Goal: Transaction & Acquisition: Purchase product/service

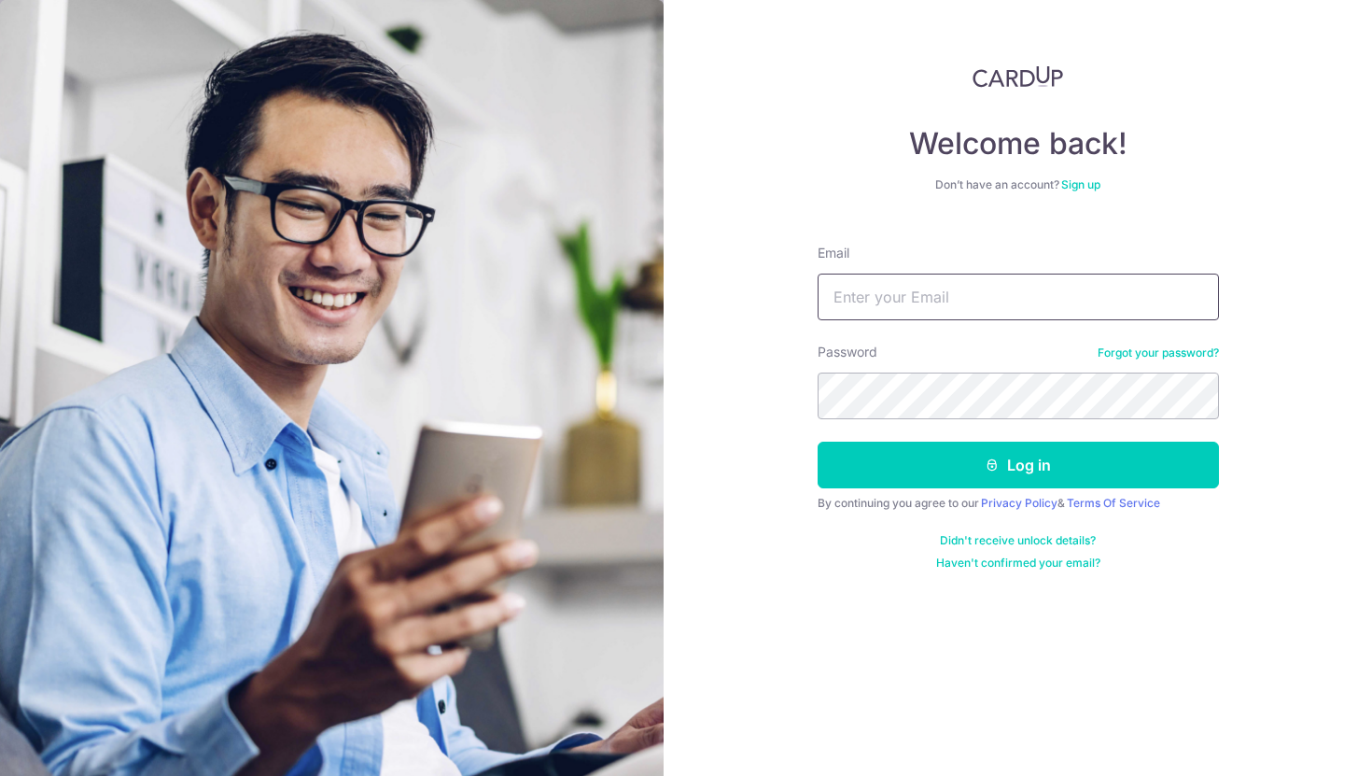
click at [935, 302] on input "Email" at bounding box center [1018, 296] width 401 height 47
type input "[EMAIL_ADDRESS][DOMAIN_NAME]"
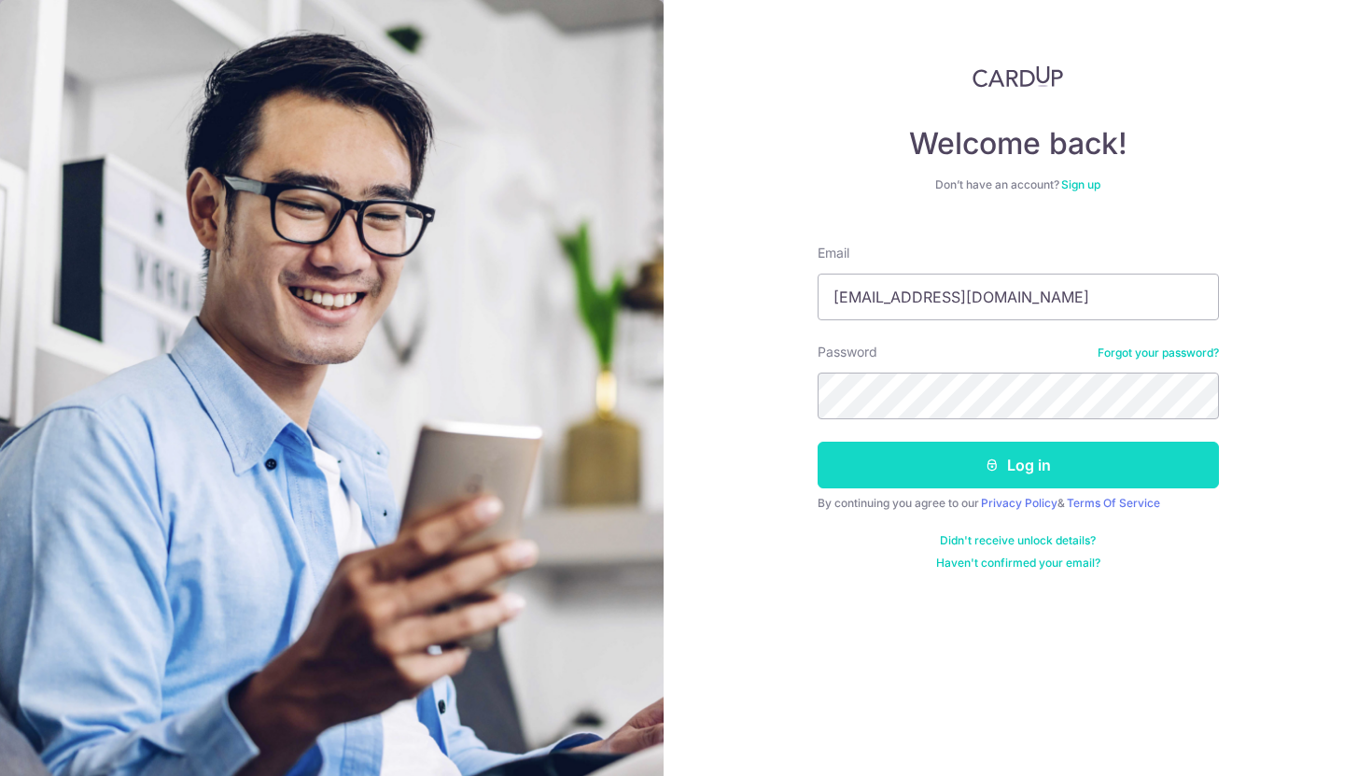
click at [995, 473] on button "Log in" at bounding box center [1018, 464] width 401 height 47
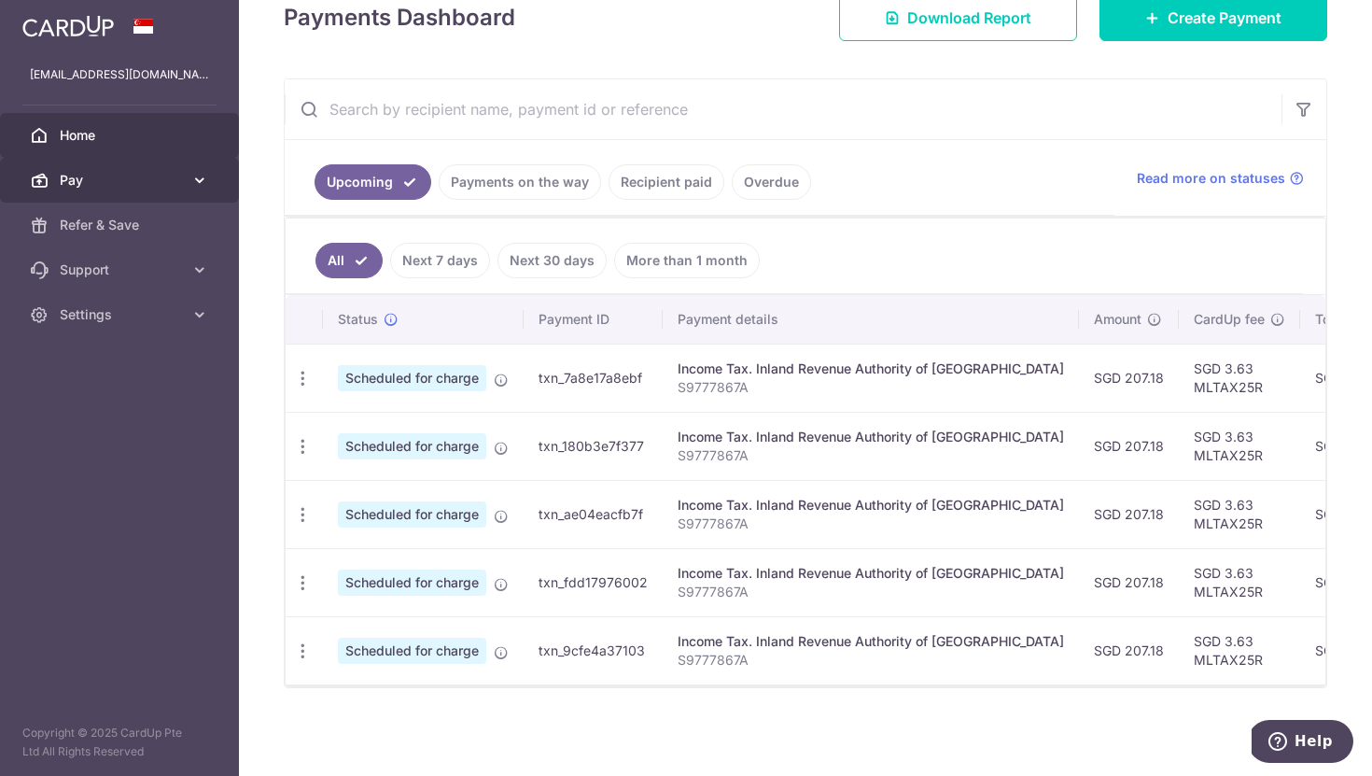
click at [201, 183] on icon at bounding box center [199, 180] width 19 height 19
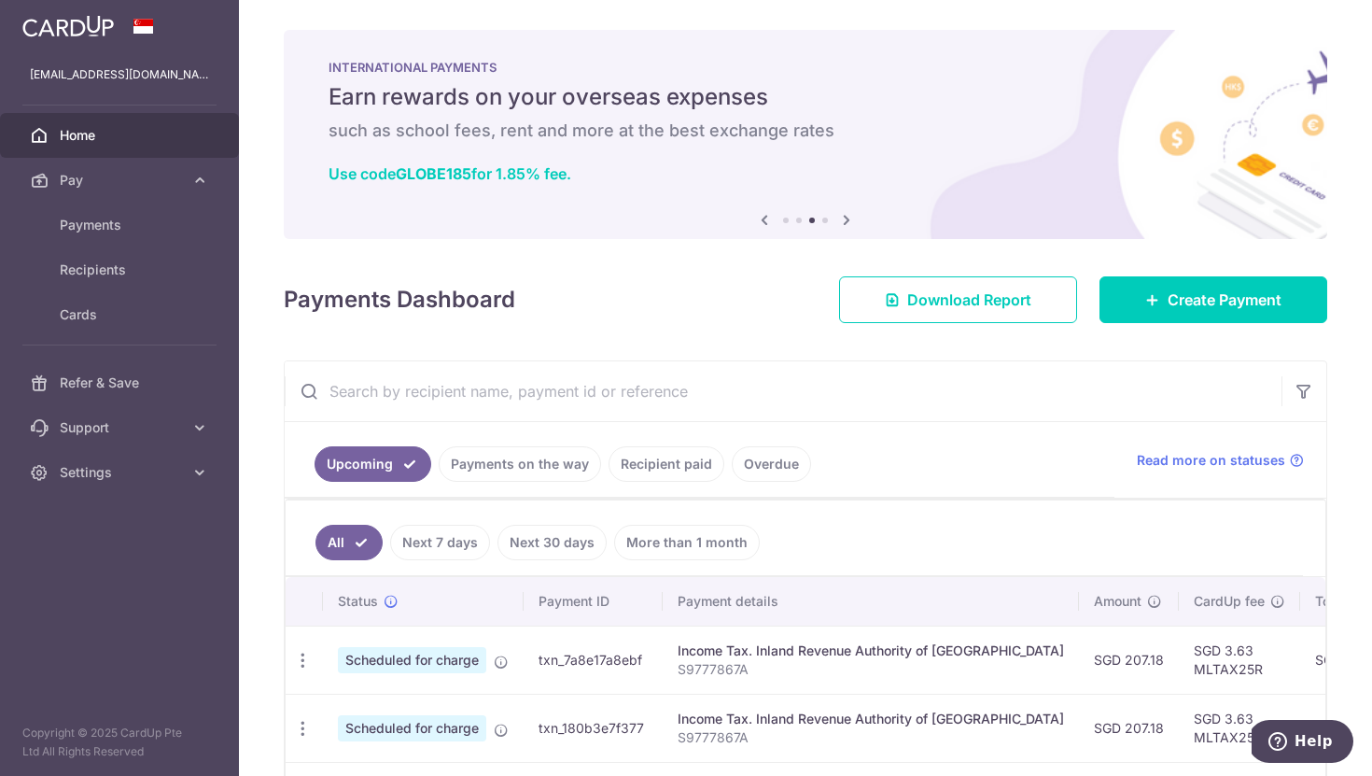
click at [729, 153] on div "INTERNATIONAL PAYMENTS Earn rewards on your overseas expenses such as school fe…" at bounding box center [805, 123] width 1043 height 187
click at [514, 175] on link "Use code GLOBE185 for 1.85% fee." at bounding box center [450, 173] width 243 height 19
click at [847, 222] on icon at bounding box center [846, 219] width 22 height 23
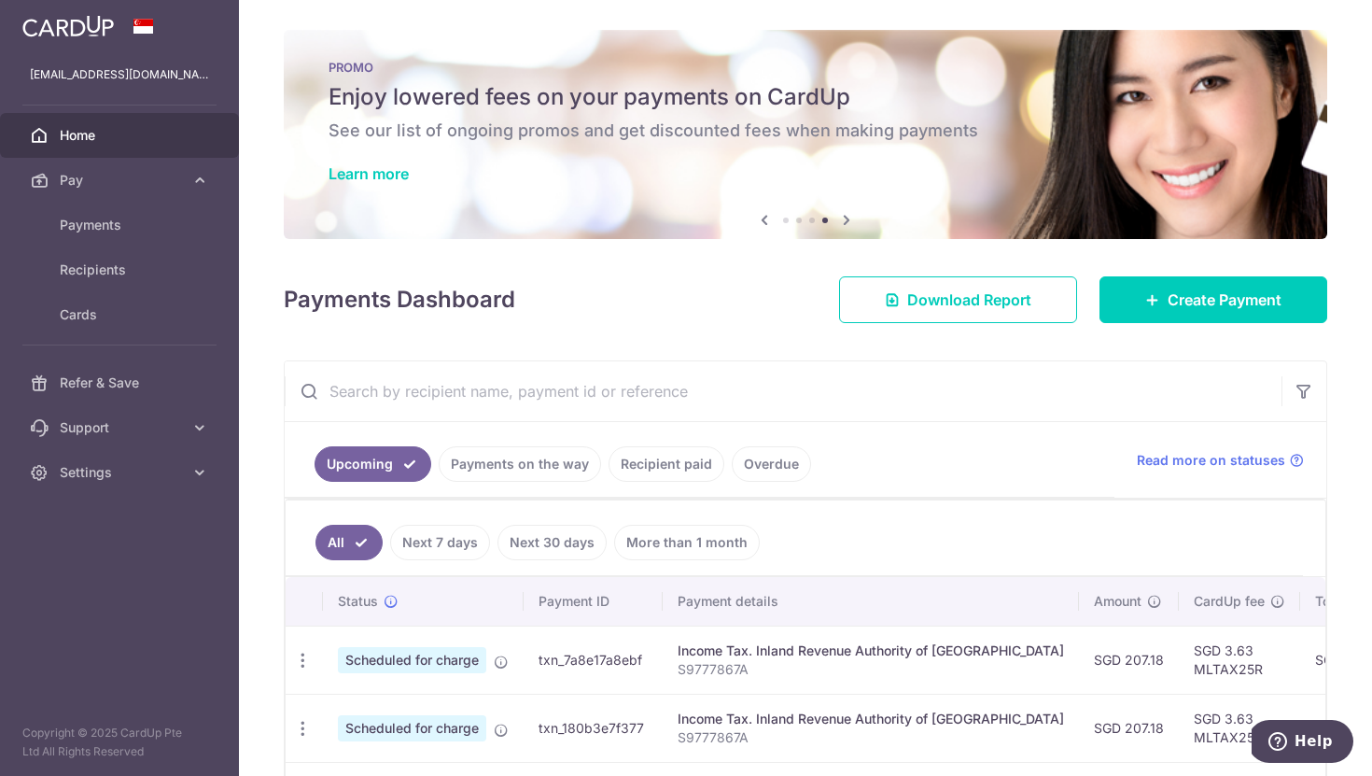
click at [847, 222] on icon at bounding box center [846, 219] width 22 height 23
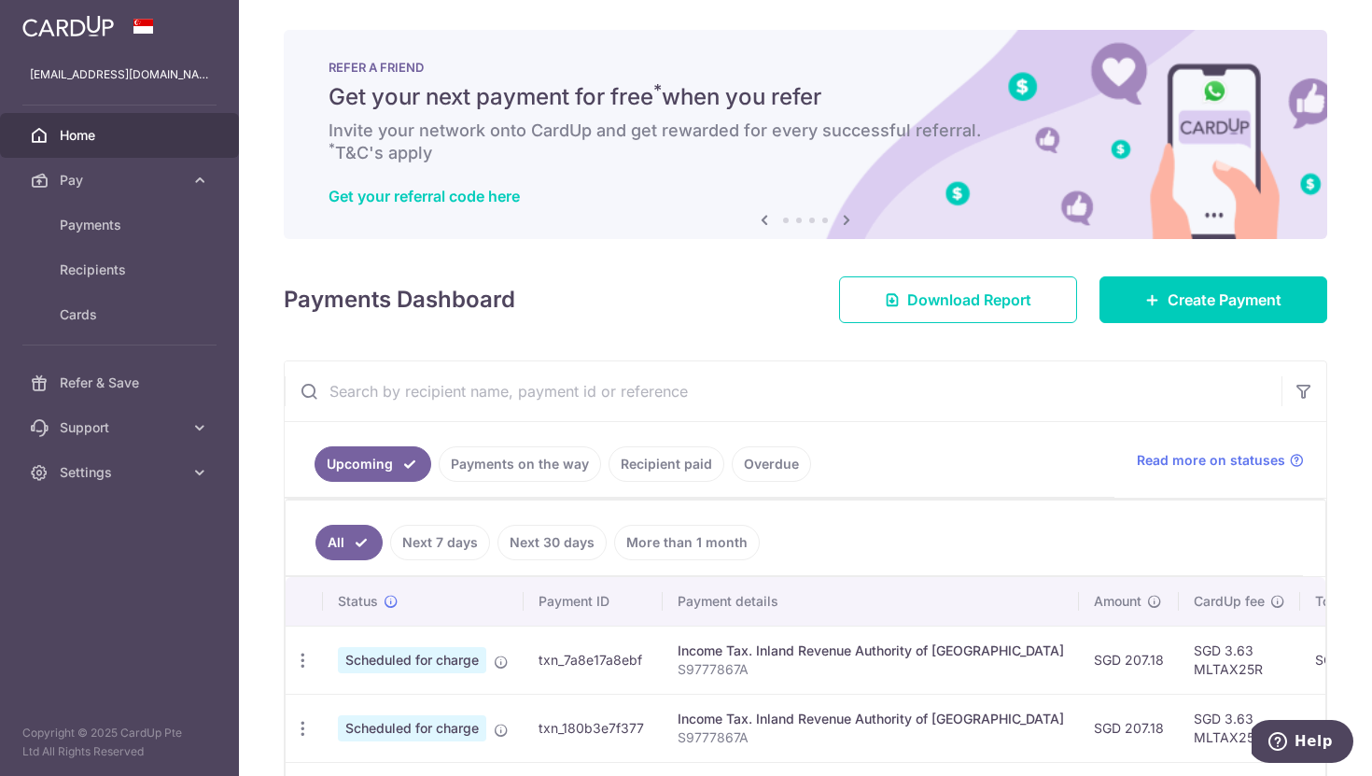
click at [847, 222] on icon at bounding box center [846, 219] width 22 height 23
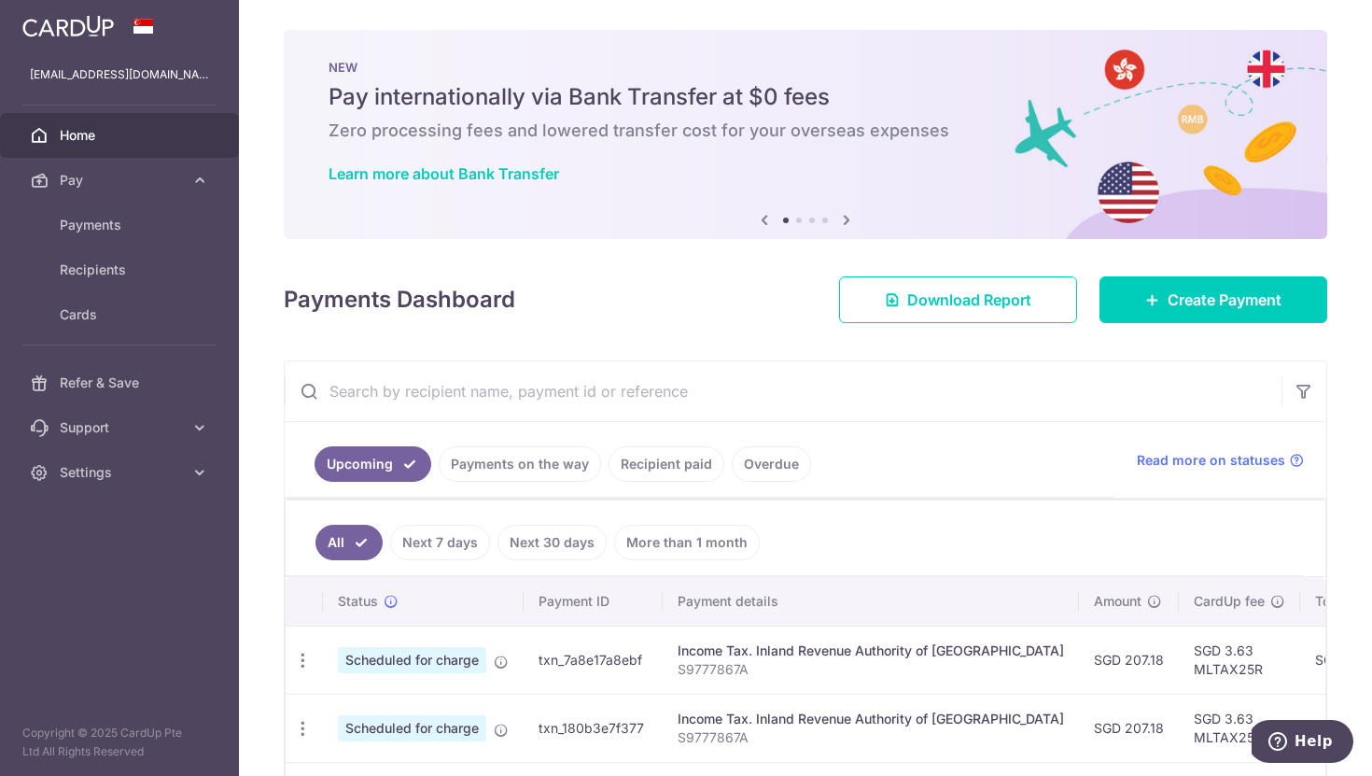
click at [847, 222] on icon at bounding box center [846, 219] width 22 height 23
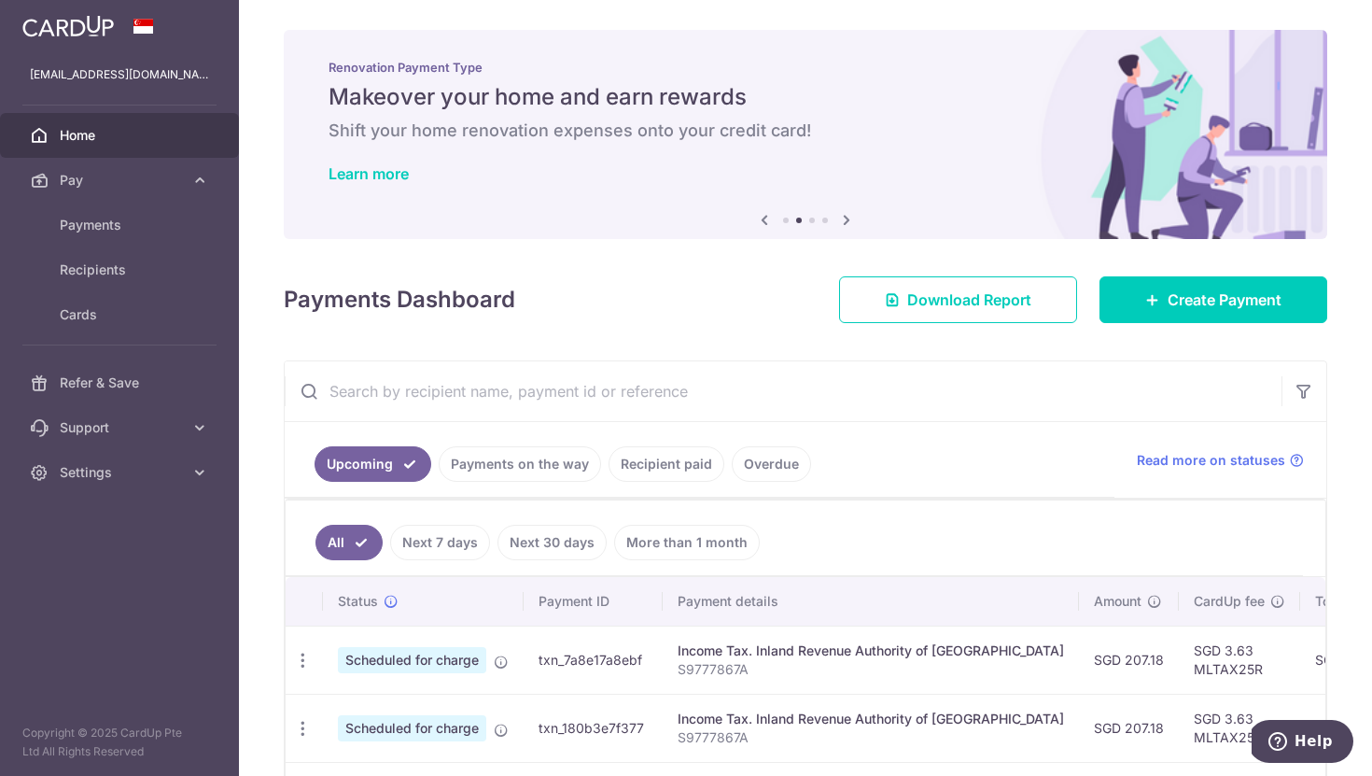
click at [761, 217] on icon at bounding box center [764, 219] width 22 height 23
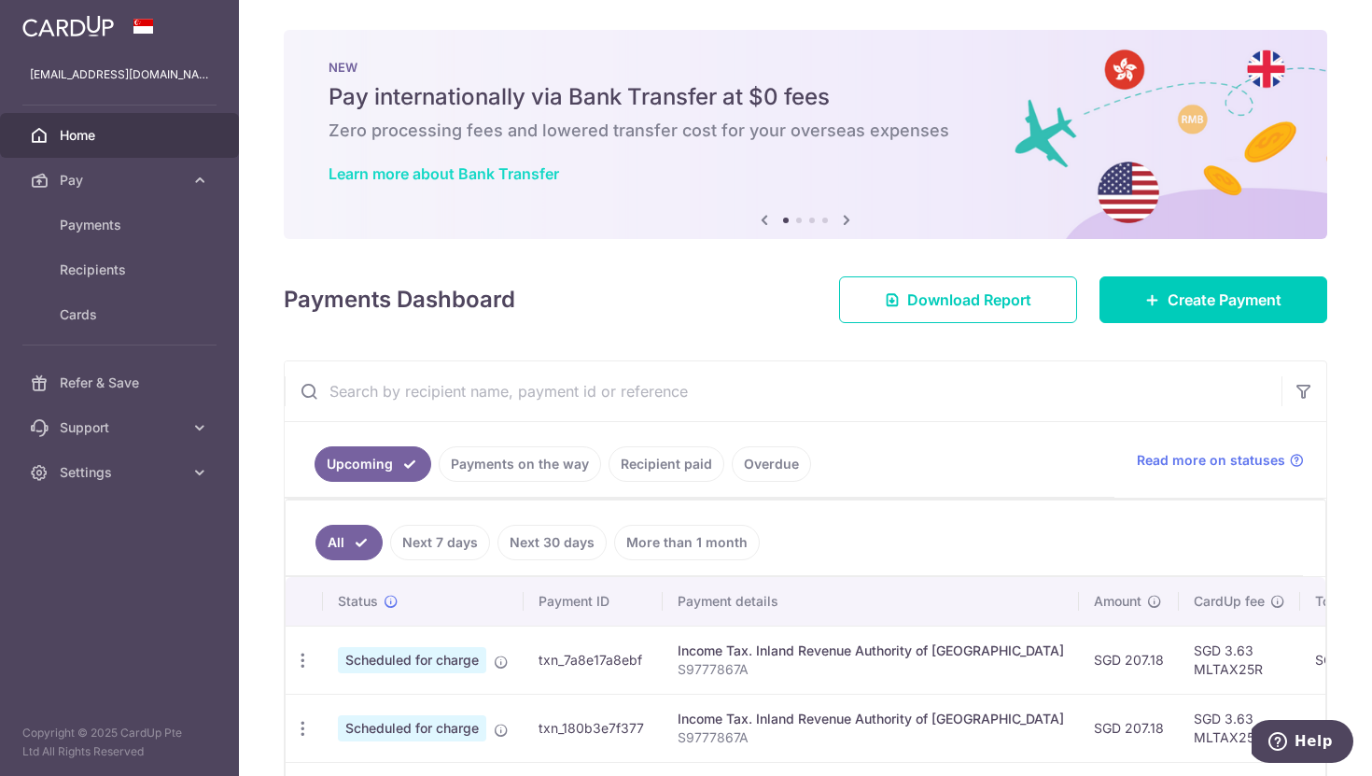
click at [464, 180] on link "Learn more about Bank Transfer" at bounding box center [444, 173] width 231 height 19
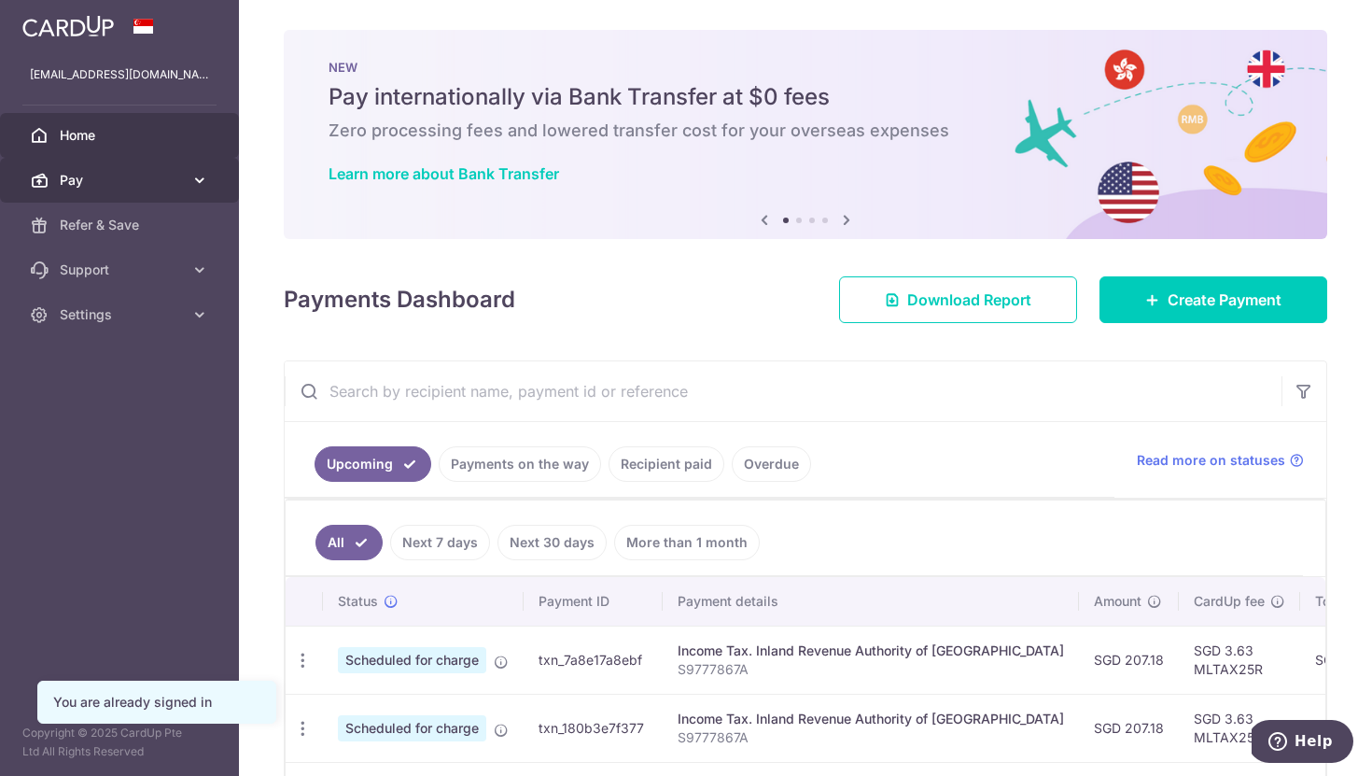
click at [202, 186] on icon at bounding box center [199, 180] width 19 height 19
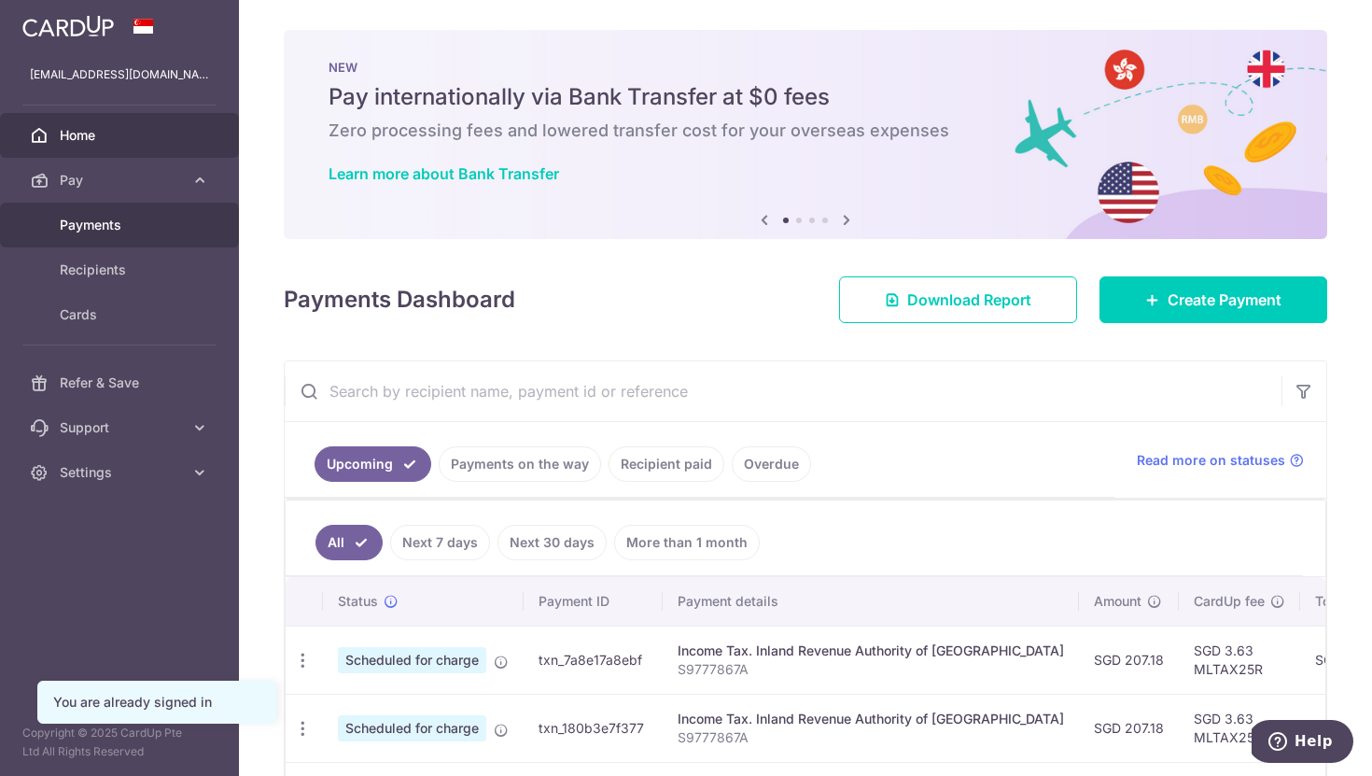
click at [158, 225] on span "Payments" at bounding box center [121, 225] width 123 height 19
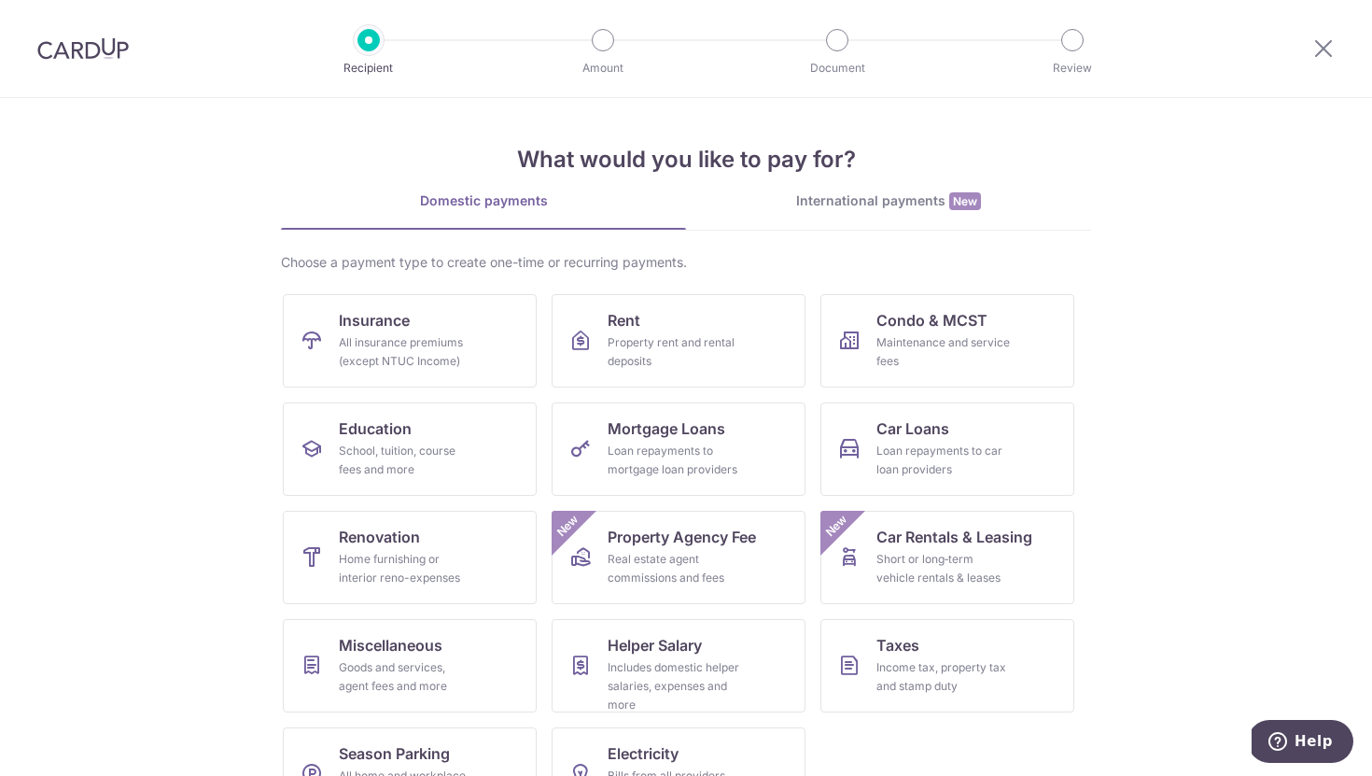
click at [903, 204] on div "International payments New" at bounding box center [888, 201] width 405 height 20
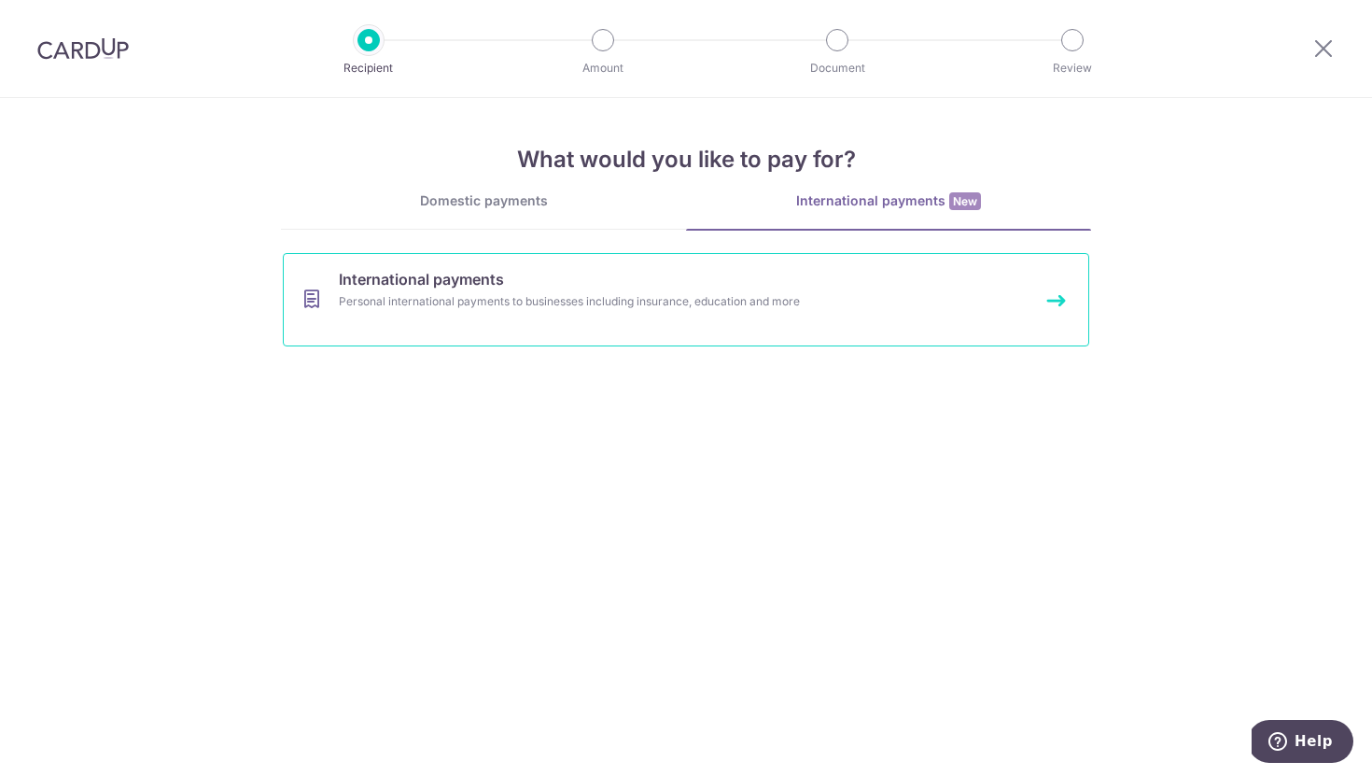
click at [601, 304] on div "Personal international payments to businesses including insurance, education an…" at bounding box center [661, 301] width 645 height 19
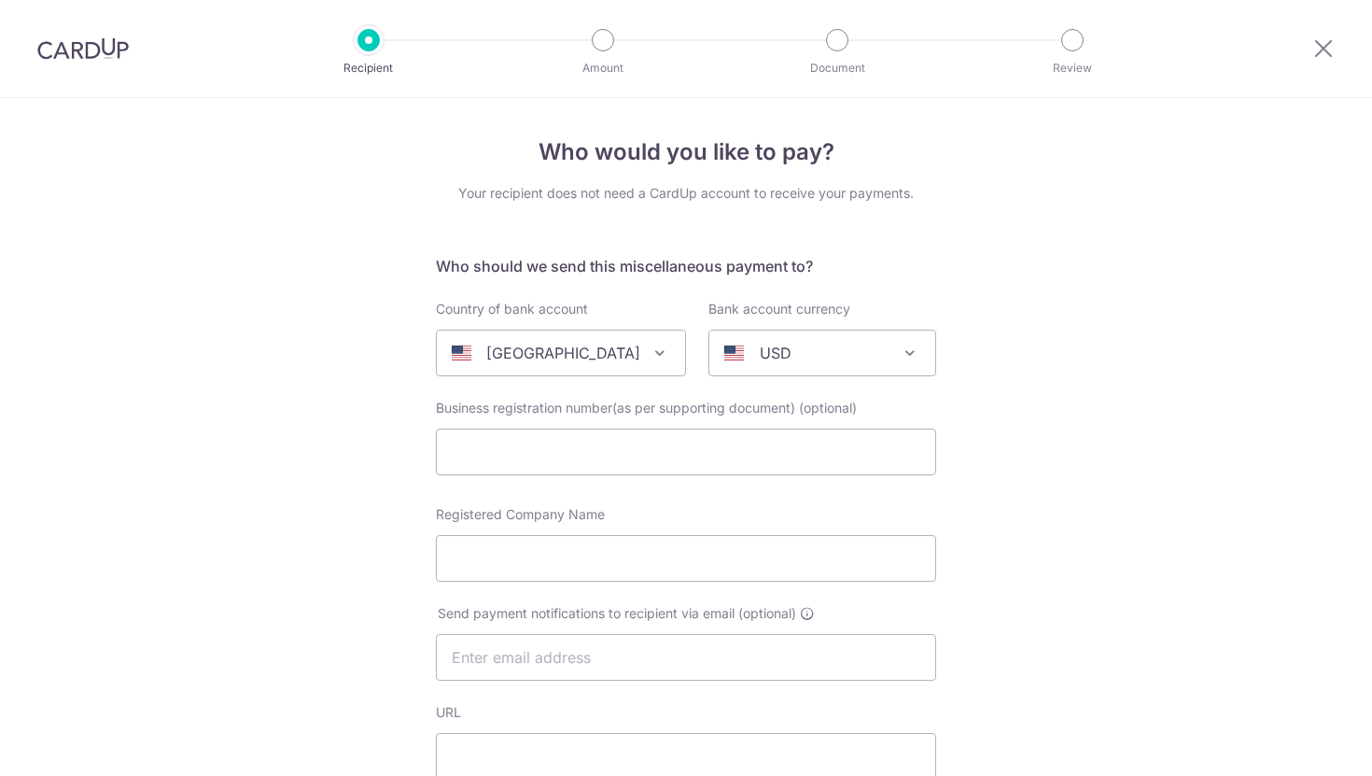
select select
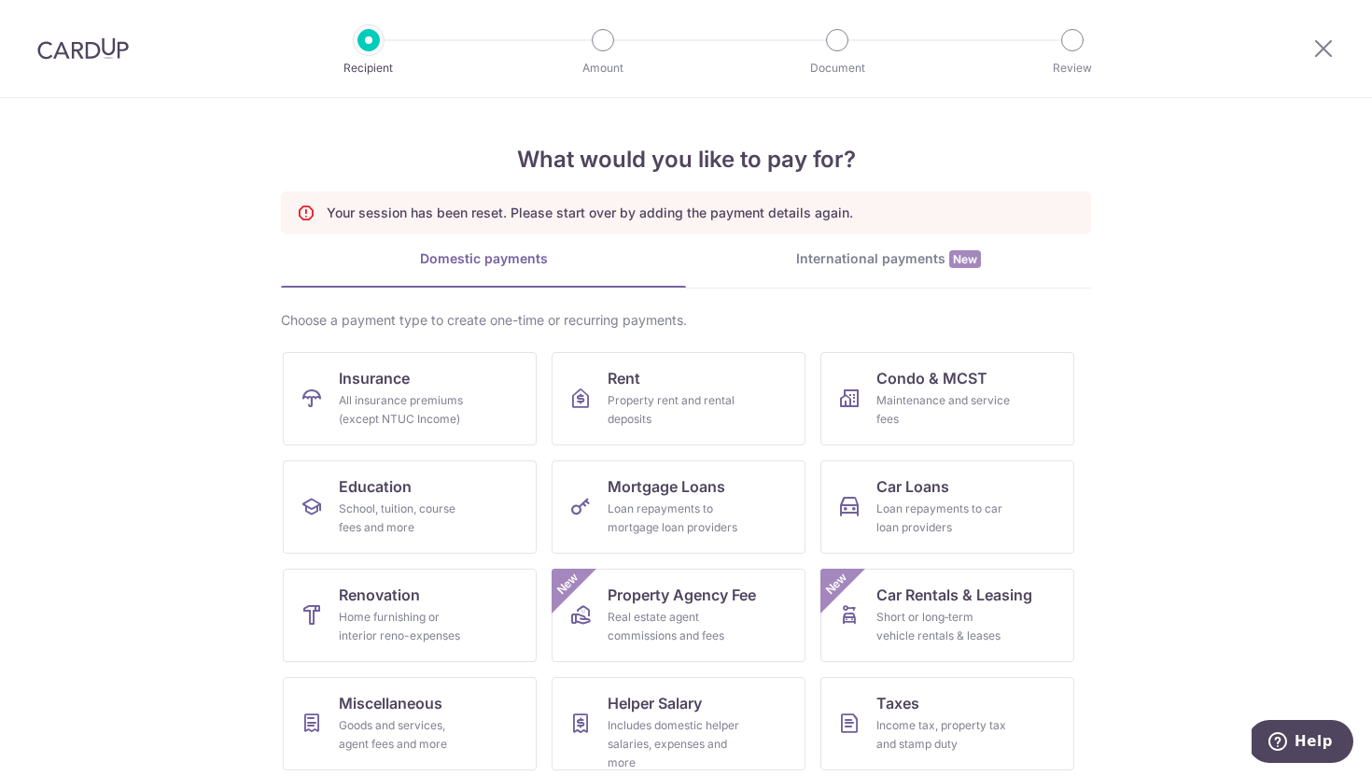
click at [819, 268] on div "International payments New" at bounding box center [888, 259] width 405 height 20
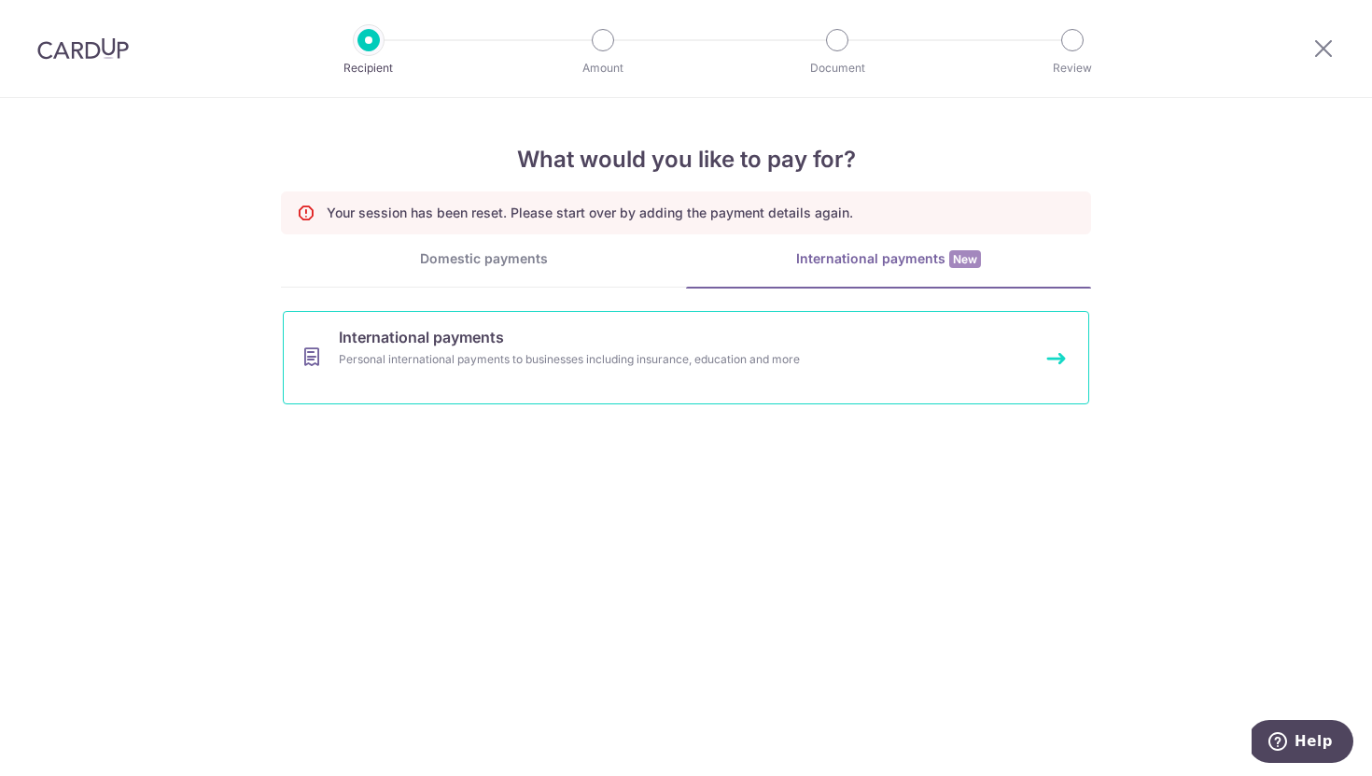
click at [609, 358] on div "Personal international payments to businesses including insurance, education an…" at bounding box center [661, 359] width 645 height 19
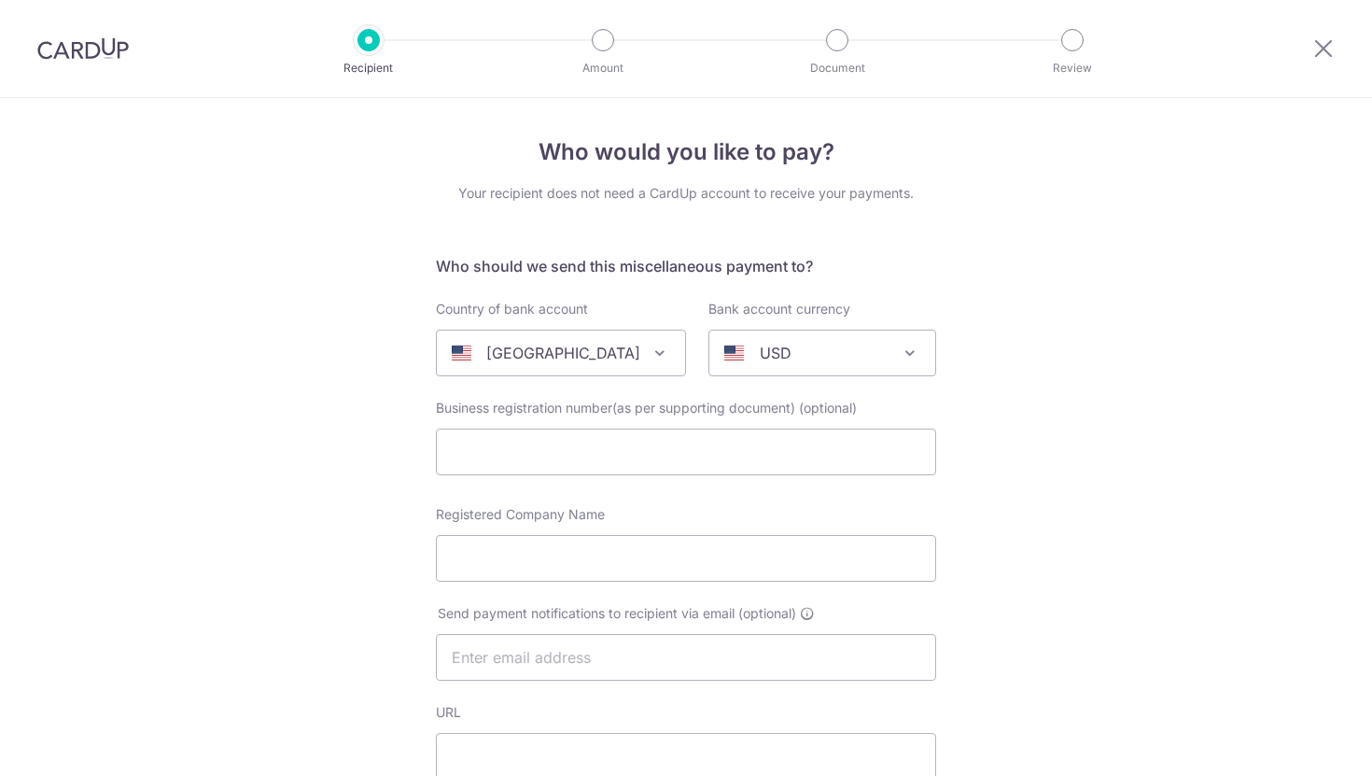
select select
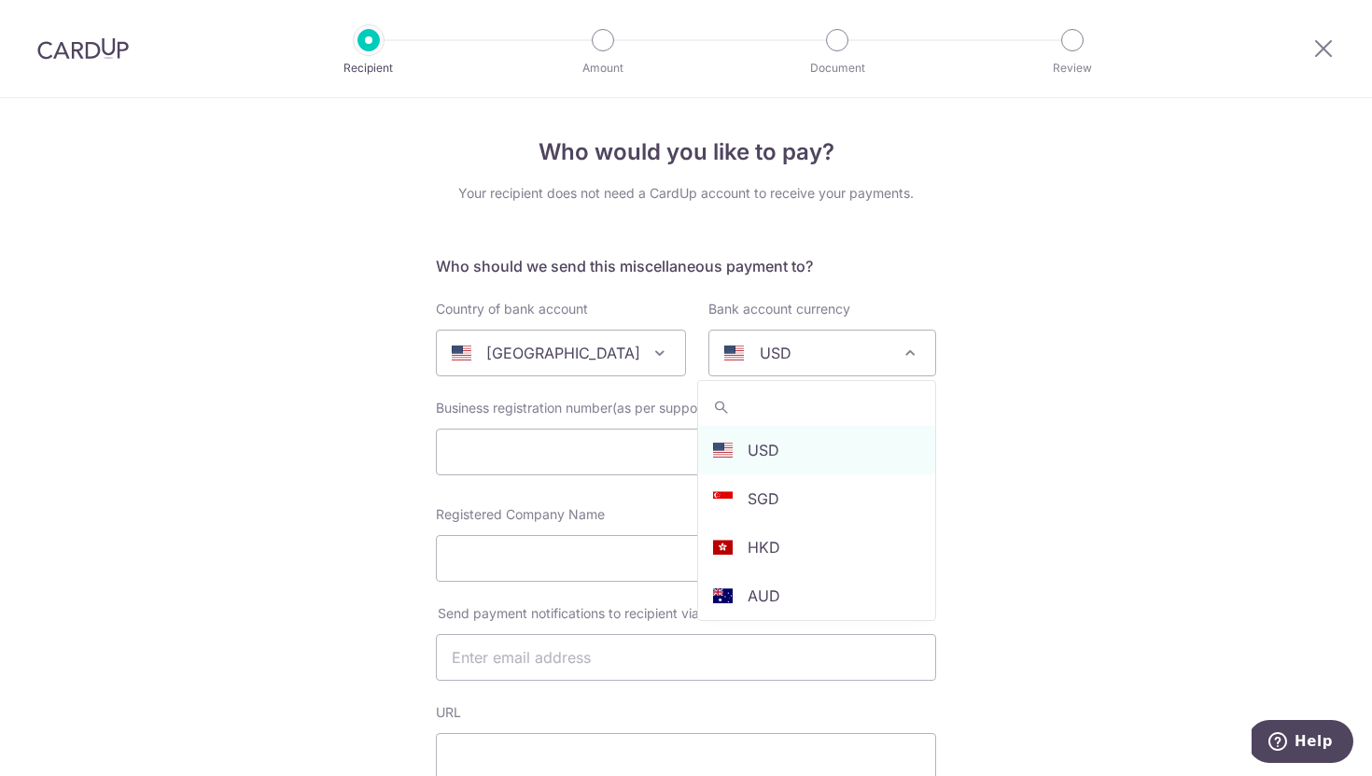
click at [744, 354] on div "USD" at bounding box center [807, 353] width 166 height 22
type input "eur"
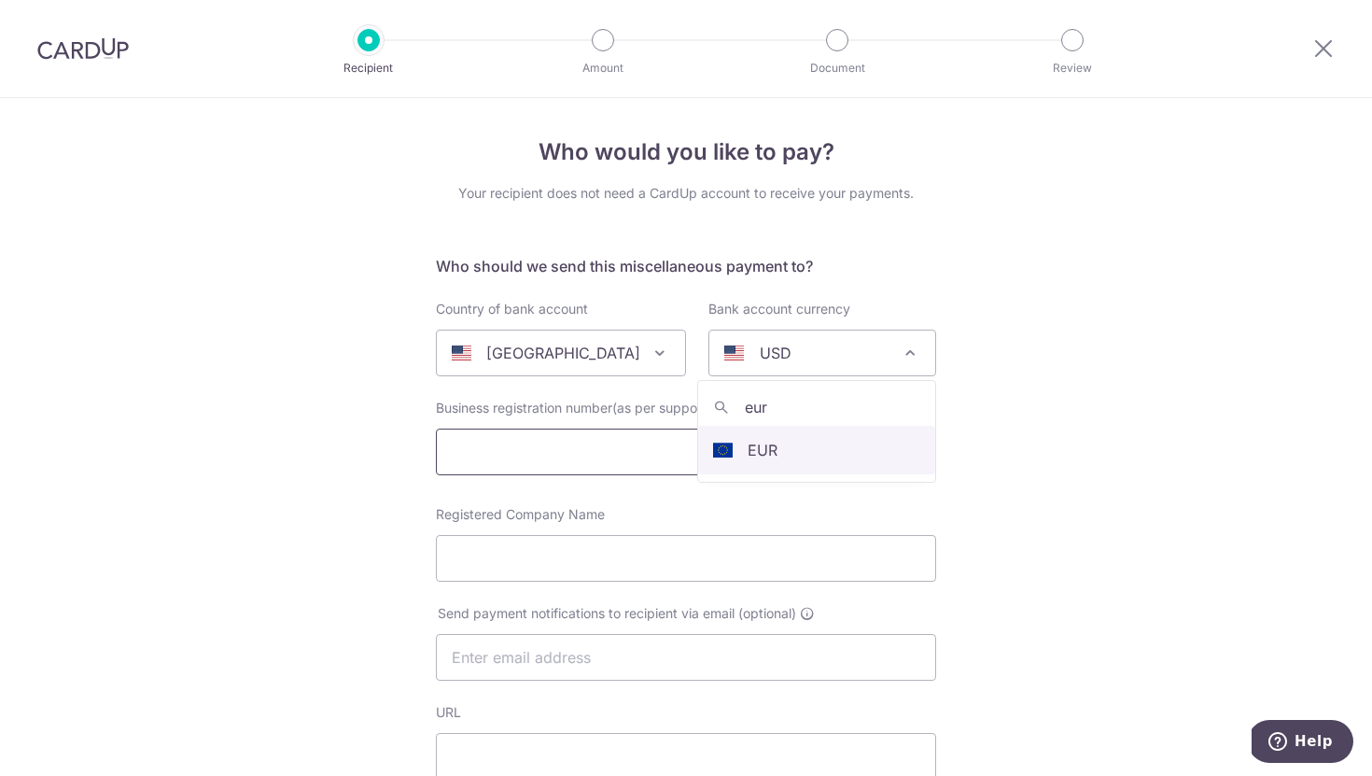
select select "12"
click at [780, 455] on input "text" at bounding box center [686, 451] width 500 height 47
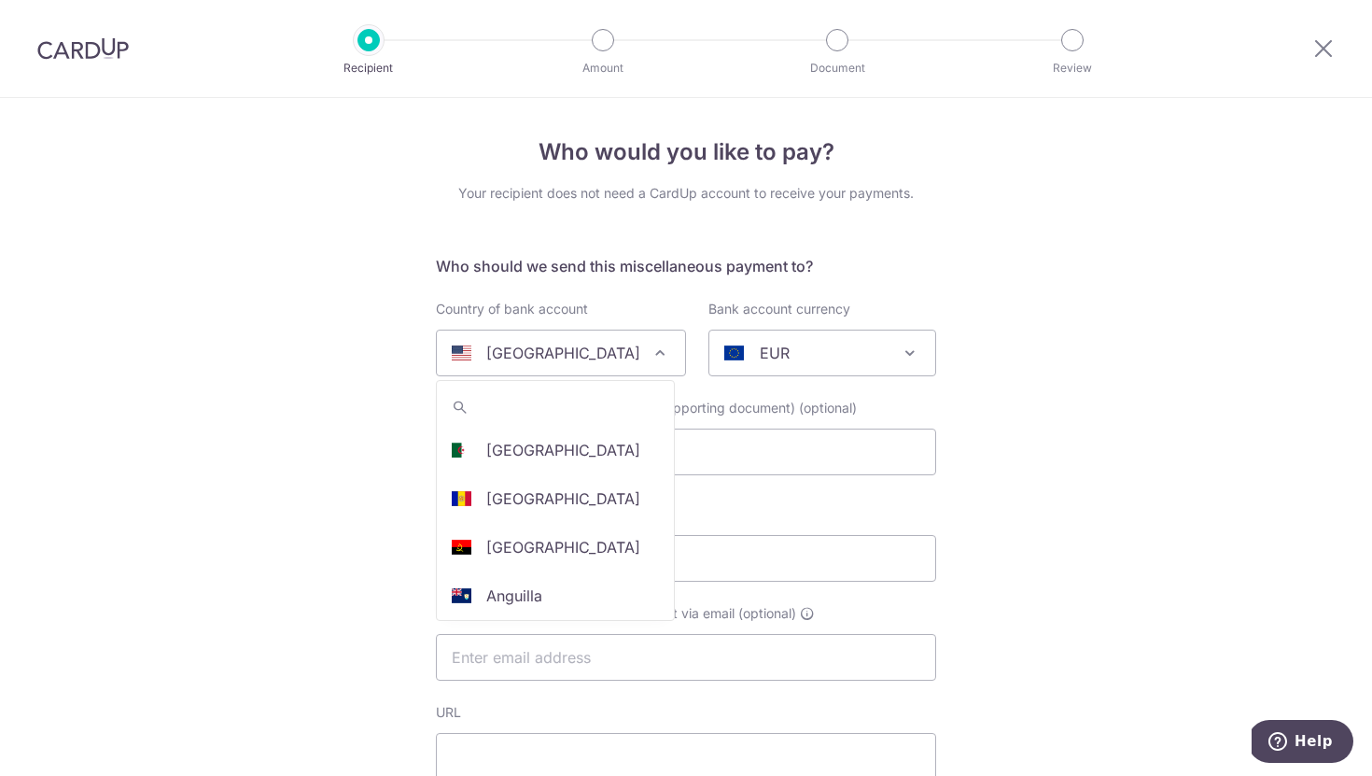
click at [594, 348] on div "[GEOGRAPHIC_DATA]" at bounding box center [546, 353] width 189 height 22
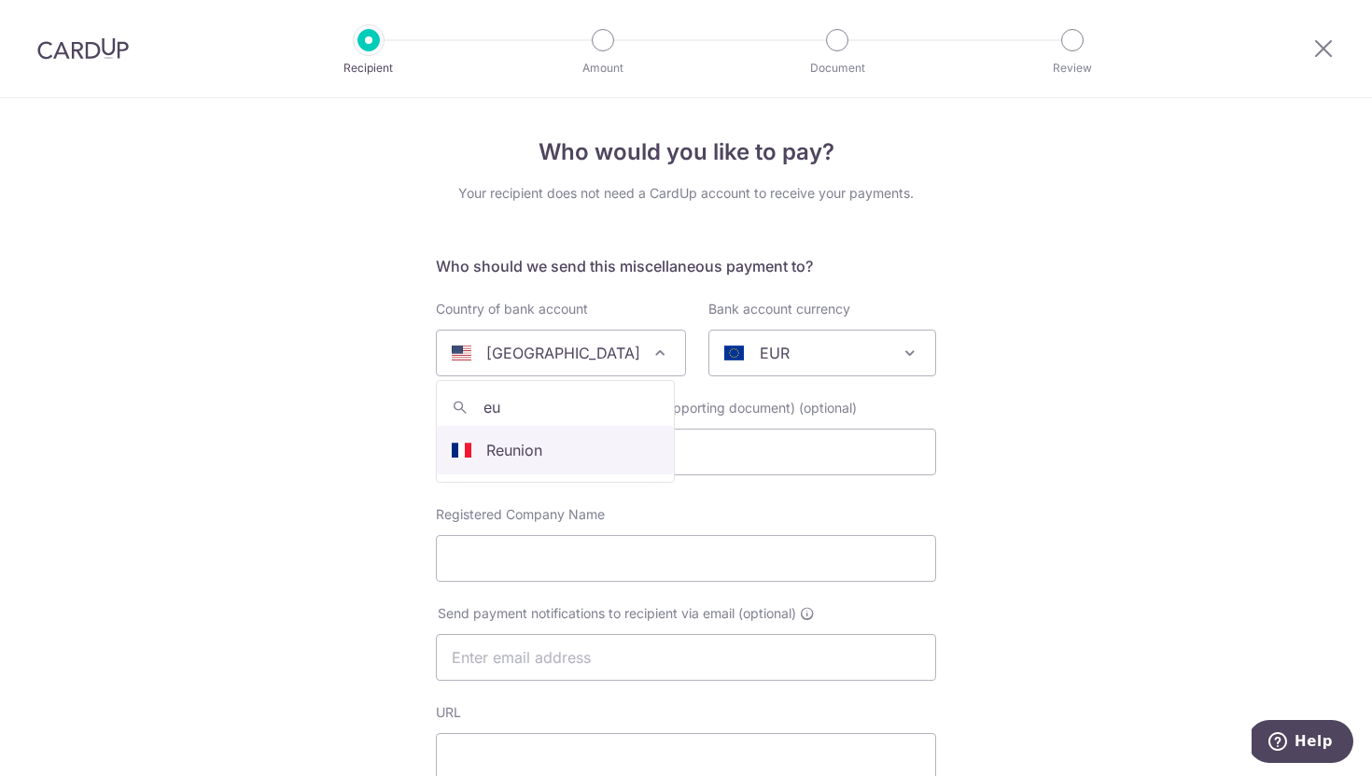
type input "e"
type input "germ"
click at [503, 437] on input "text" at bounding box center [686, 451] width 500 height 47
click at [529, 448] on input "text" at bounding box center [686, 451] width 500 height 47
select select "57"
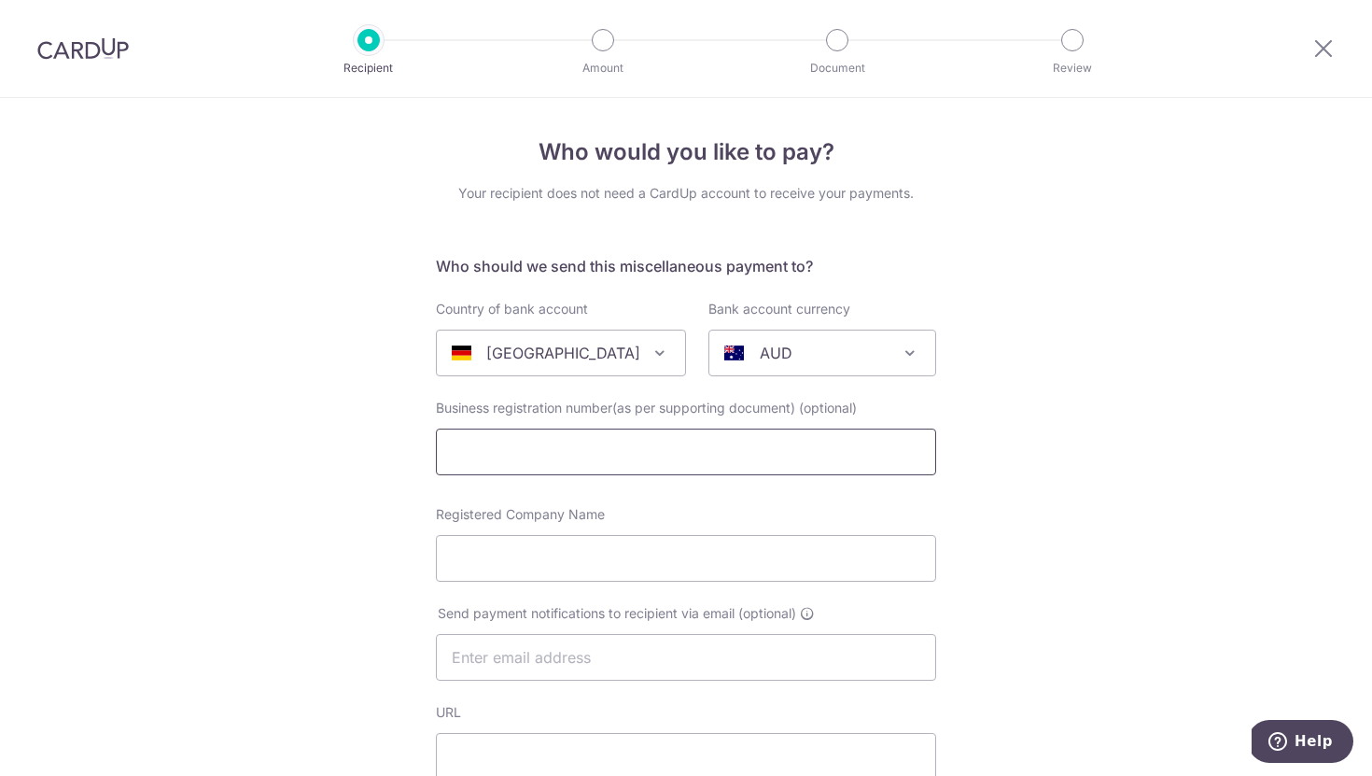
select select "Germany"
select select
click at [523, 457] on input "text" at bounding box center [686, 451] width 500 height 47
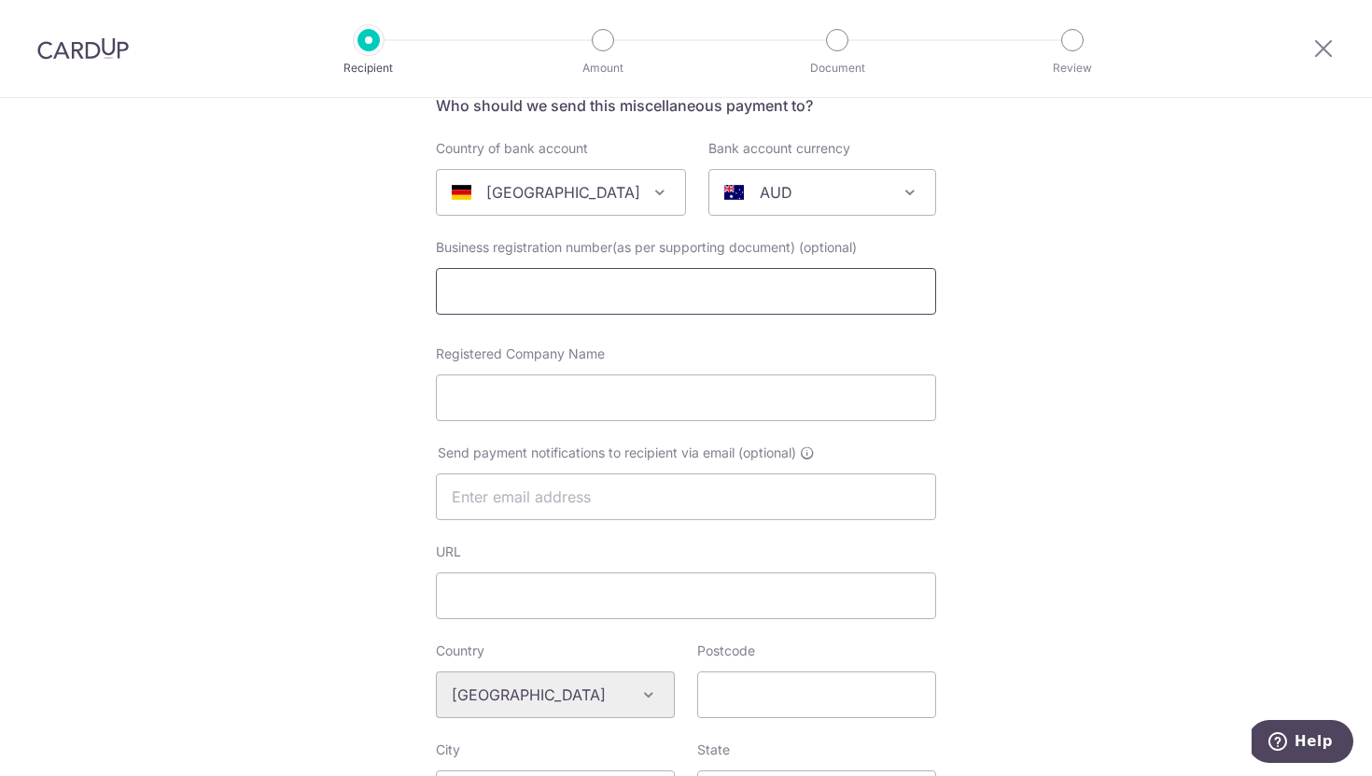
scroll to position [170, 0]
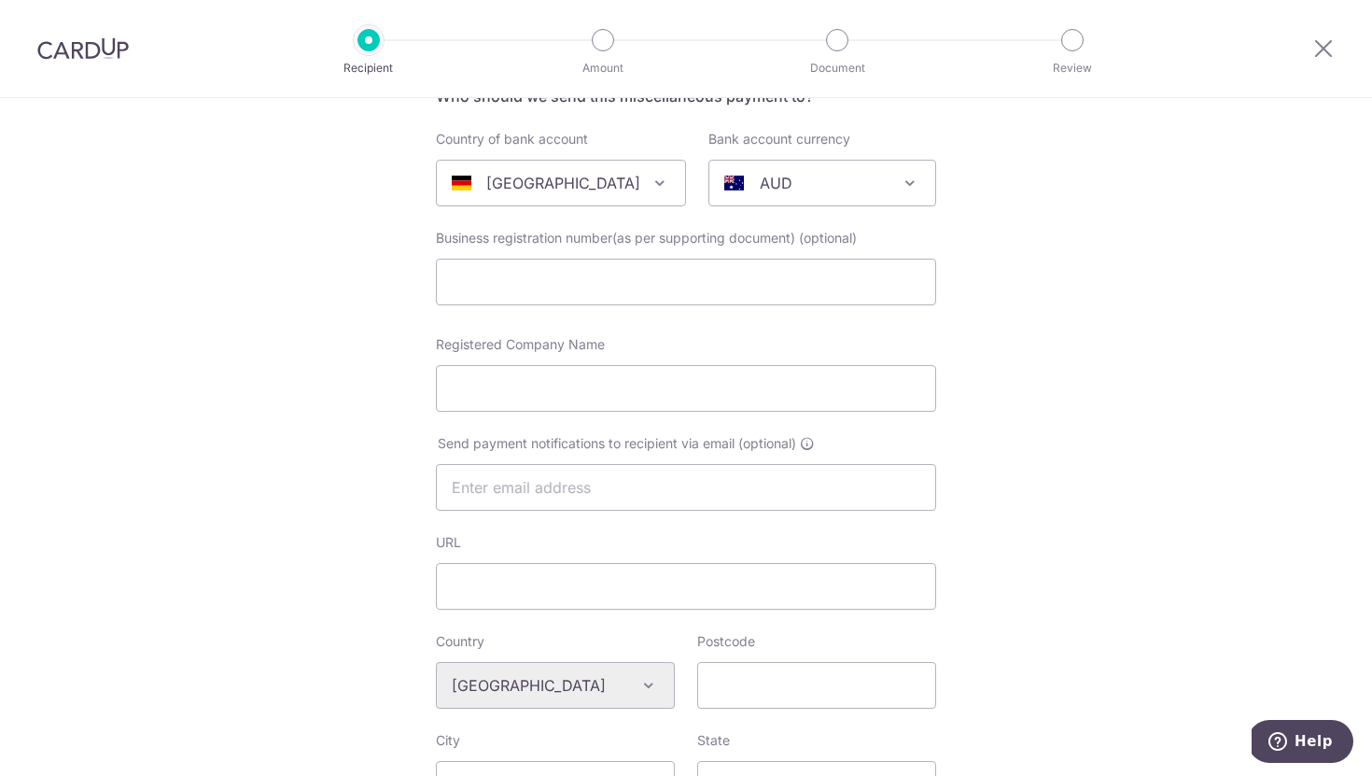
click at [436, 348] on span "Registered Company Name" at bounding box center [520, 344] width 169 height 16
click at [436, 365] on input "Registered Company Name" at bounding box center [686, 388] width 500 height 47
click at [469, 353] on label "Registered Company Name" at bounding box center [520, 344] width 169 height 19
click at [469, 365] on input "Registered Company Name" at bounding box center [686, 388] width 500 height 47
click at [470, 391] on input "Registered Company Name" at bounding box center [686, 388] width 500 height 47
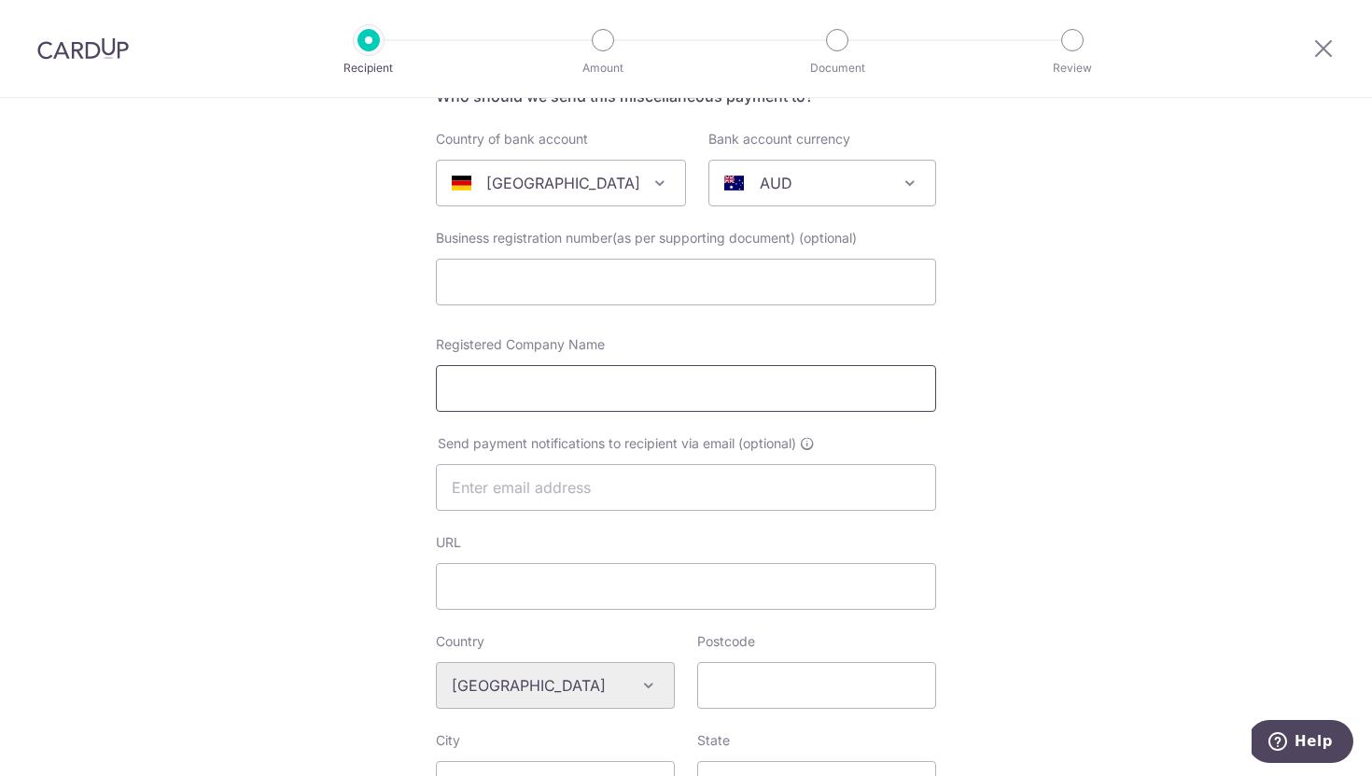
scroll to position [186, 0]
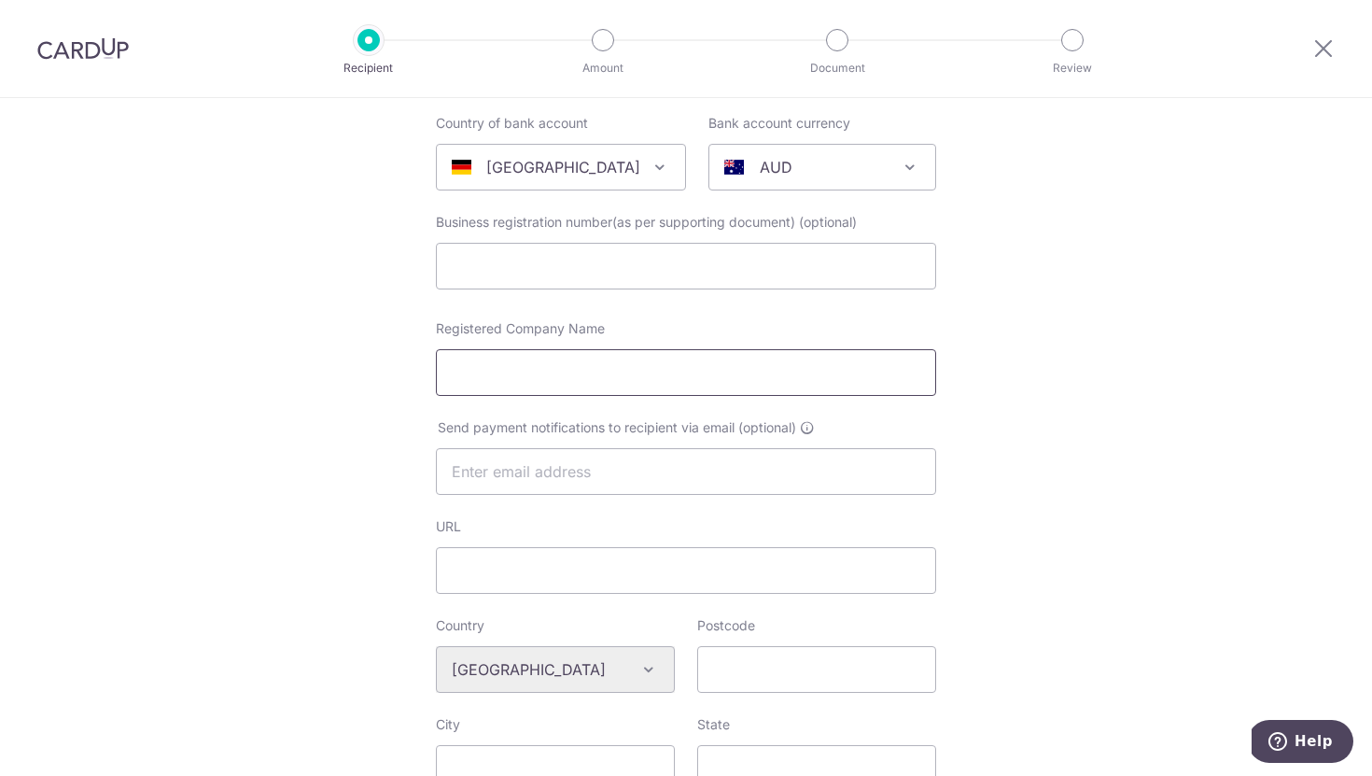
click at [591, 381] on input "Registered Company Name" at bounding box center [686, 372] width 500 height 47
paste input "flat-mate GmbH"
type input "flat-mate GmbH"
click at [555, 470] on input "text" at bounding box center [686, 471] width 500 height 47
drag, startPoint x: 432, startPoint y: 428, endPoint x: 738, endPoint y: 422, distance: 306.2
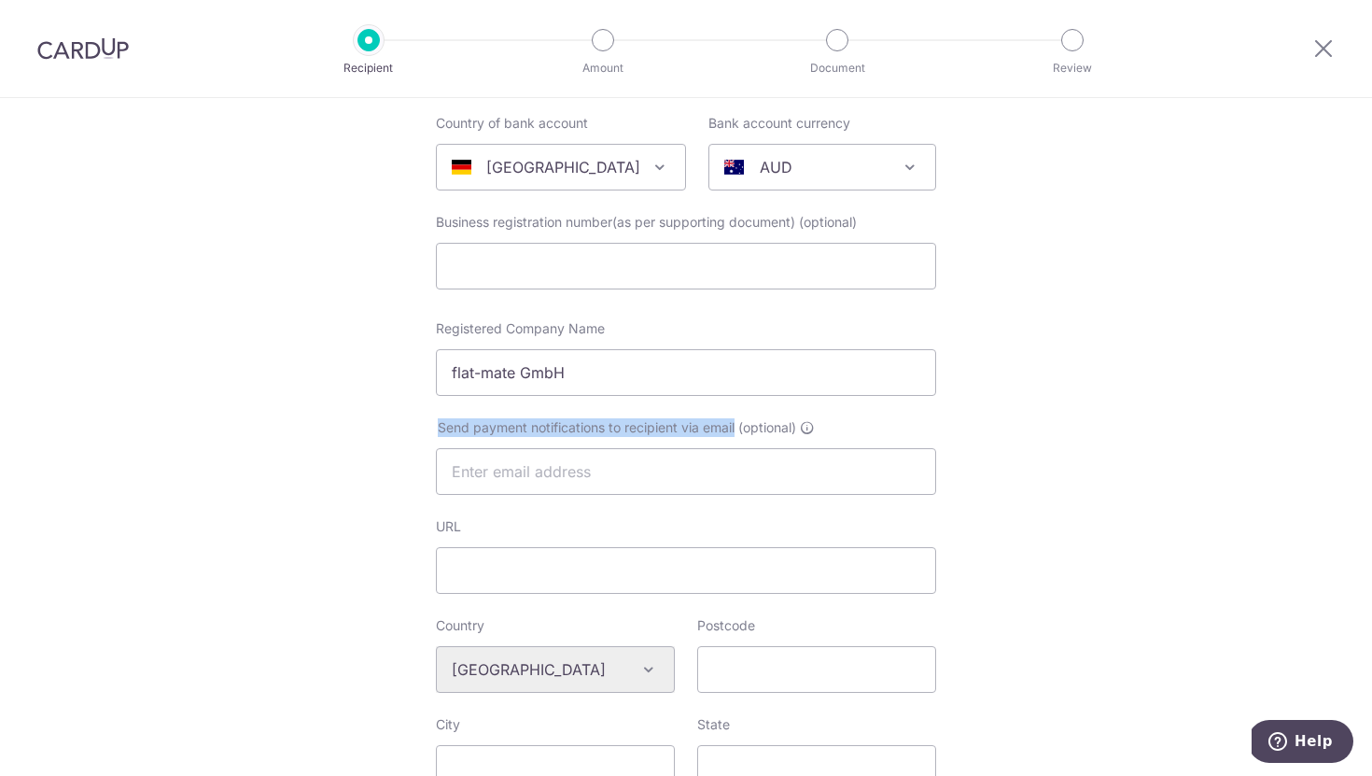
click at [738, 423] on div "Send payment notifications to recipient via email (optional)" at bounding box center [686, 456] width 523 height 77
click at [858, 431] on div "Send payment notifications to recipient via email (optional)" at bounding box center [686, 456] width 500 height 77
click at [625, 271] on input "text" at bounding box center [686, 266] width 500 height 47
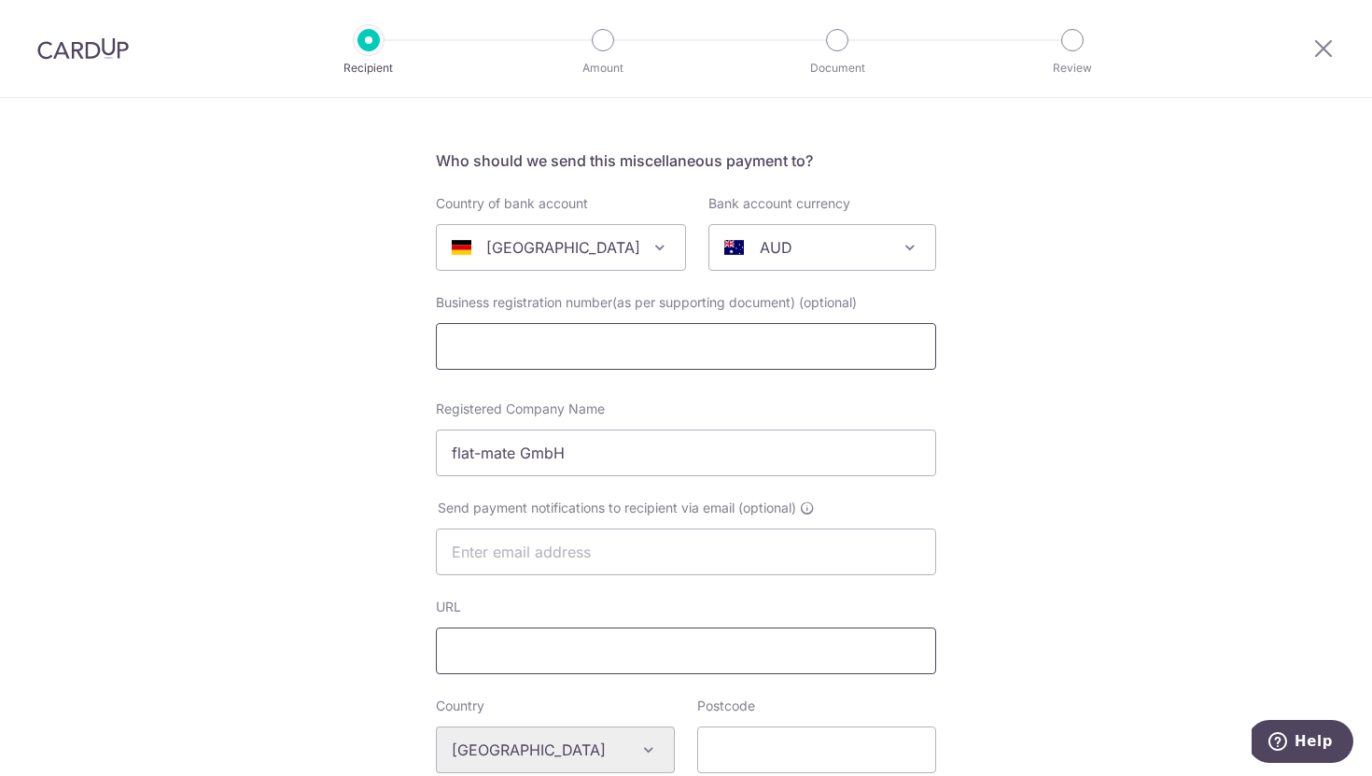
scroll to position [110, 0]
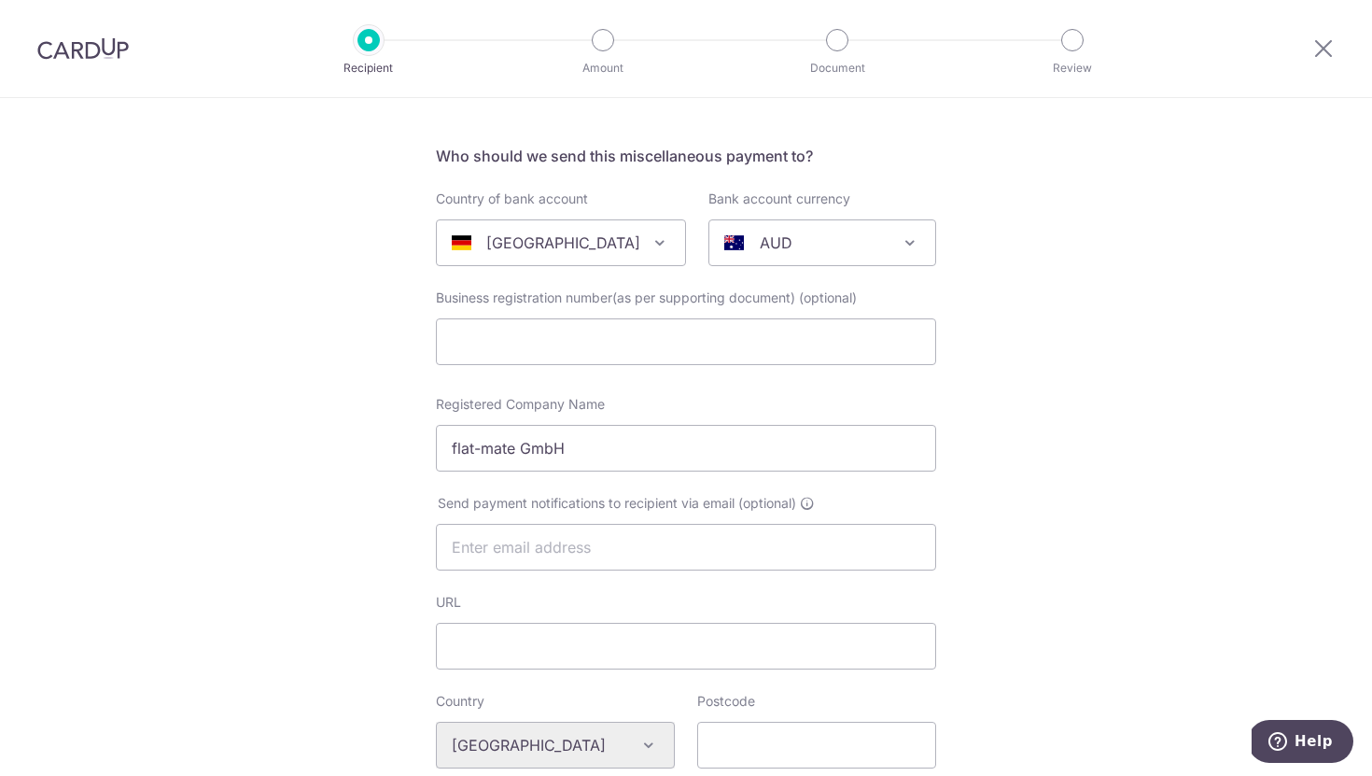
click at [773, 214] on div "Bank account currency AUD CAD CHF CNY EUR GBP HKD JPY NZD SGD USD AUD" at bounding box center [822, 227] width 228 height 77
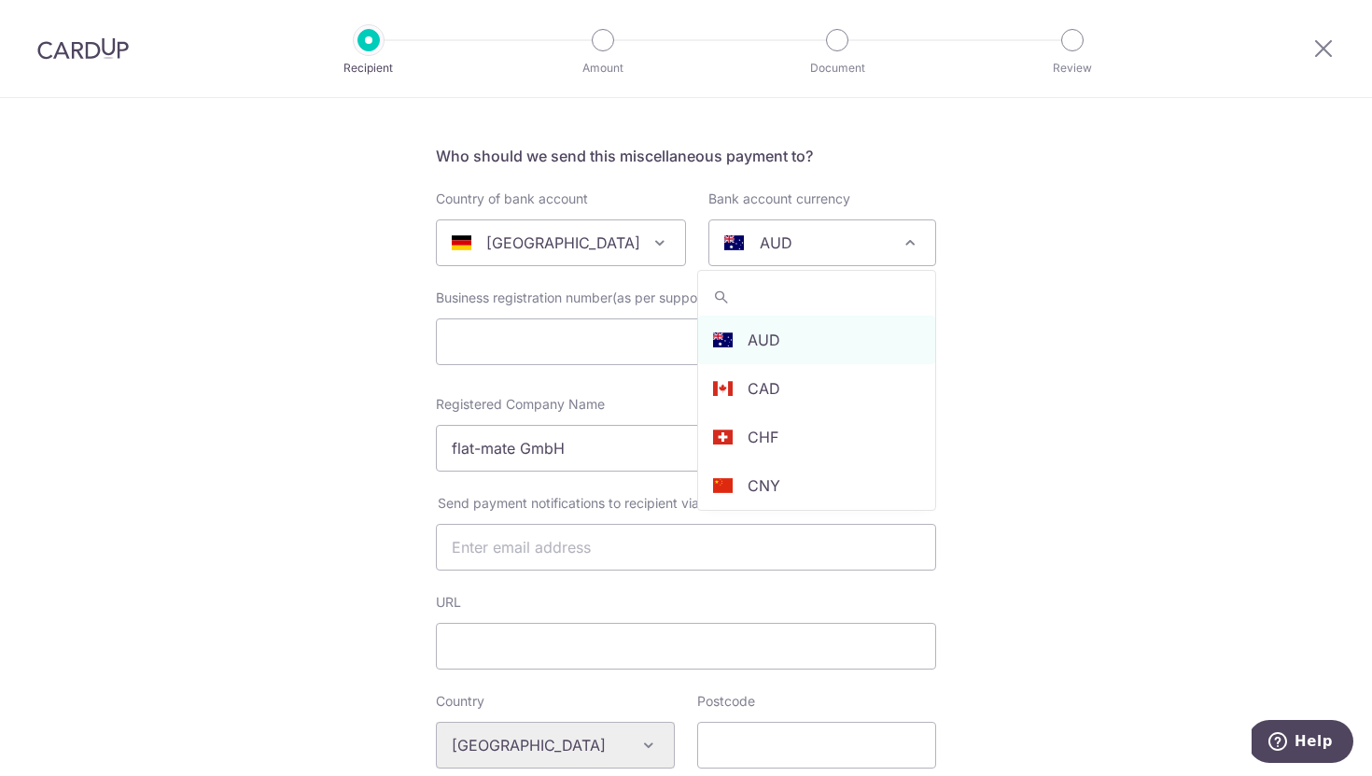
click at [773, 238] on p "AUD" at bounding box center [776, 242] width 33 height 22
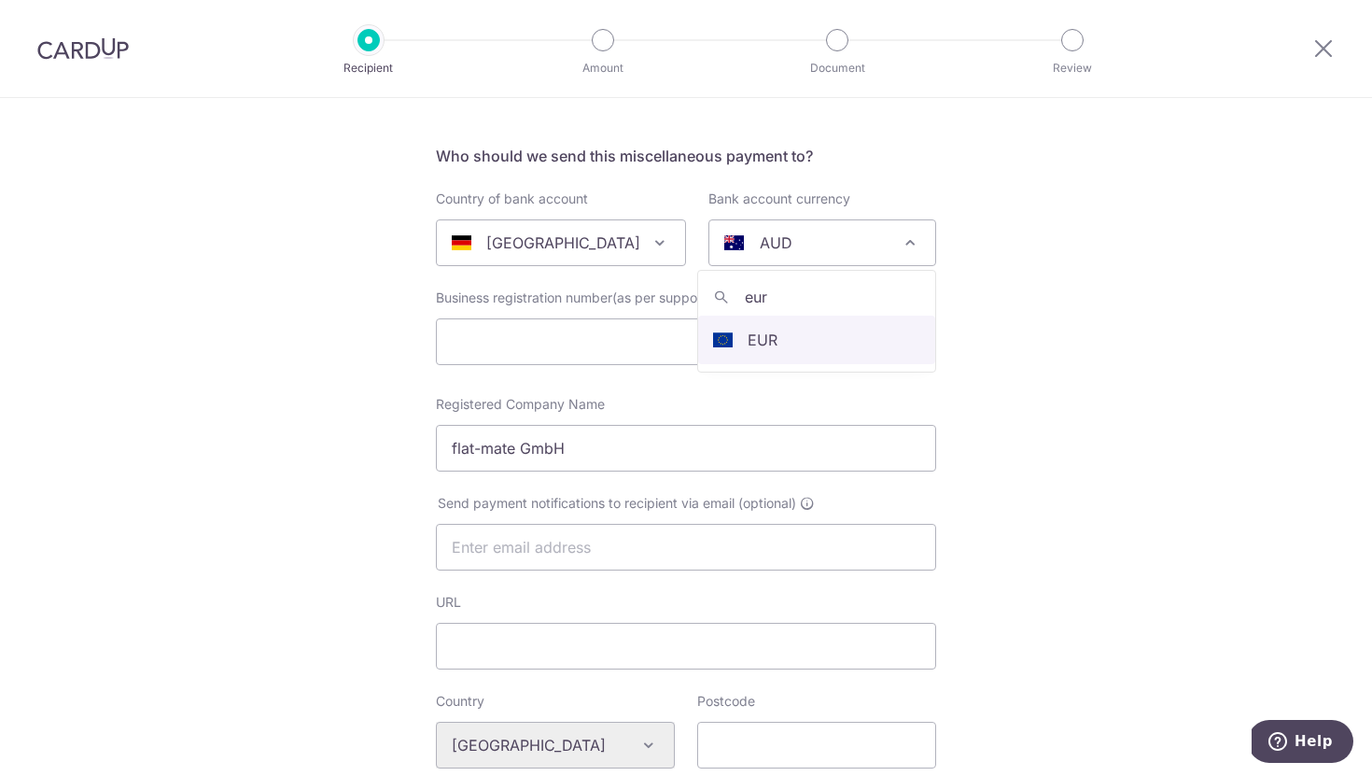
type input "eur"
click at [780, 341] on input "text" at bounding box center [686, 341] width 500 height 47
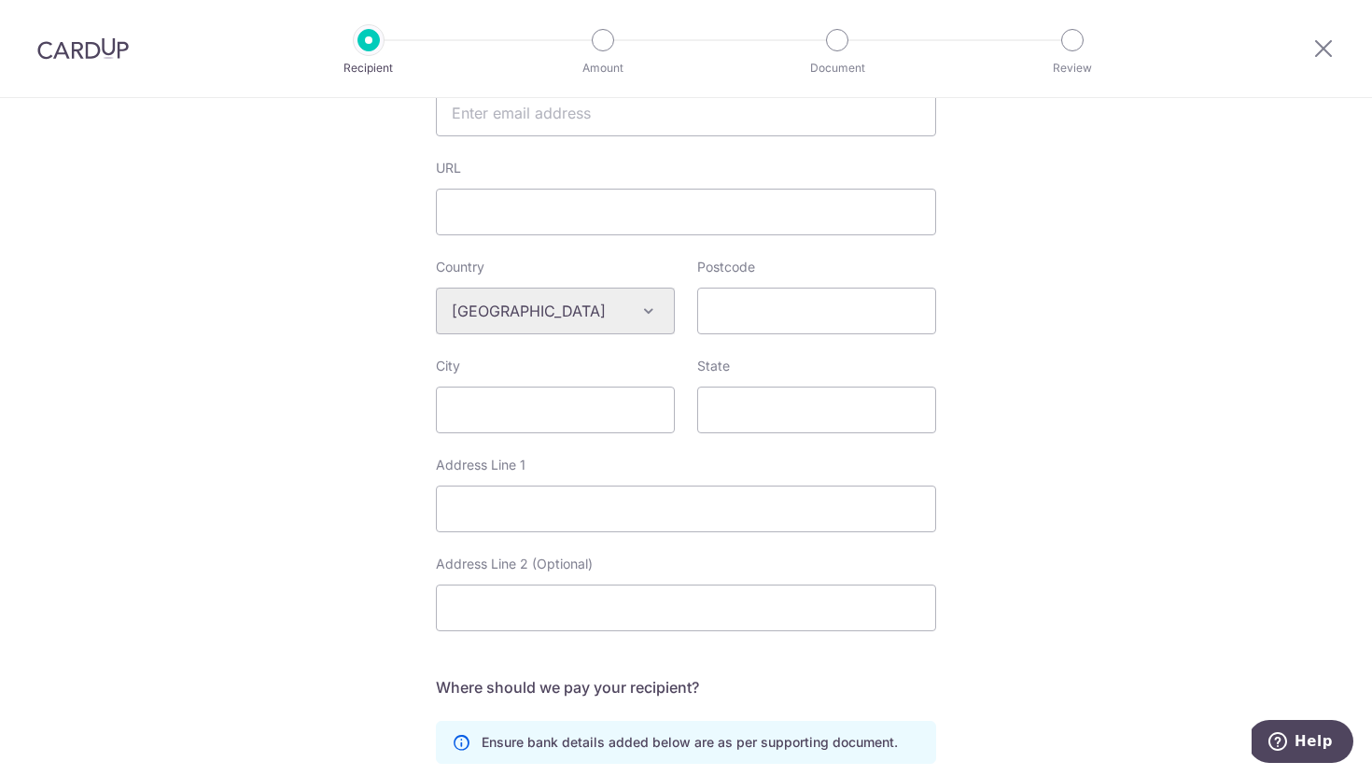
scroll to position [539, 0]
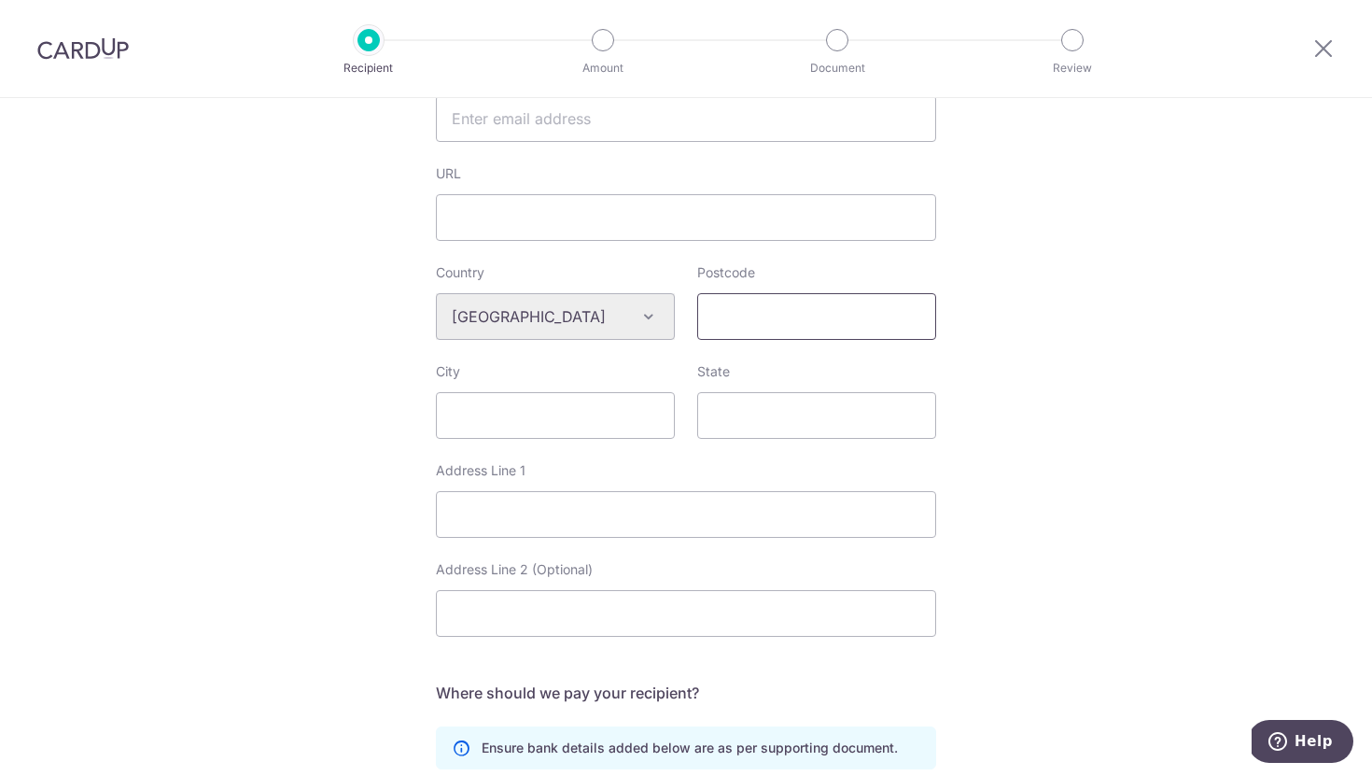
click at [748, 323] on input "Postcode" at bounding box center [816, 316] width 239 height 47
click at [769, 315] on input "Postcode" at bounding box center [816, 316] width 239 height 47
paste input "10245"
type input "10245"
click at [567, 406] on input "City" at bounding box center [555, 415] width 239 height 47
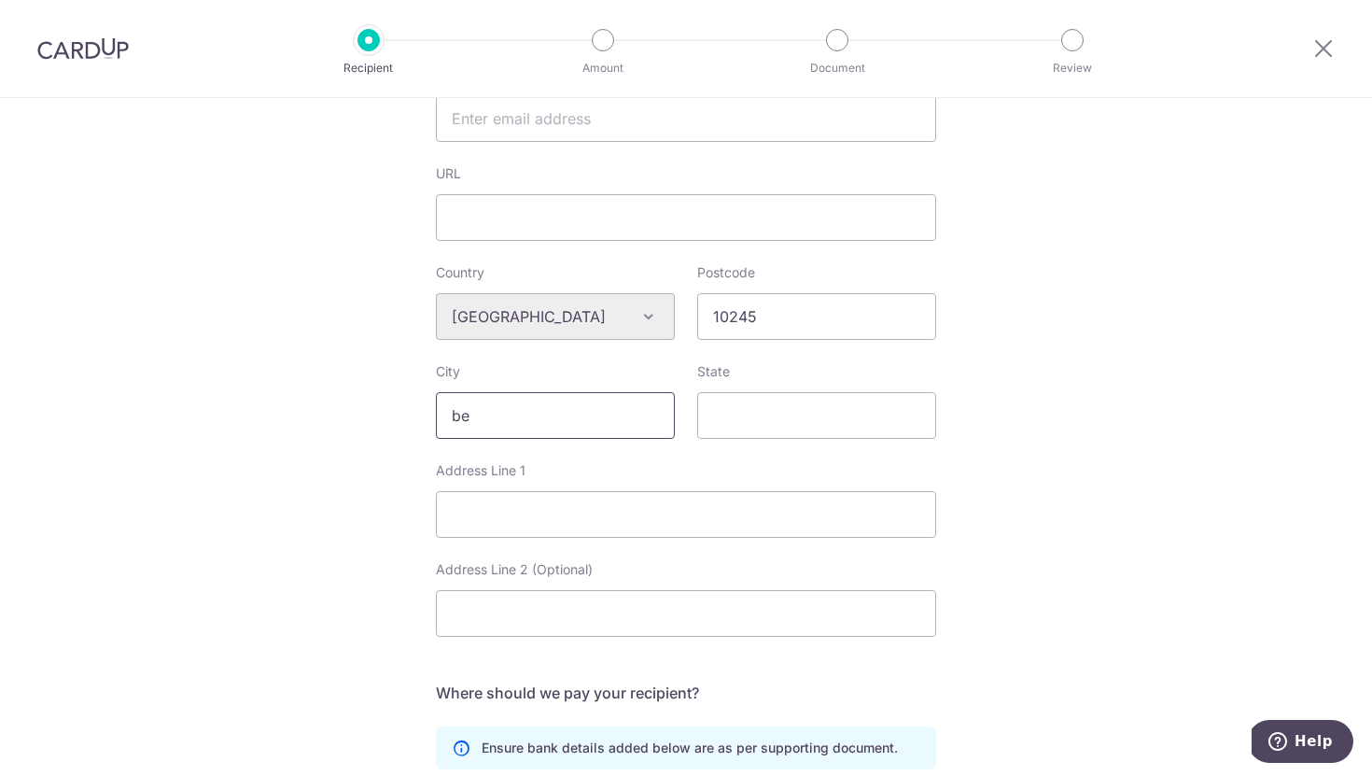
type input "b"
type input "Berlin"
click at [510, 518] on input "Address Line 1" at bounding box center [686, 514] width 500 height 47
click at [585, 520] on input "Address Line 1" at bounding box center [686, 514] width 500 height 47
paste input "Markgrafendamm 24 - Haus 18"
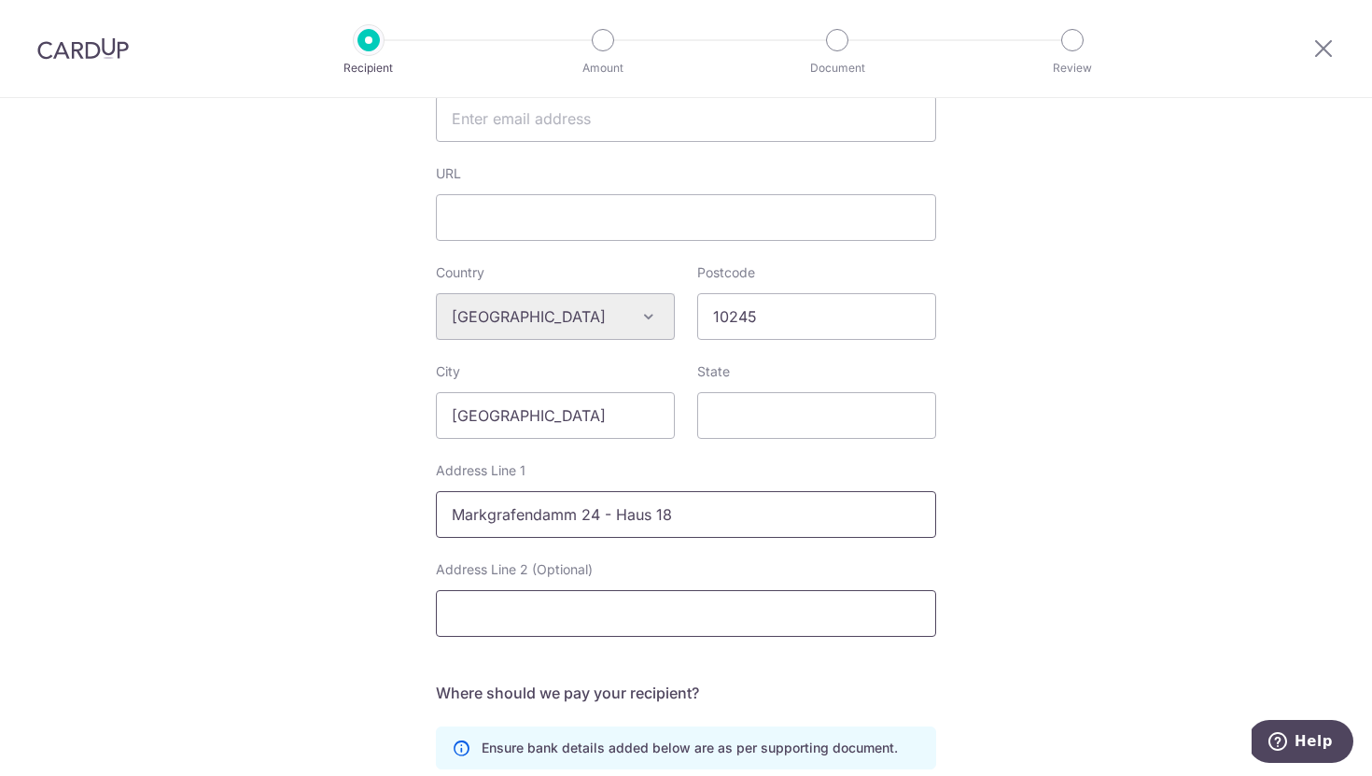
type input "Markgrafendamm 24 - Haus 18"
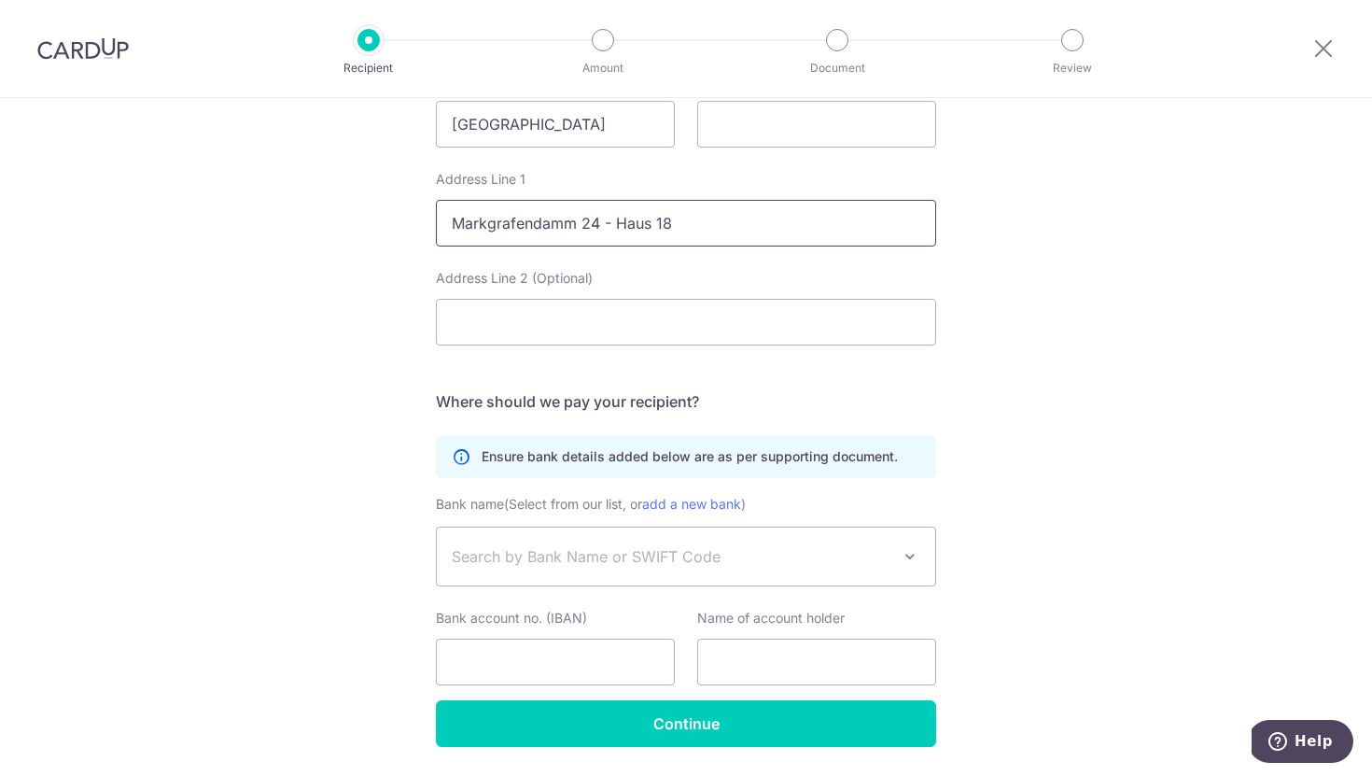
scroll to position [832, 0]
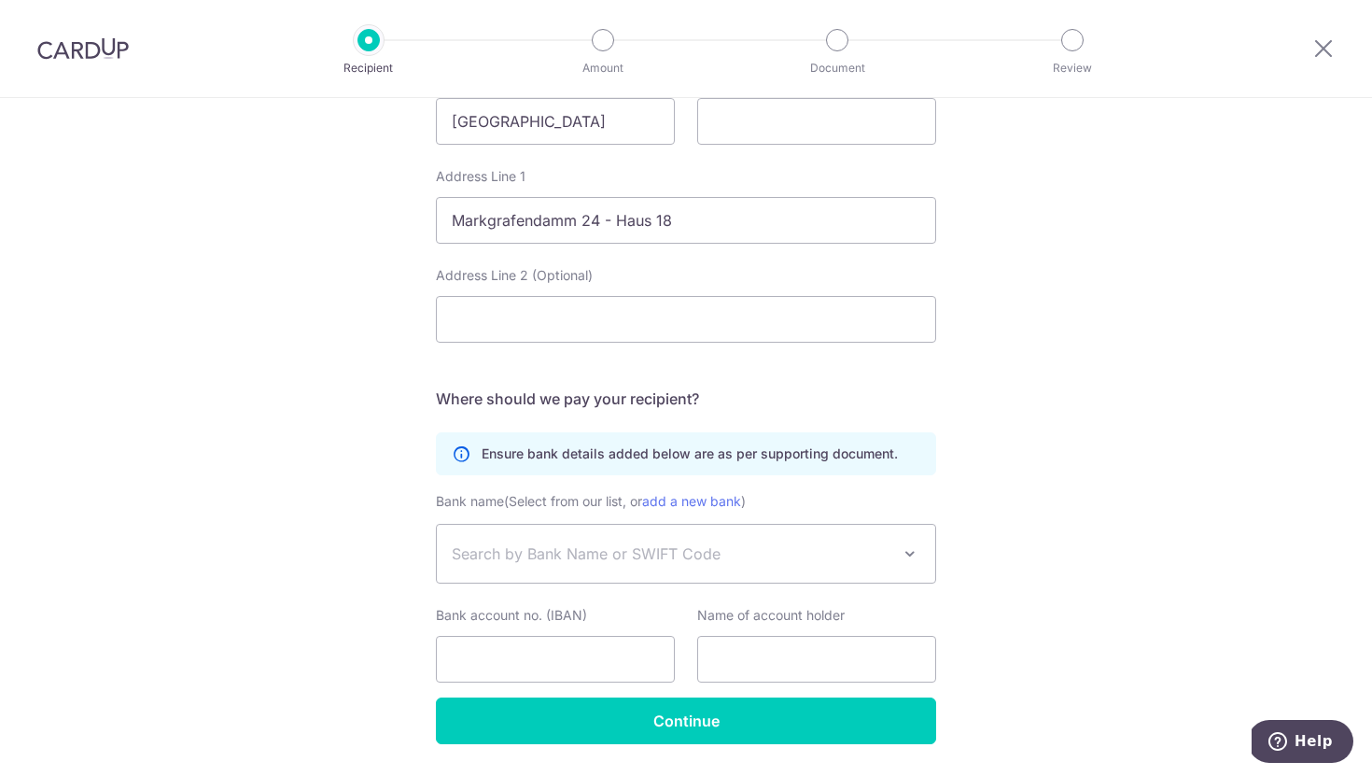
click at [591, 577] on span "Search by Bank Name or SWIFT Code" at bounding box center [686, 554] width 498 height 58
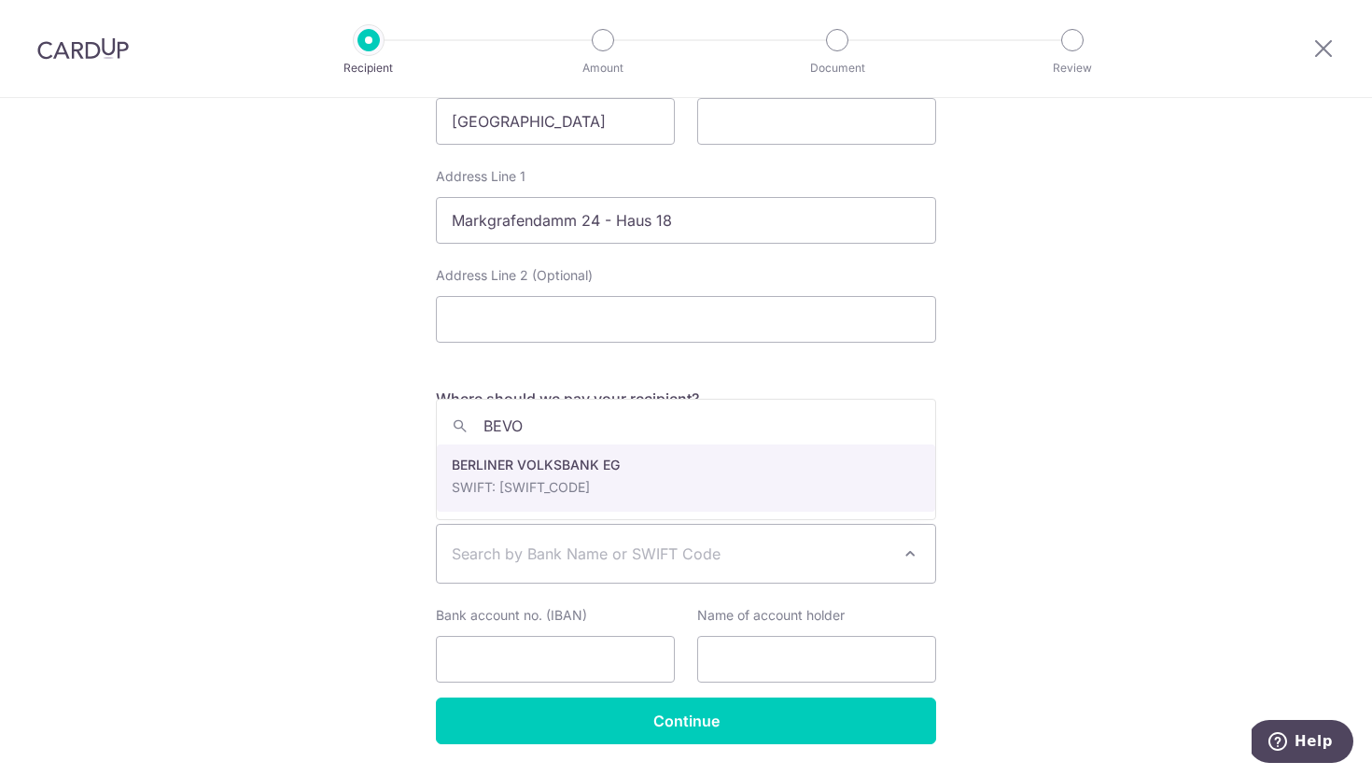
type input "BEVO"
select select "22569"
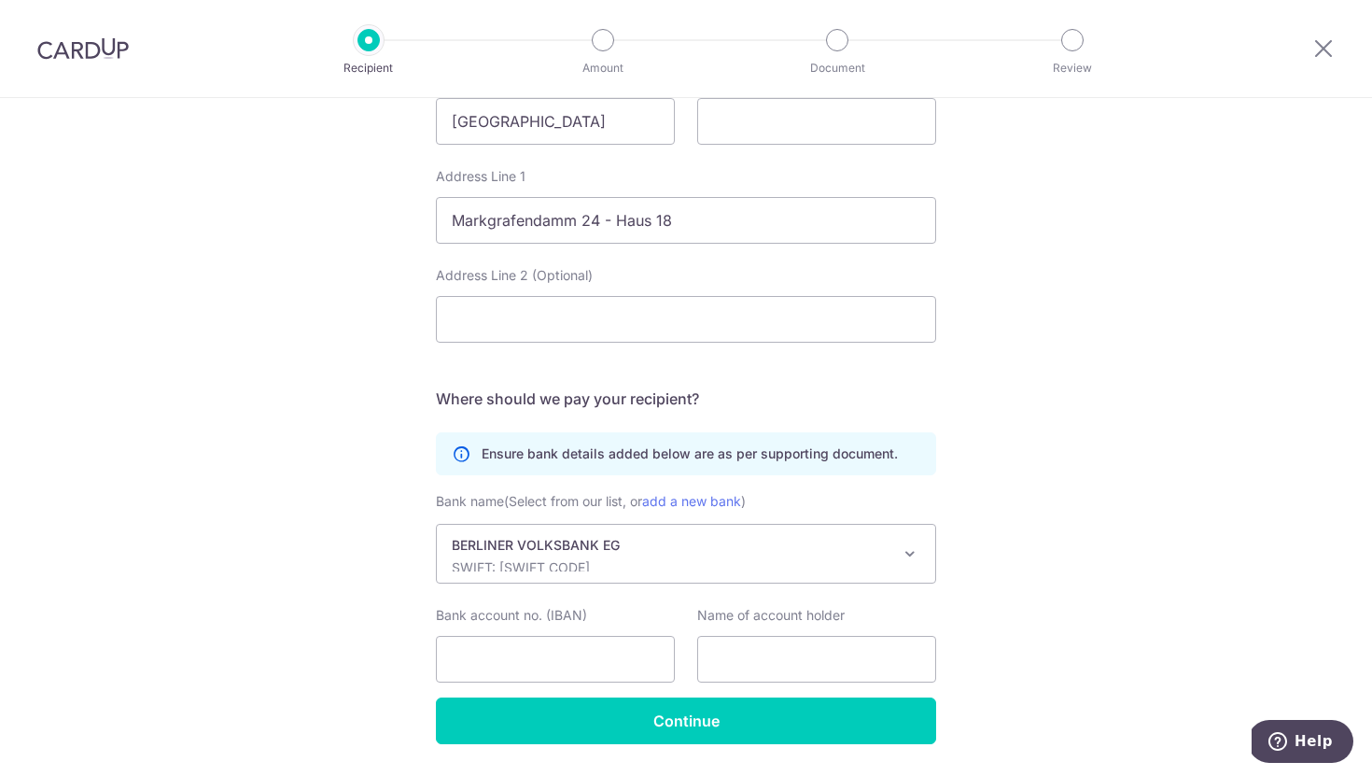
scroll to position [888, 0]
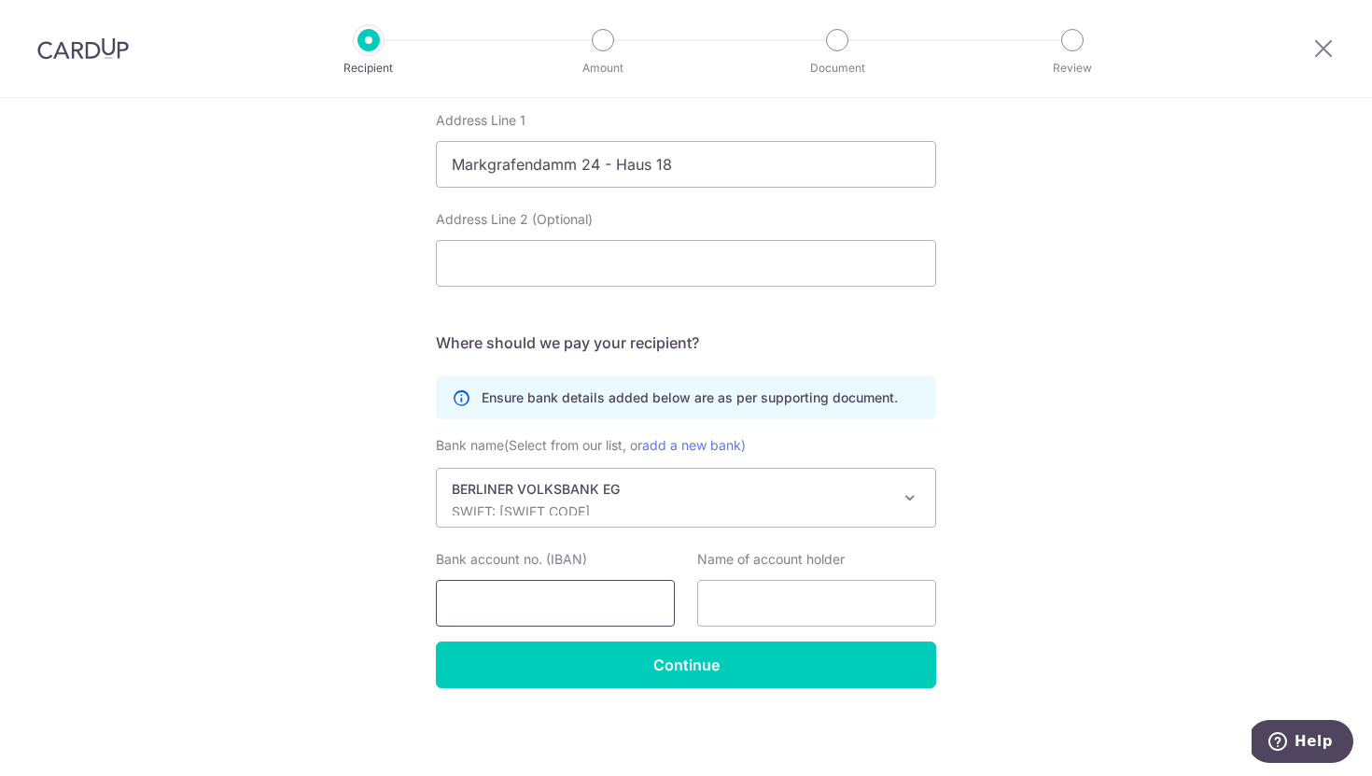
click at [599, 602] on input "Bank account no. (IBAN)" at bounding box center [555, 603] width 239 height 47
paste input "DE53 1009 0000 2749 5120 00"
click at [722, 603] on input "text" at bounding box center [816, 603] width 239 height 47
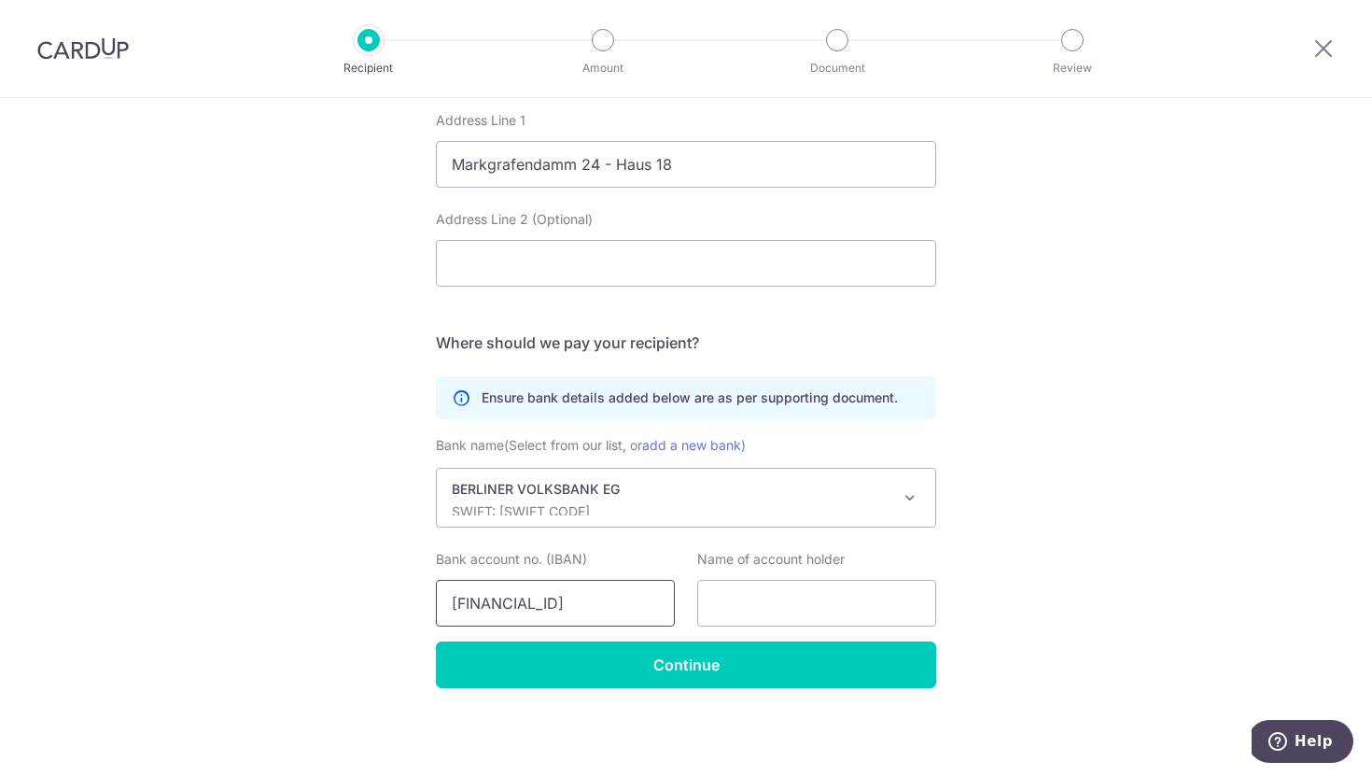
click at [492, 600] on input "DE53 1009 0000 2749 5120 00" at bounding box center [555, 603] width 239 height 47
click at [531, 604] on input "DE531009 0000 2749 5120 00" at bounding box center [555, 603] width 239 height 47
click at [565, 598] on input "DE5310090000 2749 5120 00" at bounding box center [555, 603] width 239 height 47
click at [603, 604] on input "DE53100900002749 5120 00" at bounding box center [555, 603] width 239 height 47
click at [638, 601] on input "DE531009000027495120 00" at bounding box center [555, 603] width 239 height 47
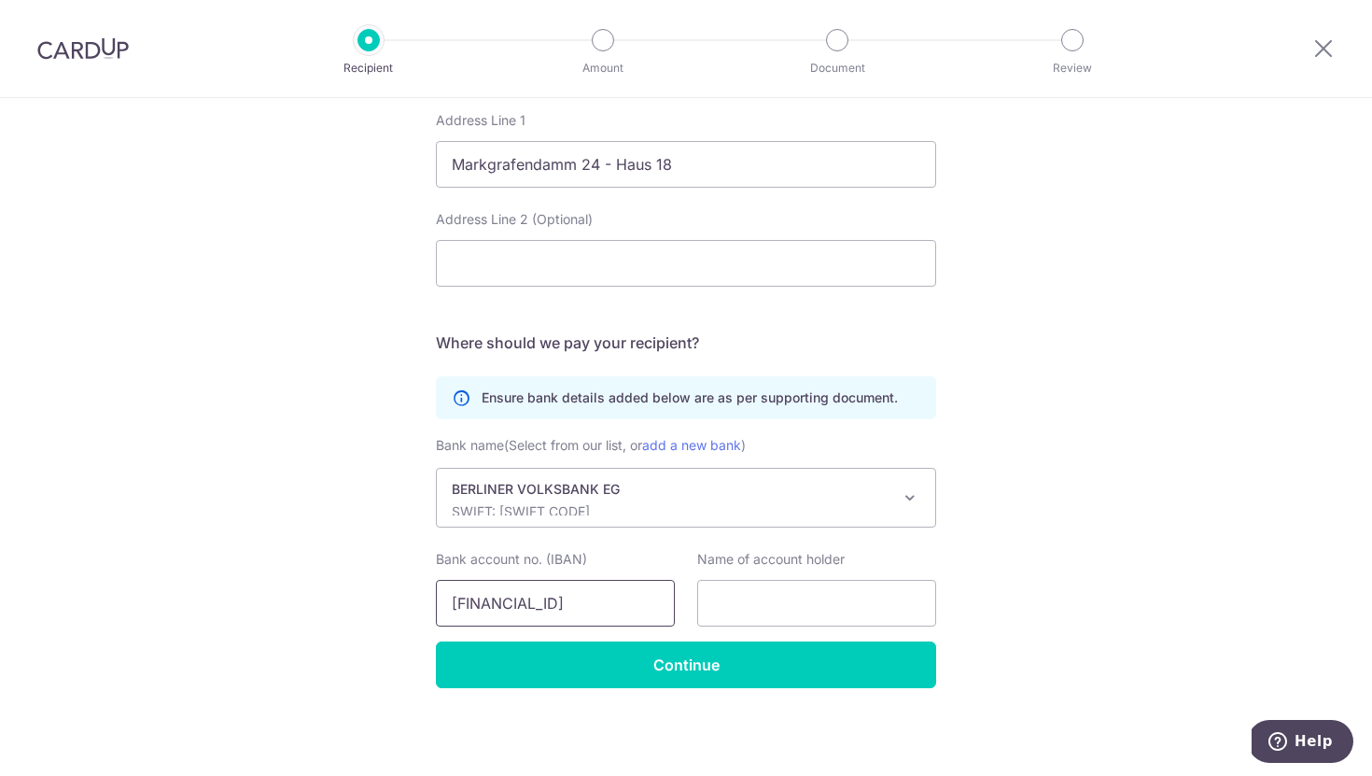
type input "DE53100900002749512000"
click at [756, 607] on input "text" at bounding box center [816, 603] width 239 height 47
click at [815, 605] on input "text" at bounding box center [816, 603] width 239 height 47
paste input "flat-mate GmbH"
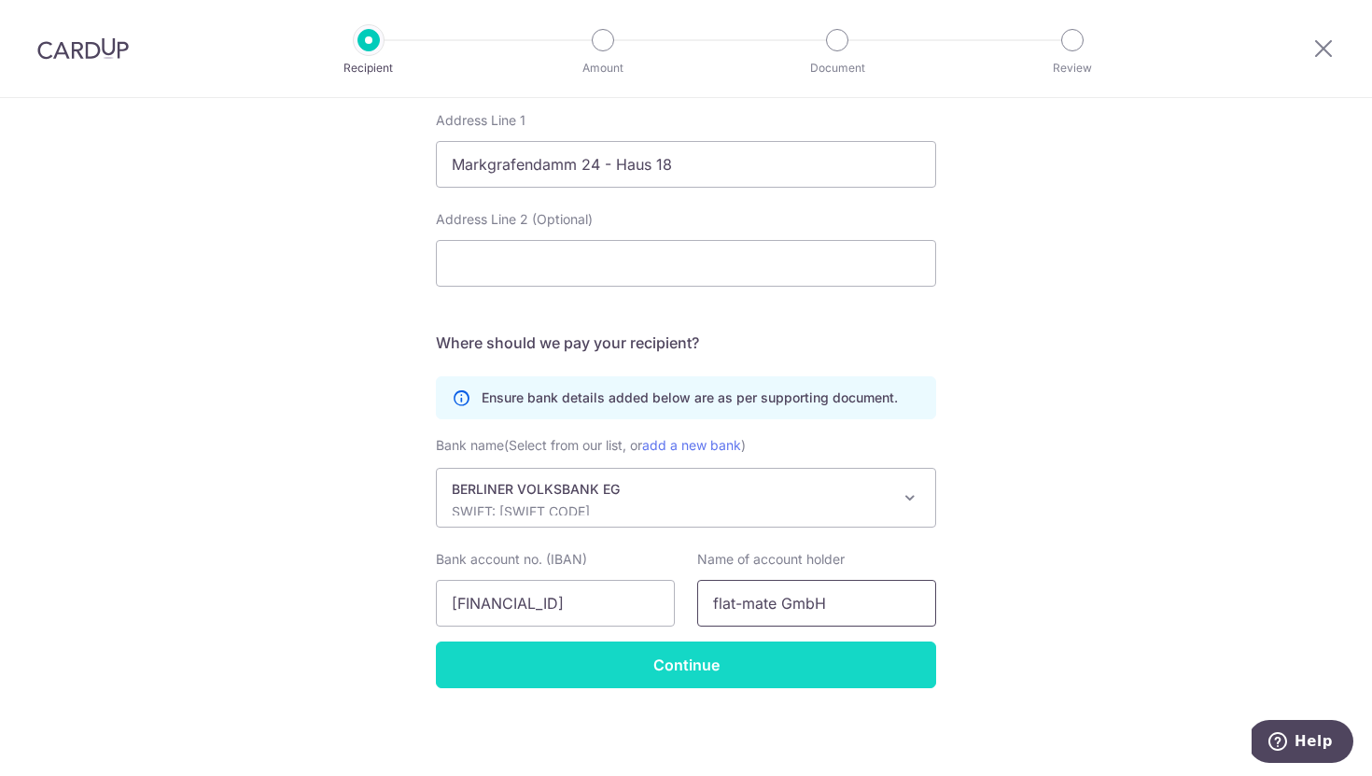
type input "flat-mate GmbH"
click at [759, 661] on input "Continue" at bounding box center [686, 664] width 500 height 47
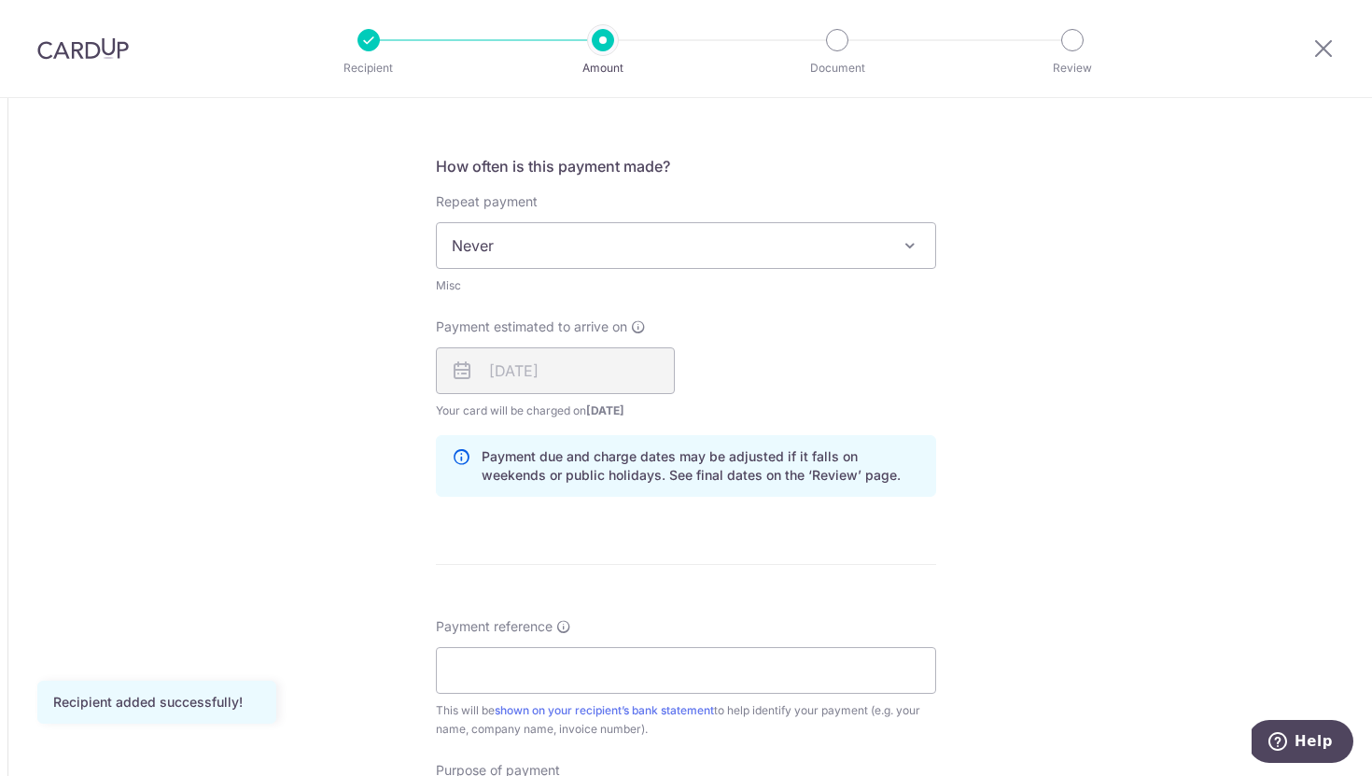
scroll to position [1143, 0]
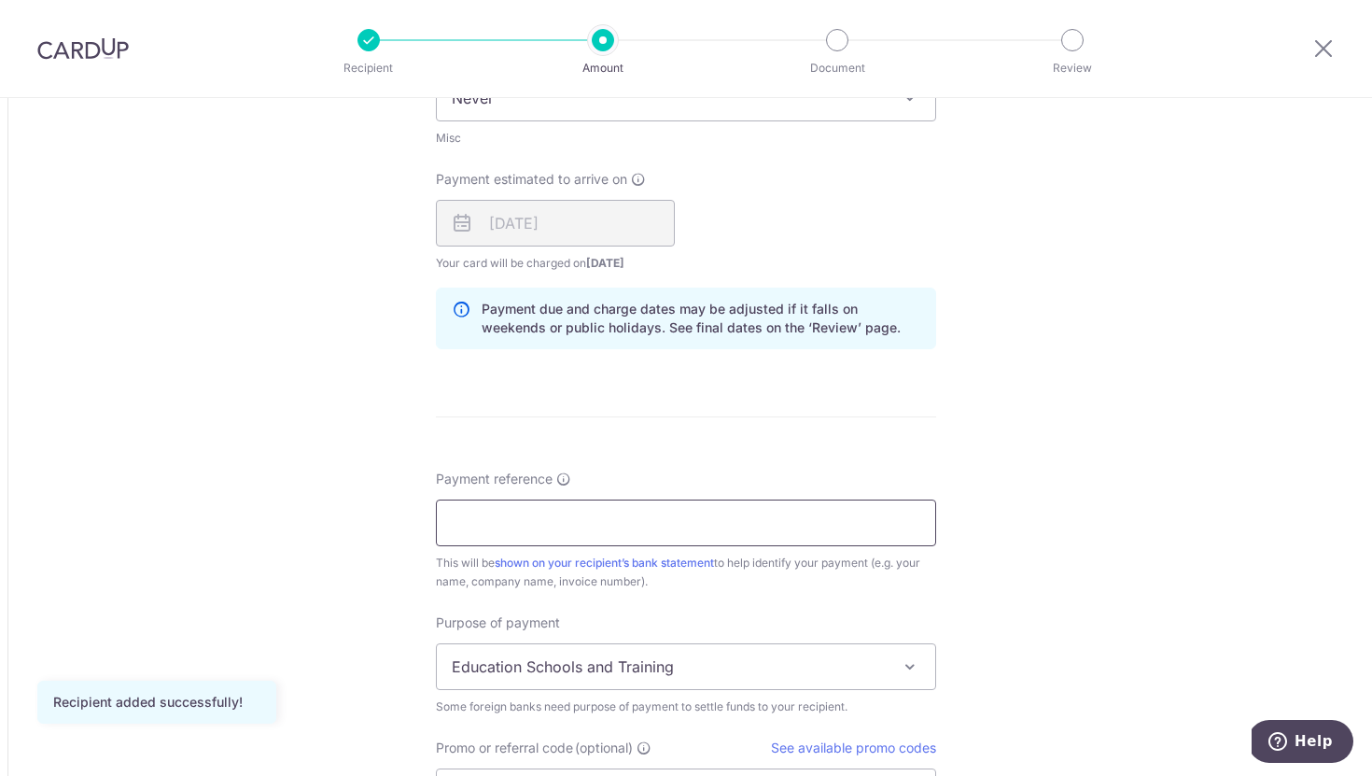
click at [544, 528] on input "Payment reference" at bounding box center [686, 522] width 500 height 47
paste input "flat-mate GmbH"
drag, startPoint x: 610, startPoint y: 522, endPoint x: 447, endPoint y: 523, distance: 163.3
click at [447, 523] on input "flat-mate GmbH" at bounding box center [686, 522] width 500 height 47
paste input "Kaution fm28.5 Chong Yi Qiong"
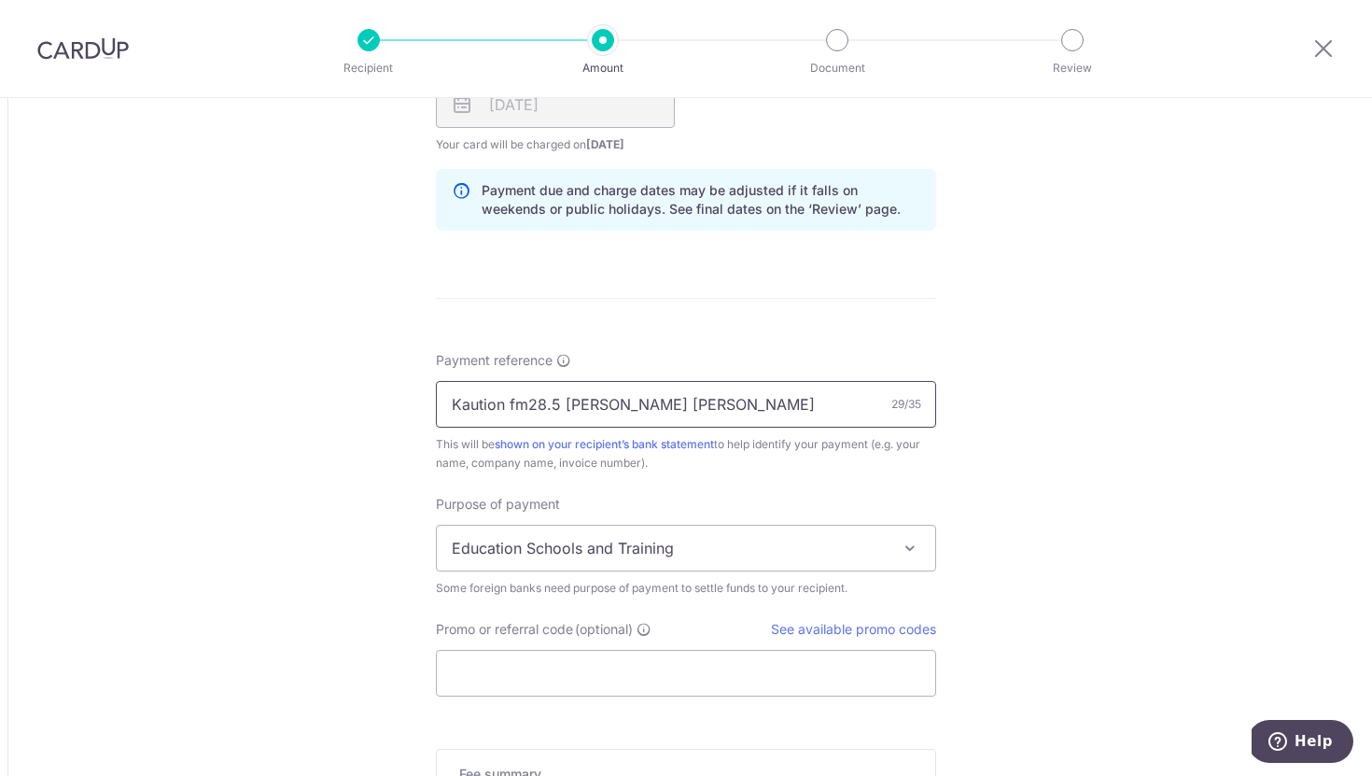
scroll to position [1269, 0]
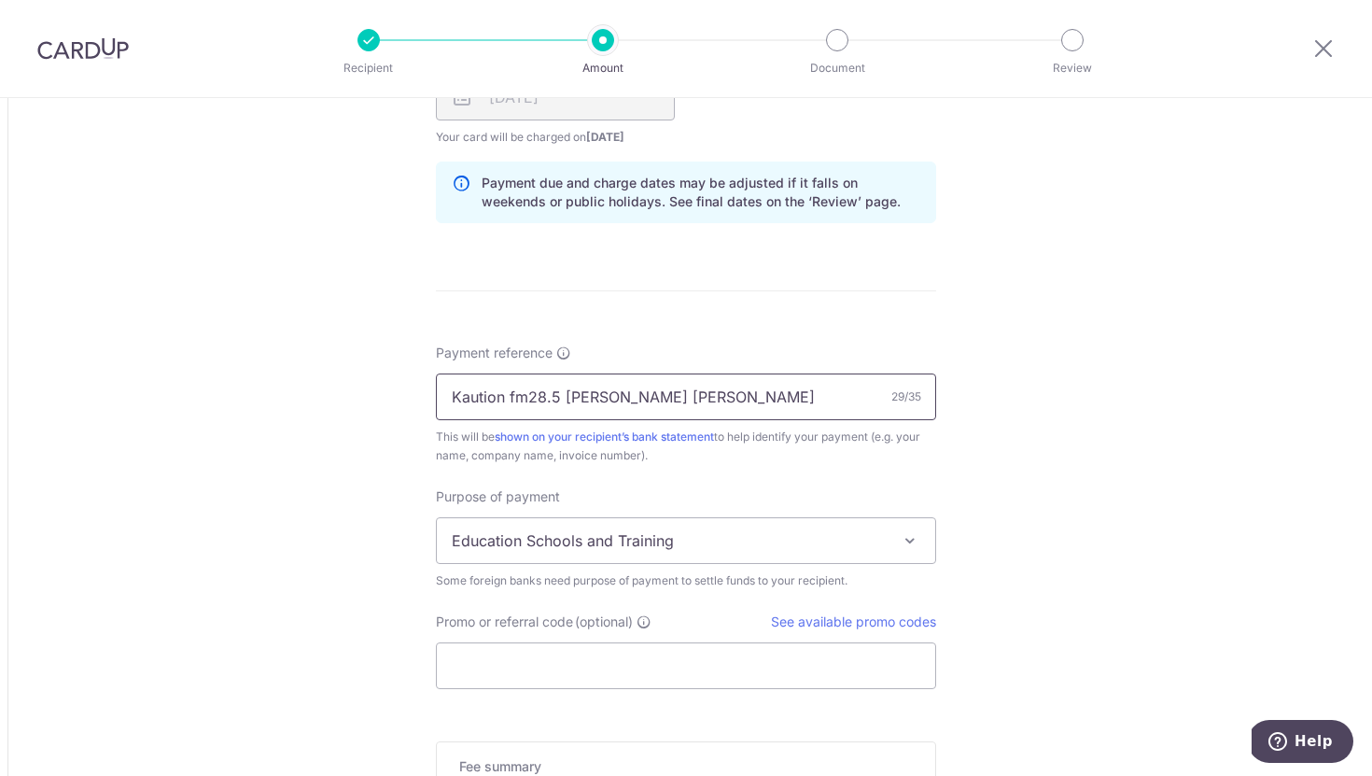
drag, startPoint x: 454, startPoint y: 394, endPoint x: 472, endPoint y: 451, distance: 59.9
click at [472, 451] on div "Payment reference Kaution fm28.5 Chong Yi Qiong 29/35 This will be shown on you…" at bounding box center [686, 403] width 500 height 121
type input "Kaution fm28.5 Chong Yi Qiong"
click at [452, 445] on div "This will be shown on your recipient’s bank statement to help identify your pay…" at bounding box center [686, 445] width 500 height 37
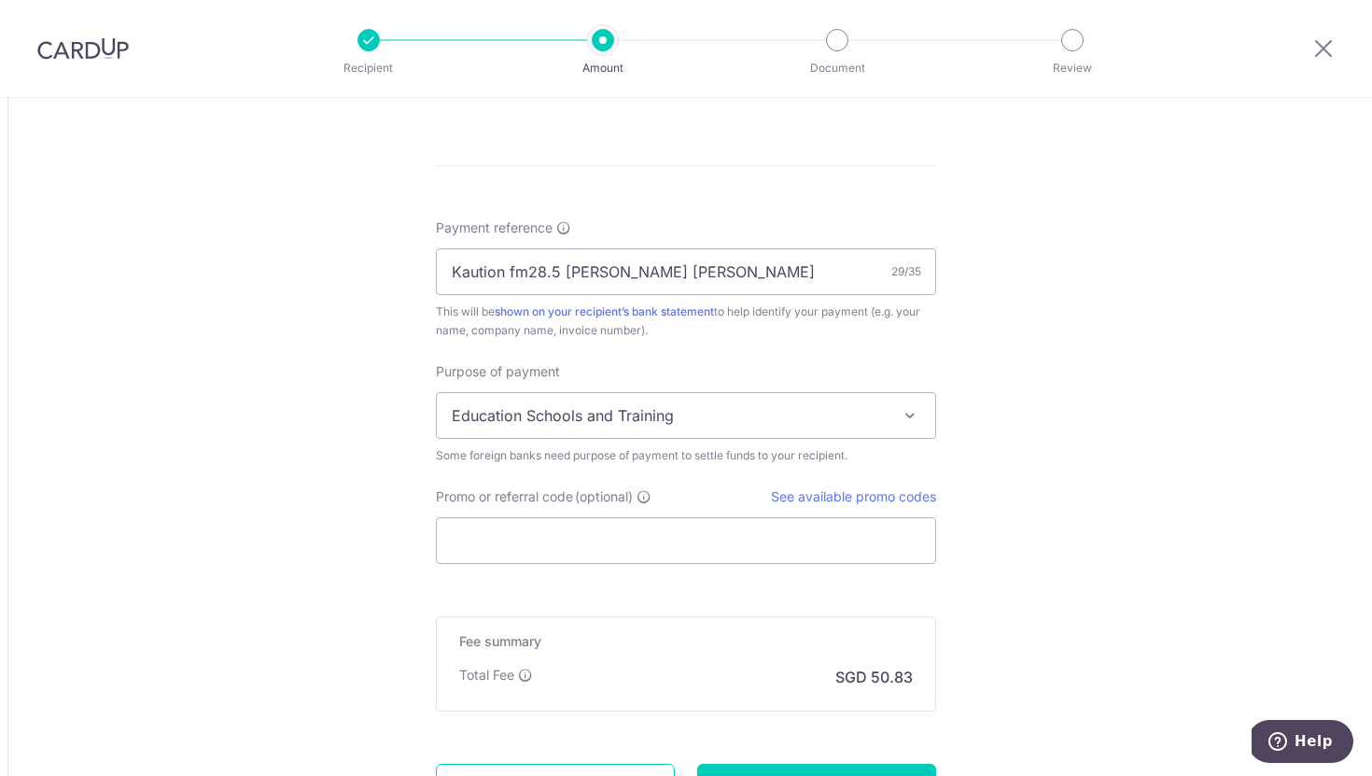
scroll to position [1397, 0]
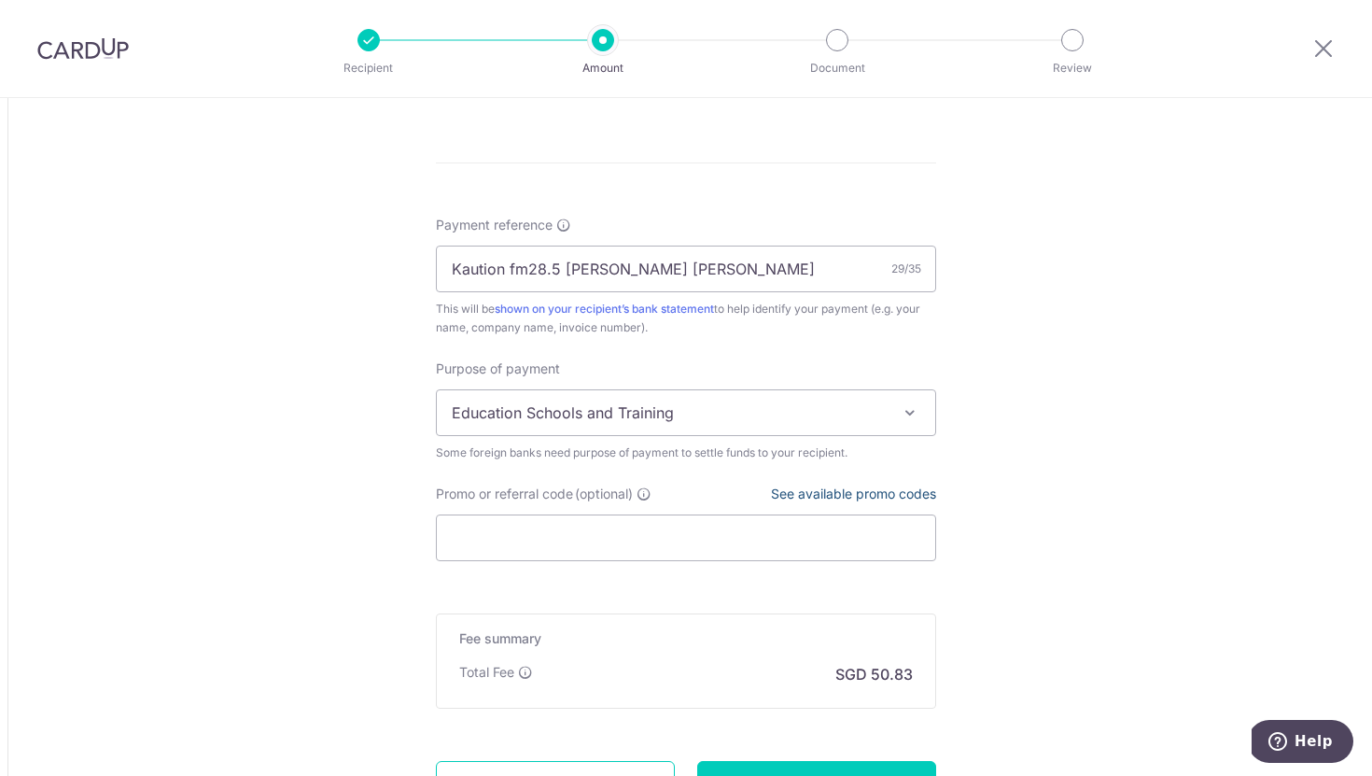
click at [848, 492] on link "See available promo codes" at bounding box center [853, 493] width 165 height 16
click at [626, 412] on span "Education Schools and Training" at bounding box center [686, 412] width 498 height 45
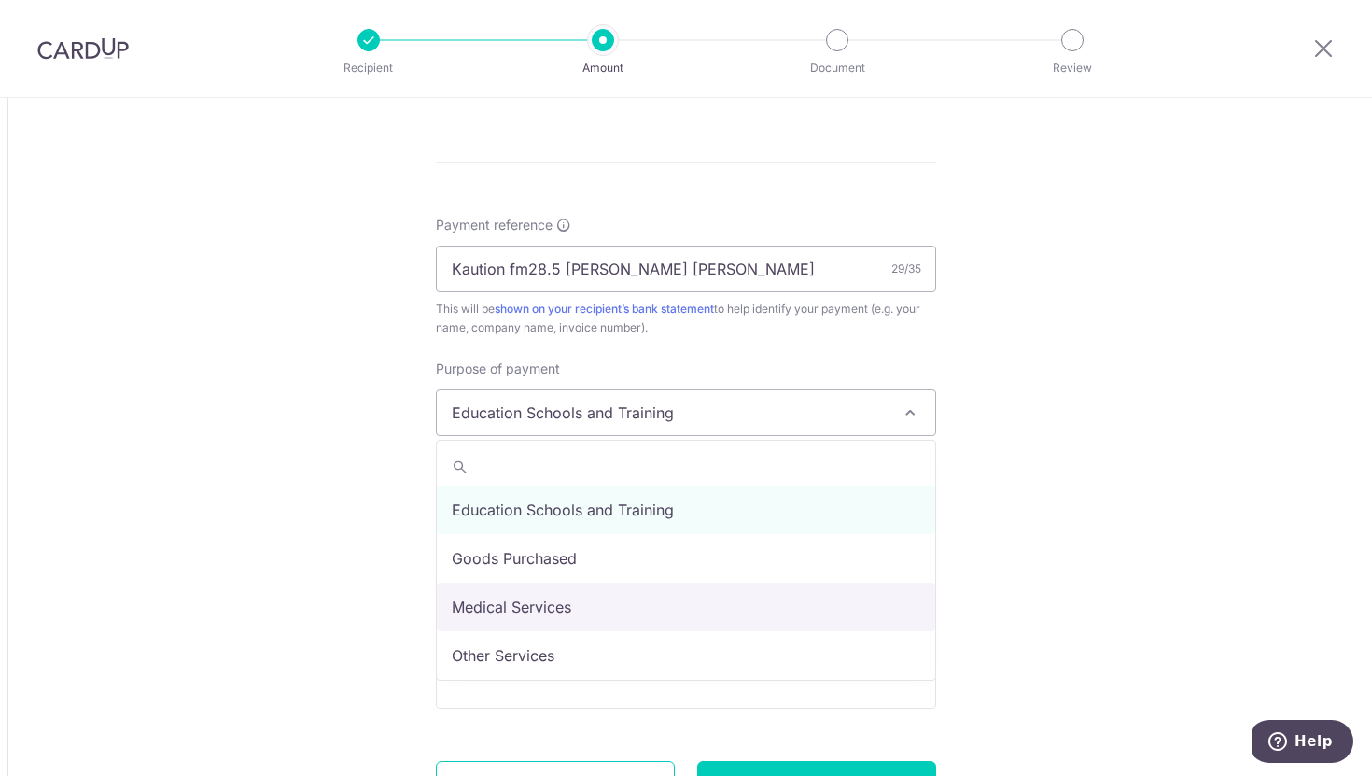
scroll to position [153, 0]
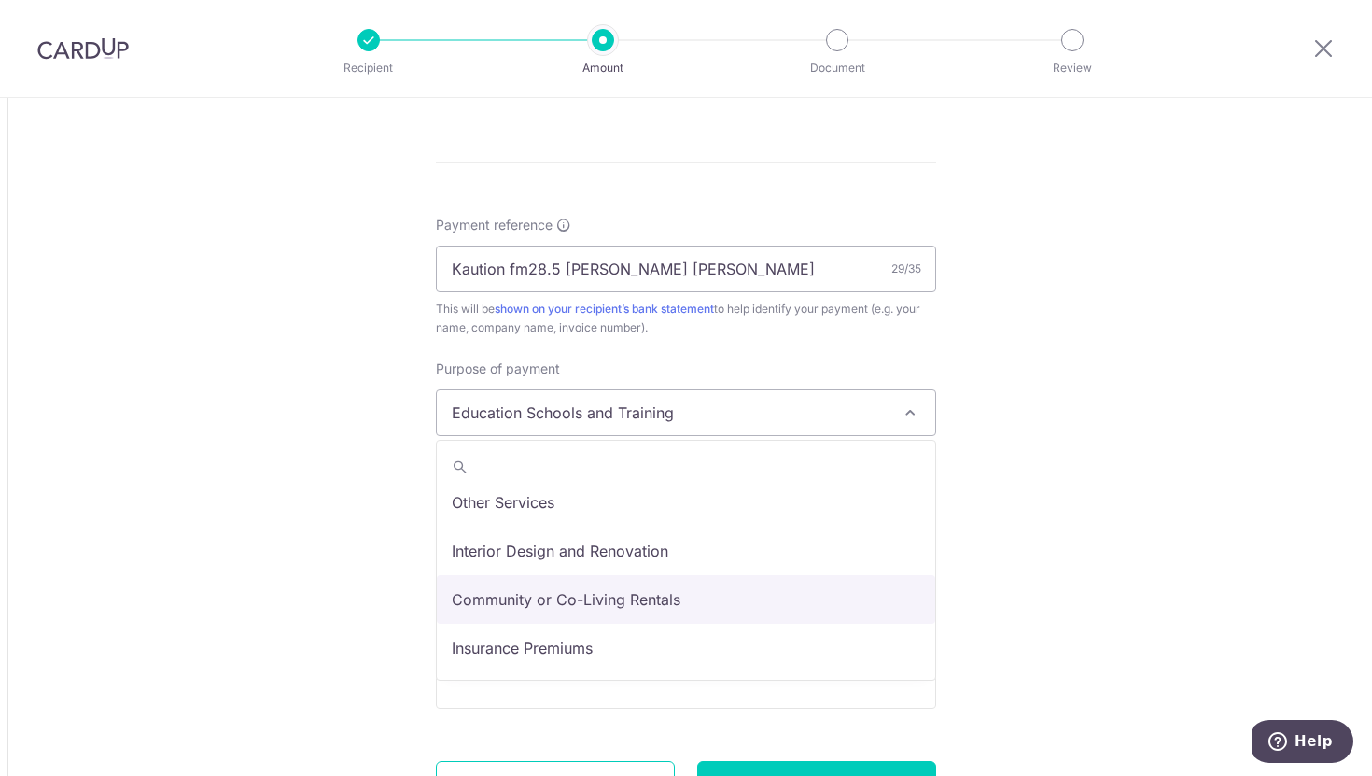
select select "Community or Co-Living Rentals"
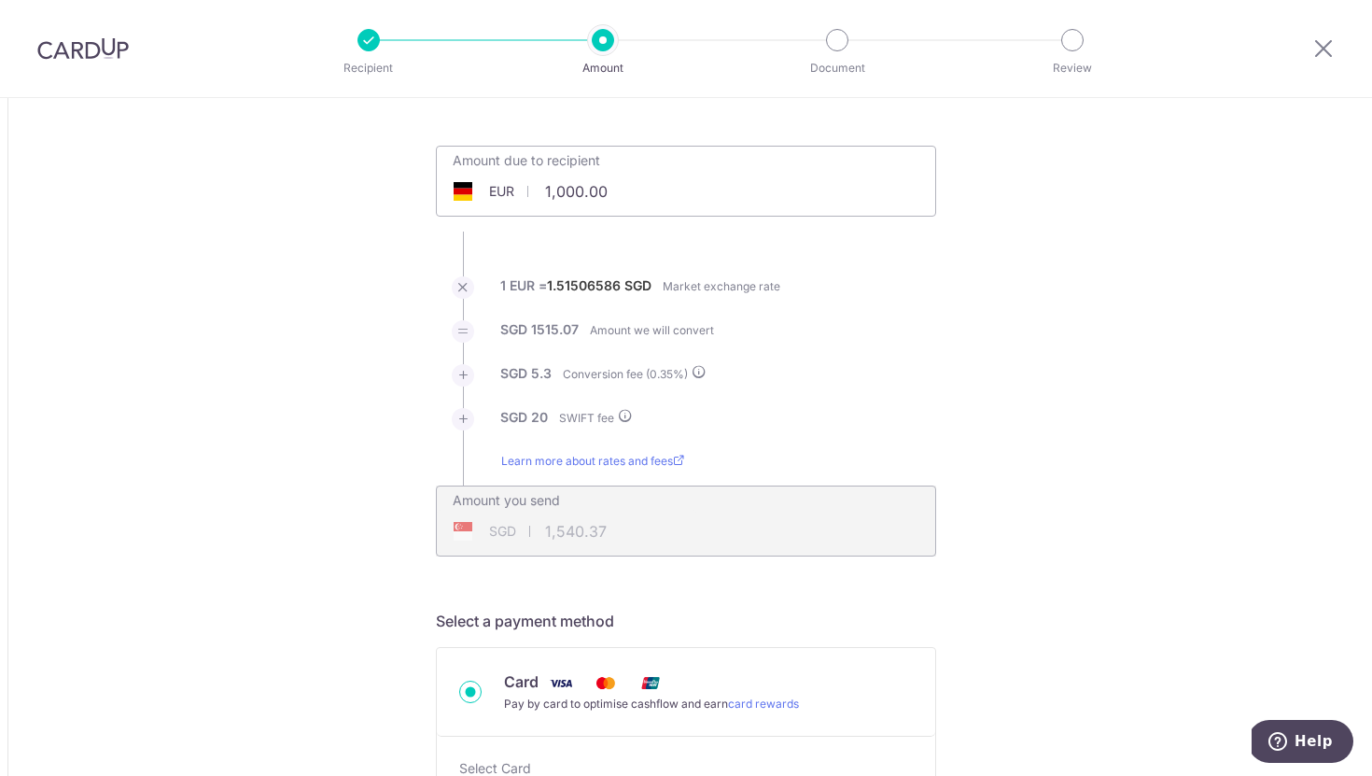
scroll to position [0, 0]
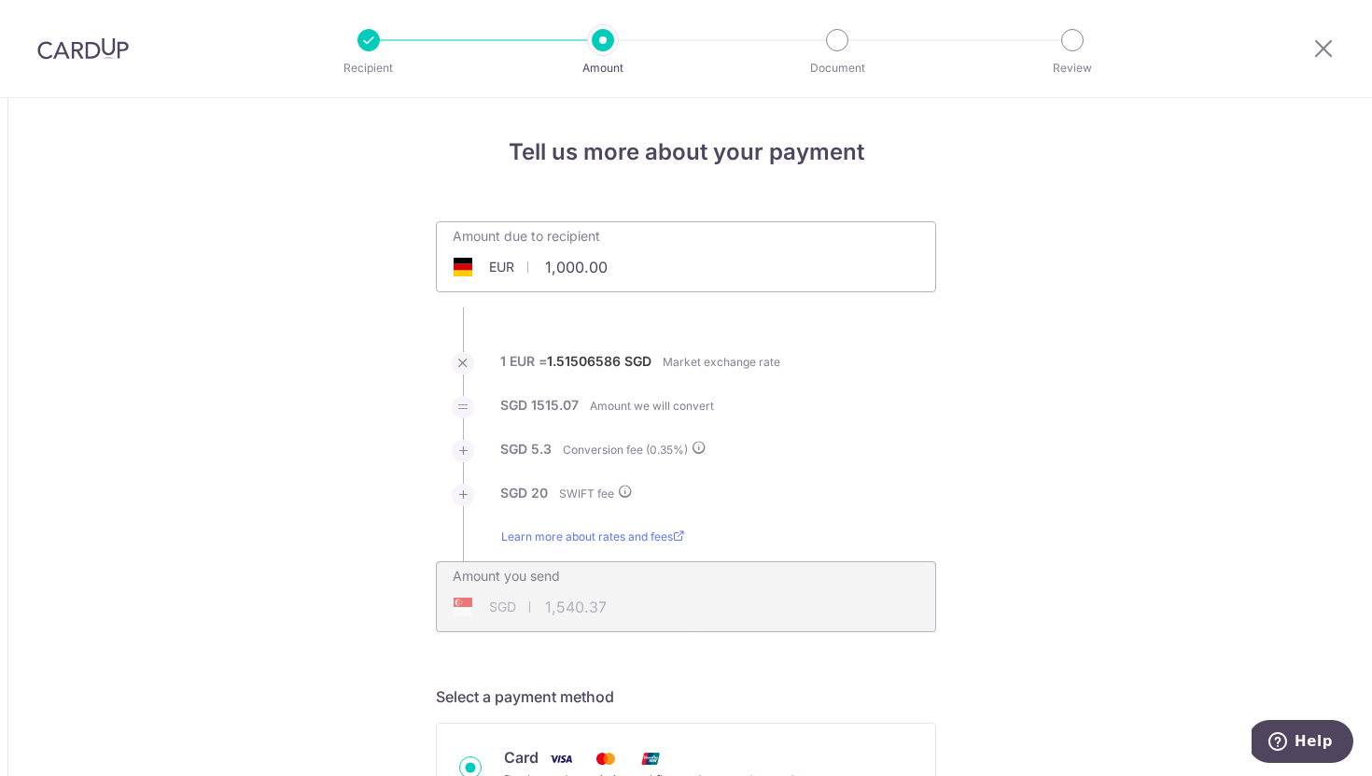
drag, startPoint x: 618, startPoint y: 264, endPoint x: 529, endPoint y: 264, distance: 88.7
click at [529, 264] on div "EUR 1,000.00 1000" at bounding box center [581, 266] width 288 height 43
type input "320.00"
drag, startPoint x: 814, startPoint y: 357, endPoint x: 485, endPoint y: 365, distance: 328.6
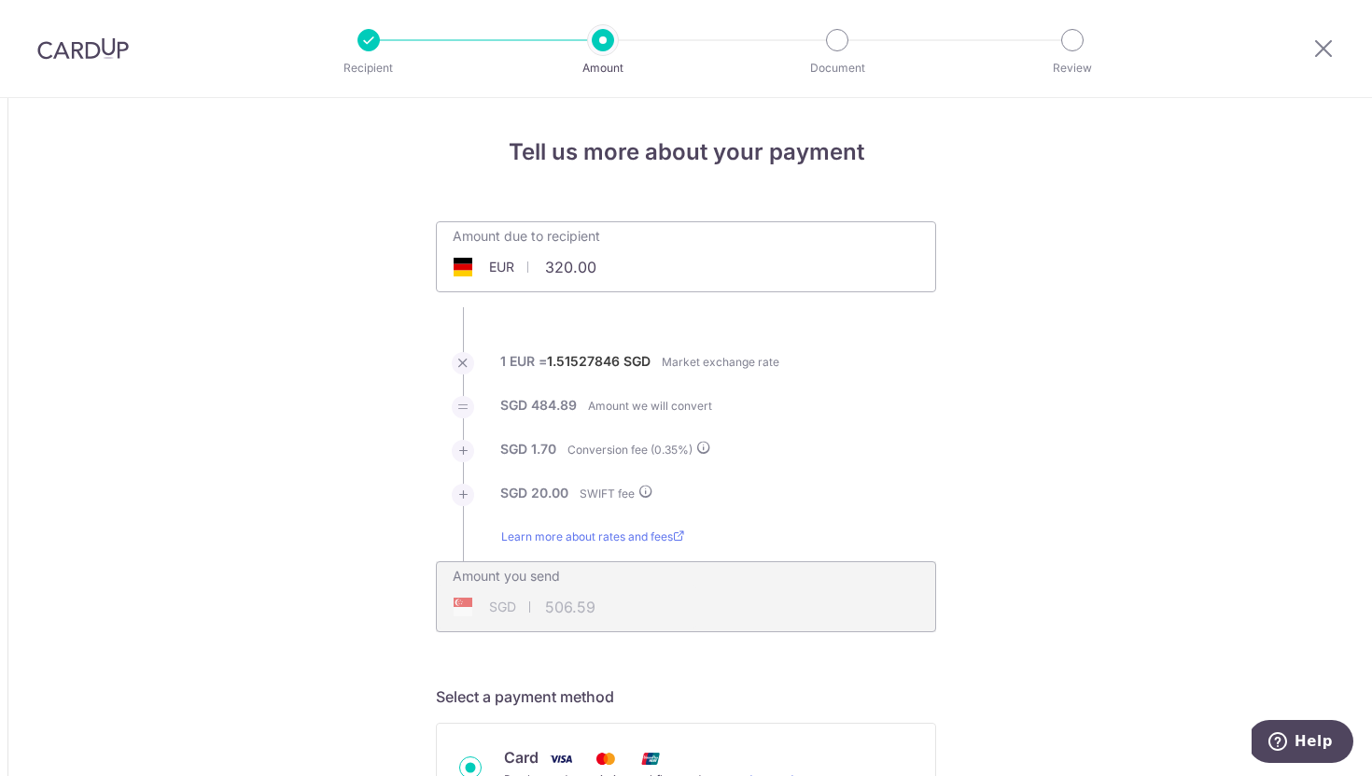
click at [485, 365] on li "1 EUR = 1.51527846 SGD Market exchange rate" at bounding box center [686, 374] width 500 height 44
drag, startPoint x: 498, startPoint y: 360, endPoint x: 804, endPoint y: 359, distance: 306.1
click at [805, 359] on li "1 EUR = 1.51527846 SGD Market exchange rate" at bounding box center [686, 374] width 500 height 44
click at [738, 416] on li "SGD 484.89 Amount we will convert" at bounding box center [686, 418] width 500 height 44
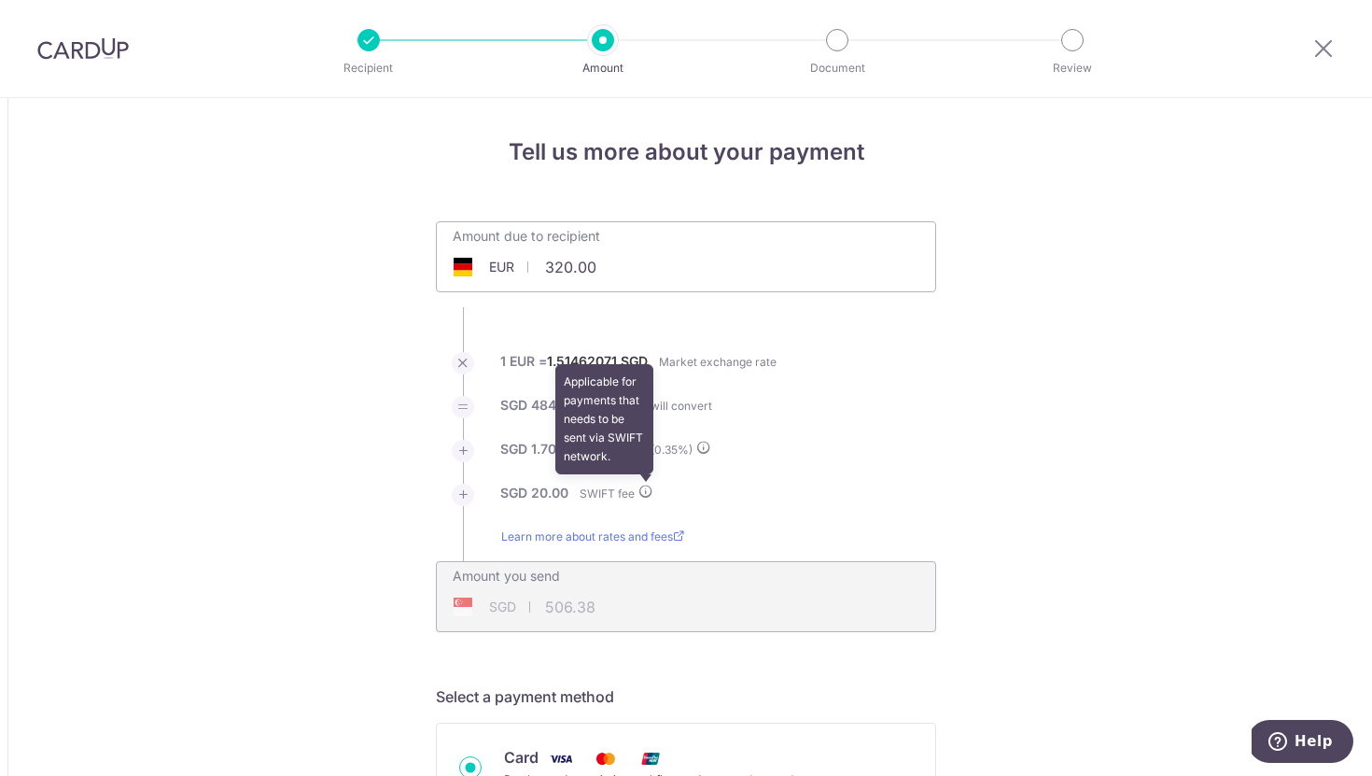
click at [646, 488] on icon at bounding box center [645, 490] width 15 height 15
click at [734, 481] on li "SGD 1.70 Conversion fee ( 0.35 %)" at bounding box center [686, 462] width 500 height 44
type input "506.16"
drag, startPoint x: 568, startPoint y: 270, endPoint x: 529, endPoint y: 270, distance: 39.2
click at [529, 270] on div "EUR 320.00 320" at bounding box center [581, 266] width 288 height 43
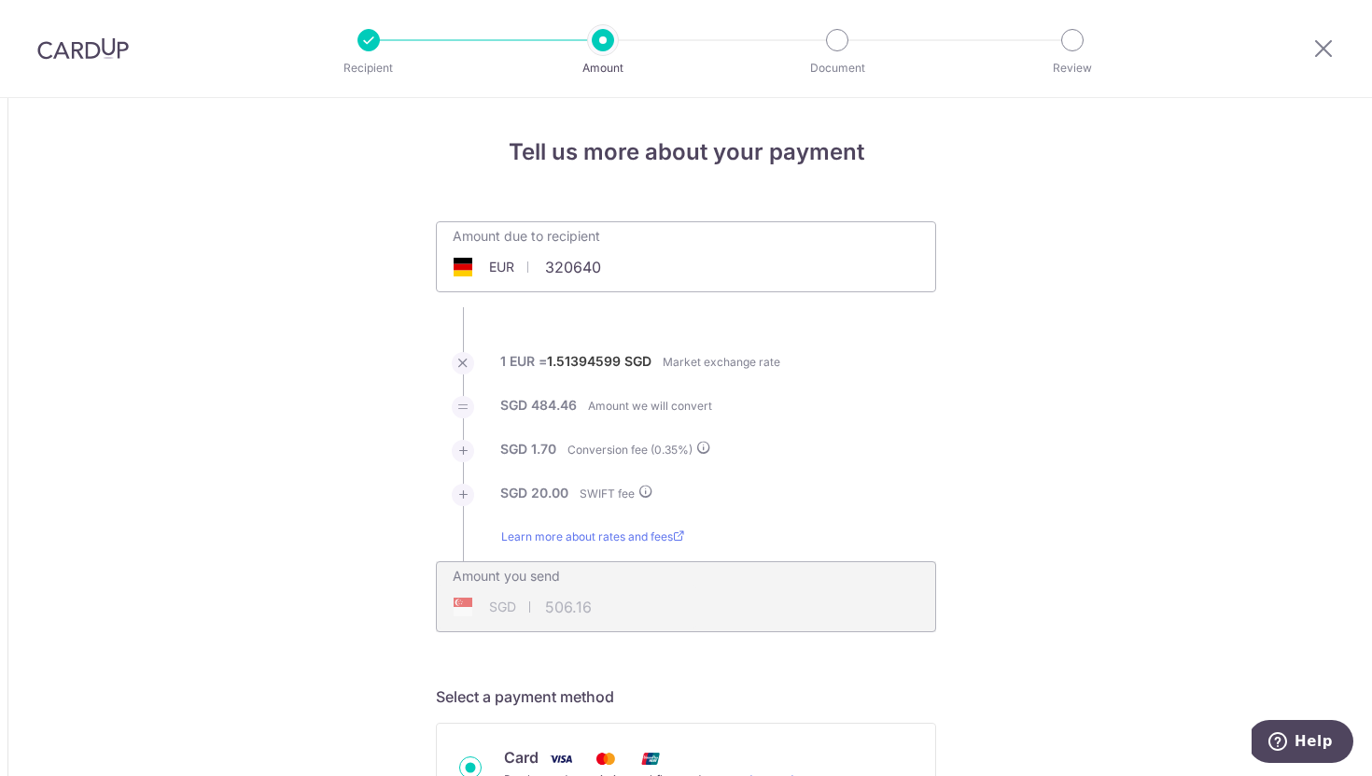
drag, startPoint x: 660, startPoint y: 271, endPoint x: 510, endPoint y: 268, distance: 150.3
click at [510, 268] on div "EUR 320640 320" at bounding box center [581, 266] width 288 height 43
type input "3"
drag, startPoint x: 353, startPoint y: 371, endPoint x: 878, endPoint y: 416, distance: 527.4
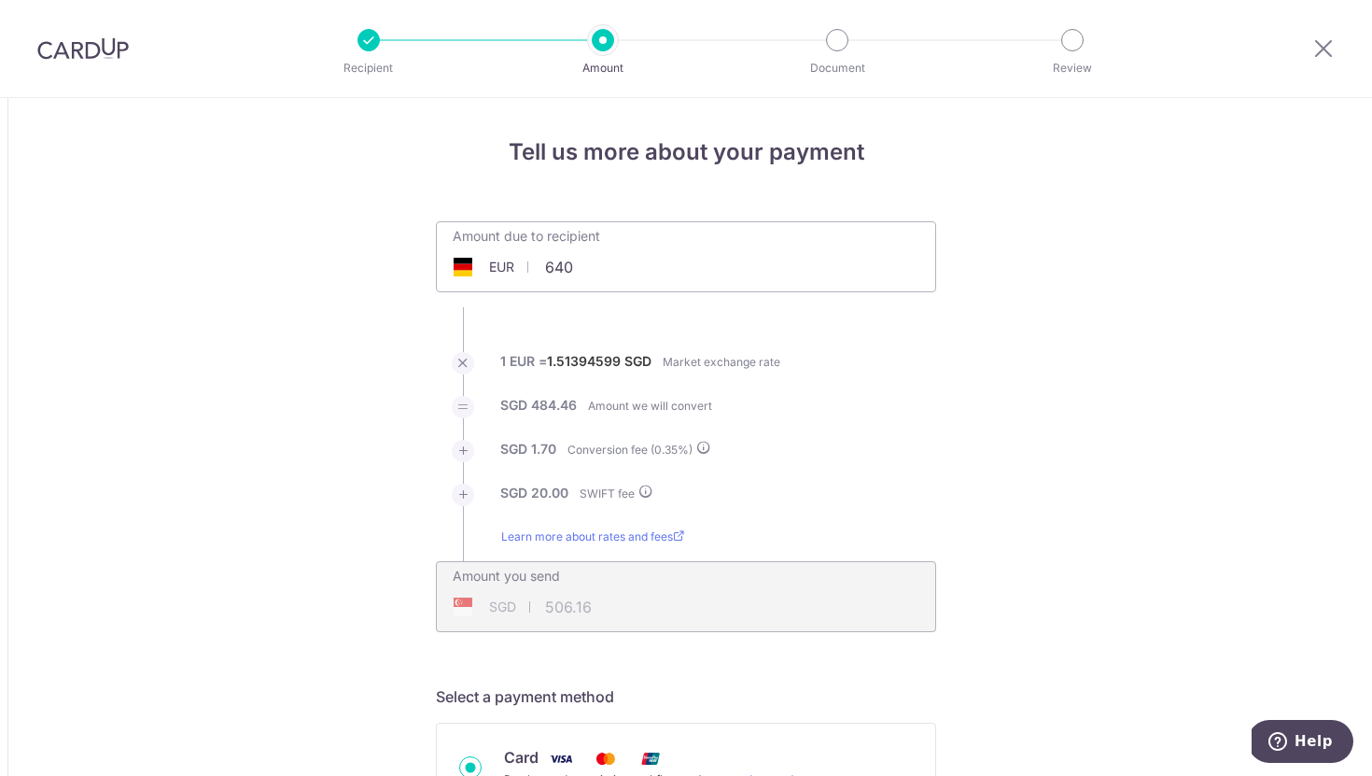
click at [677, 259] on div "Amount due to recipient EUR 640 320" at bounding box center [686, 244] width 498 height 44
click at [878, 416] on li "SGD 484.46 Amount we will convert" at bounding box center [686, 418] width 500 height 44
type input "640.00"
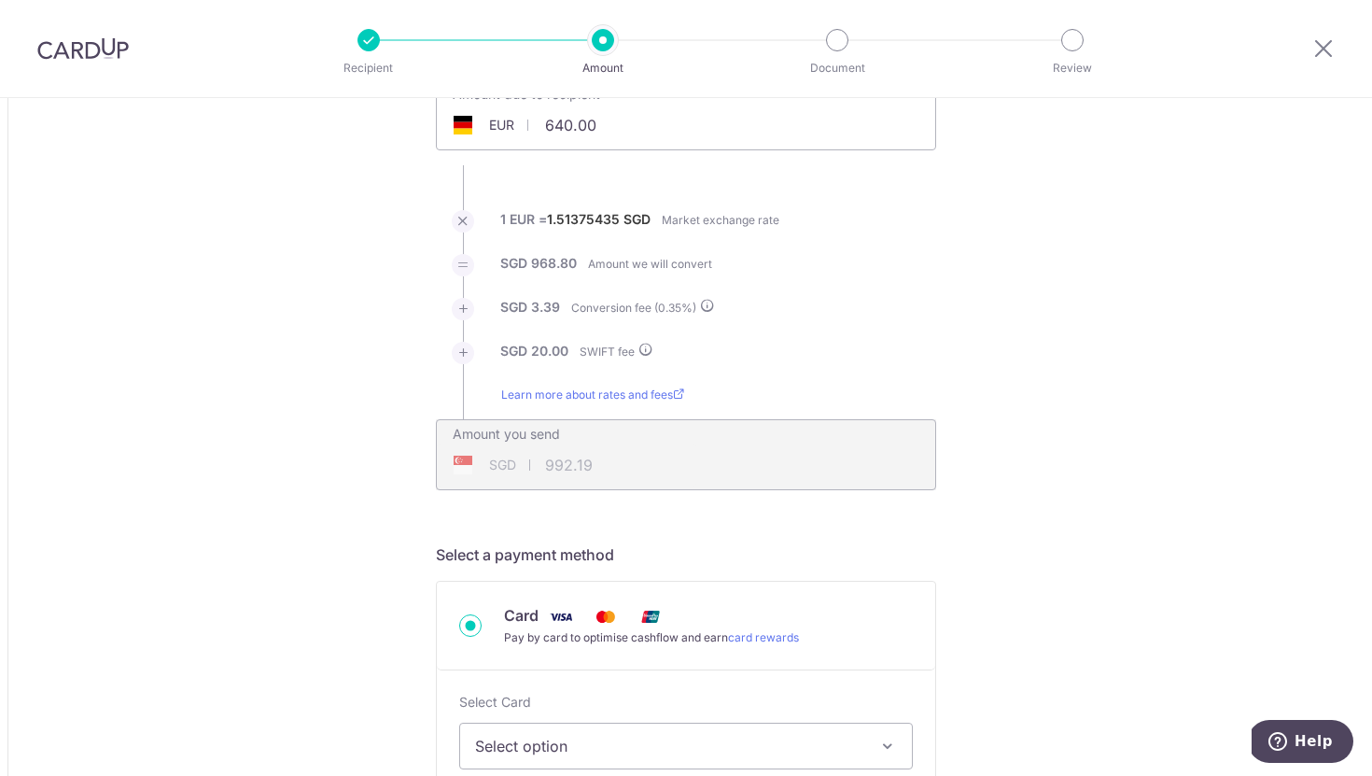
click at [554, 342] on label "20.00" at bounding box center [549, 351] width 37 height 19
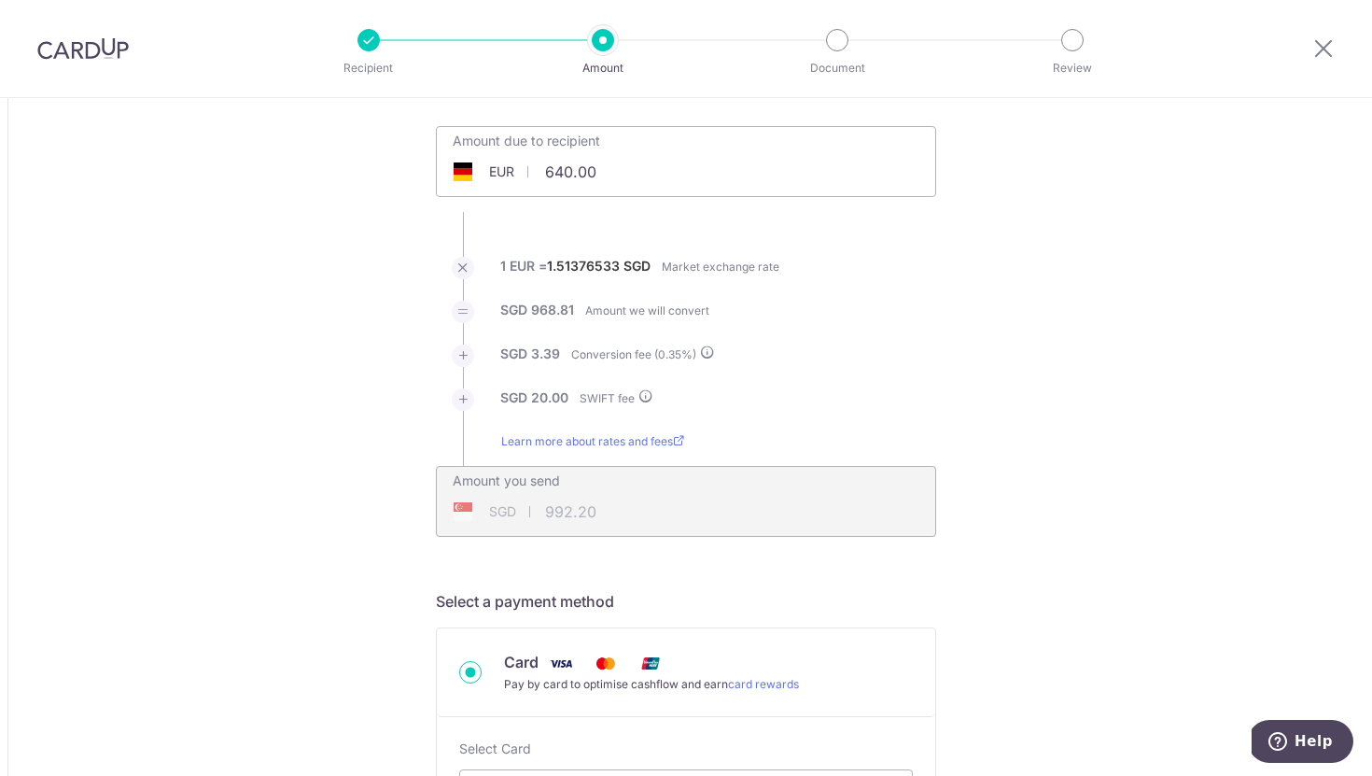
scroll to position [96, 0]
drag, startPoint x: 499, startPoint y: 260, endPoint x: 651, endPoint y: 270, distance: 152.4
click at [650, 270] on label "1 EUR = 1.51376533 SGD" at bounding box center [575, 271] width 150 height 30
click at [650, 270] on label "SGD" at bounding box center [636, 265] width 27 height 19
type input "992.38"
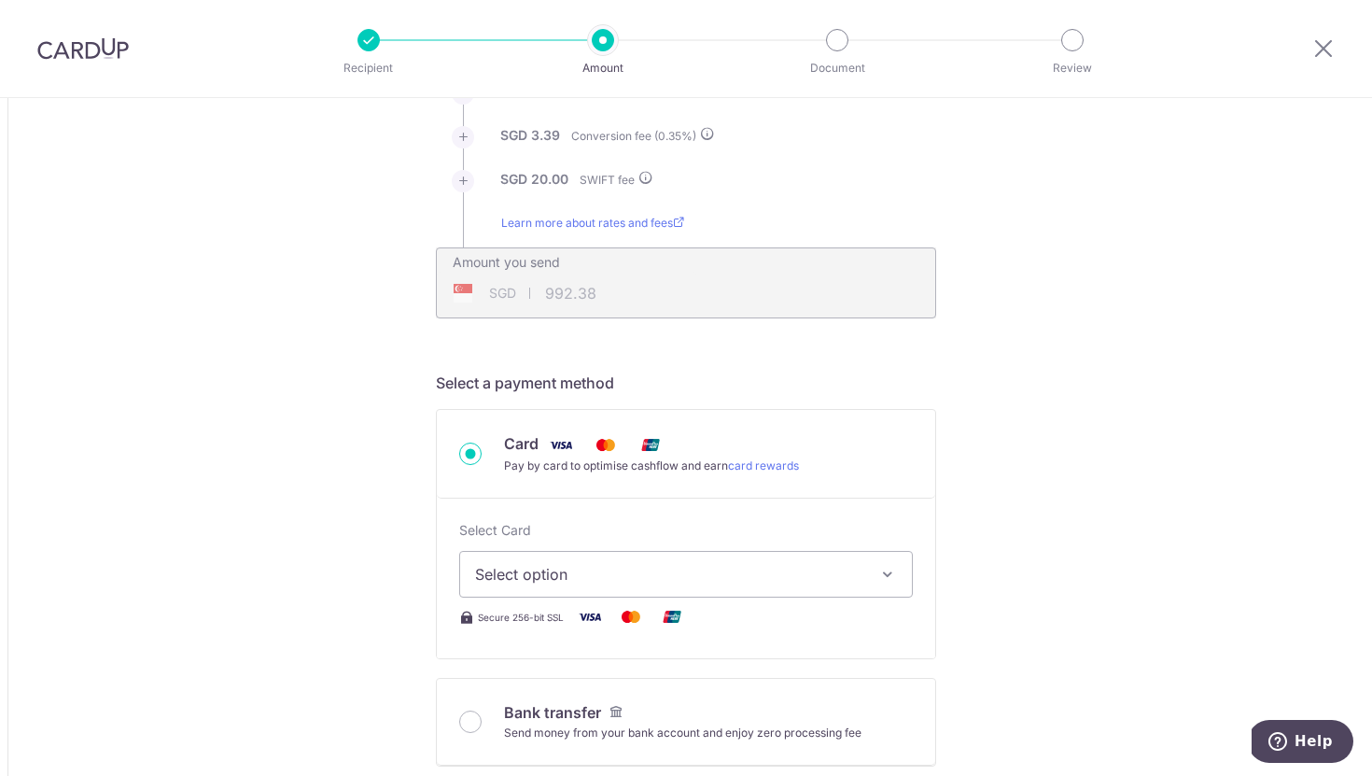
scroll to position [317, 0]
drag, startPoint x: 507, startPoint y: 457, endPoint x: 354, endPoint y: 493, distance: 157.1
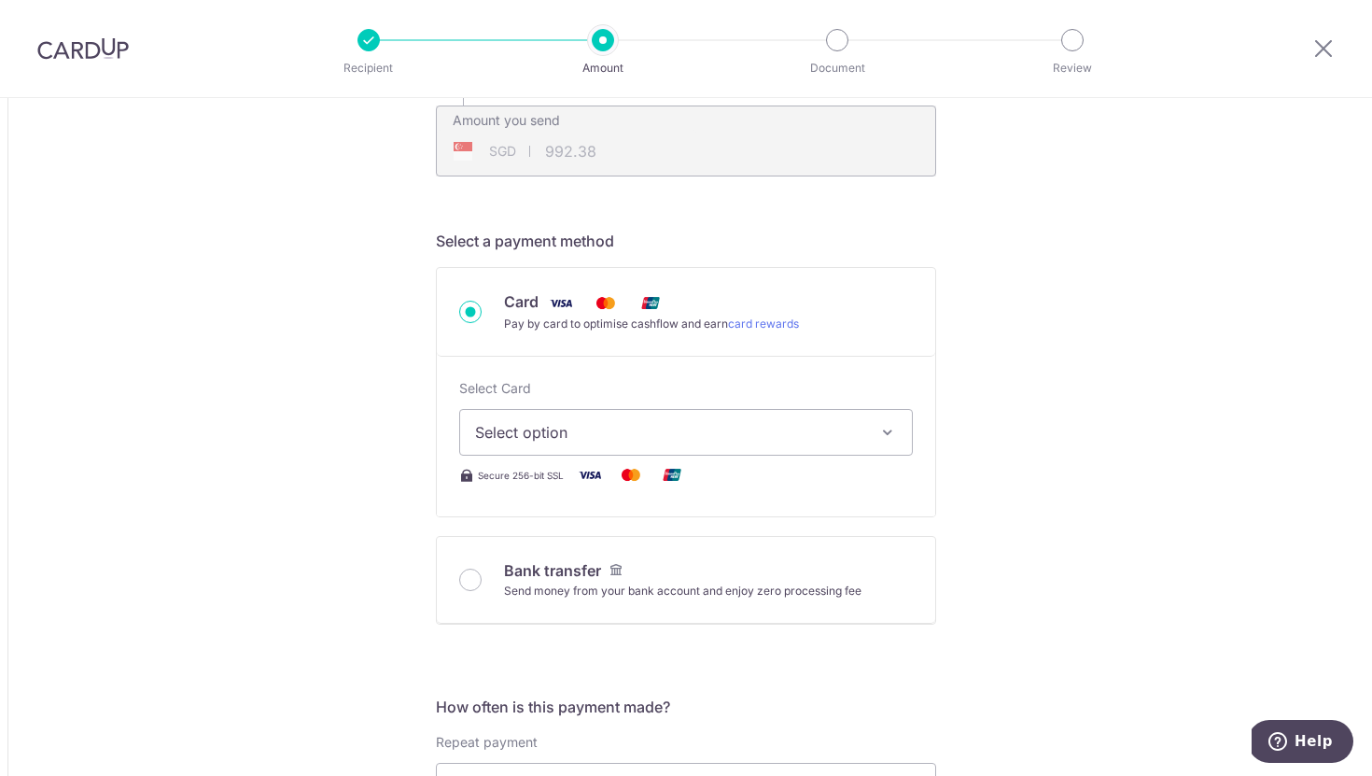
scroll to position [492, 0]
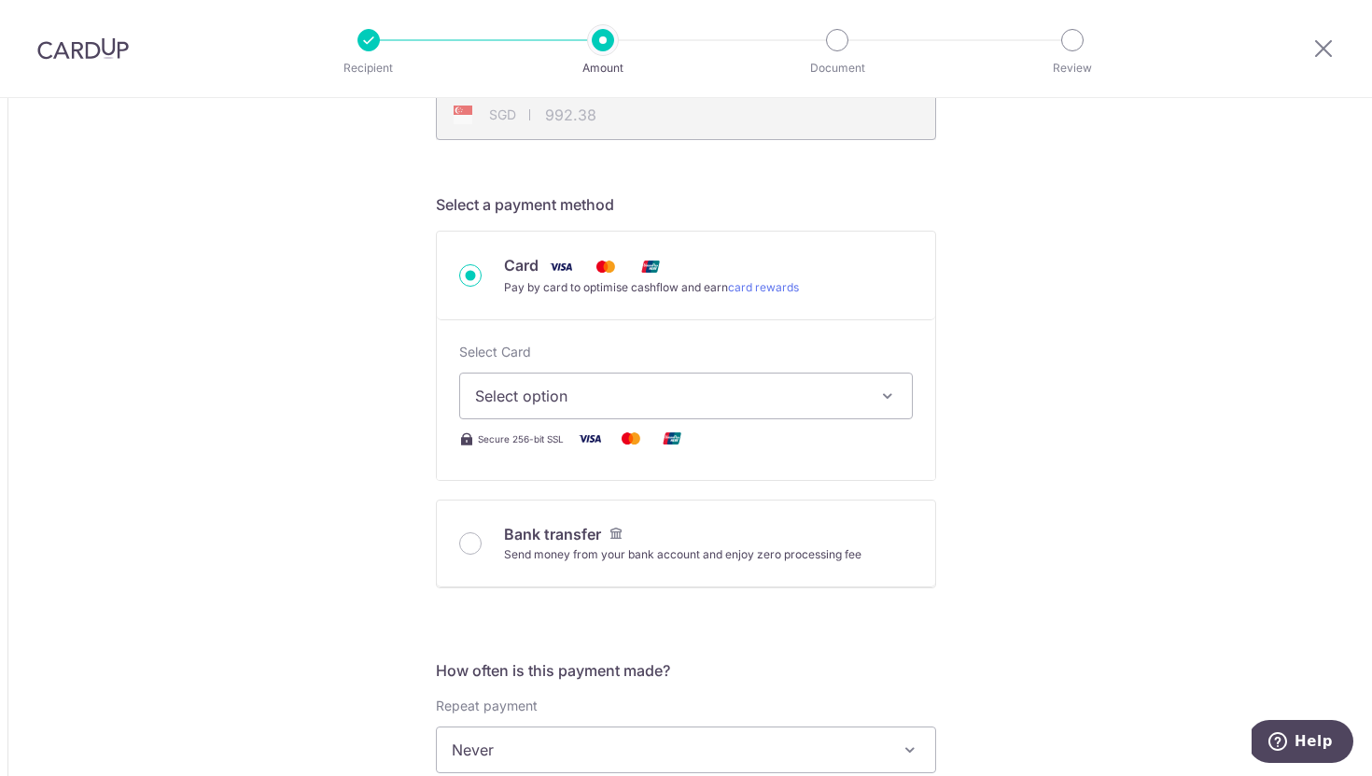
click at [587, 403] on span "Select option" at bounding box center [669, 396] width 388 height 22
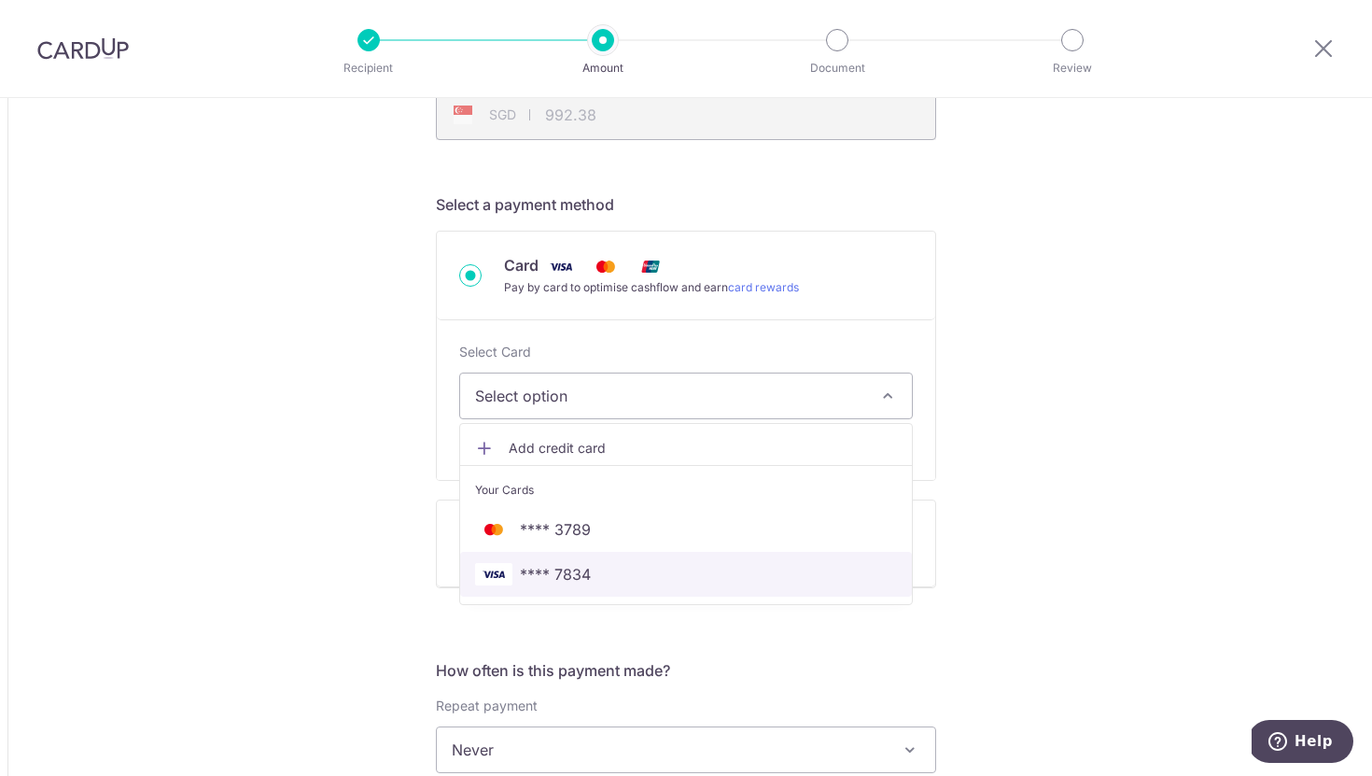
click at [596, 570] on span "**** 7834" at bounding box center [686, 574] width 422 height 22
type input "640.00"
type input "992.39"
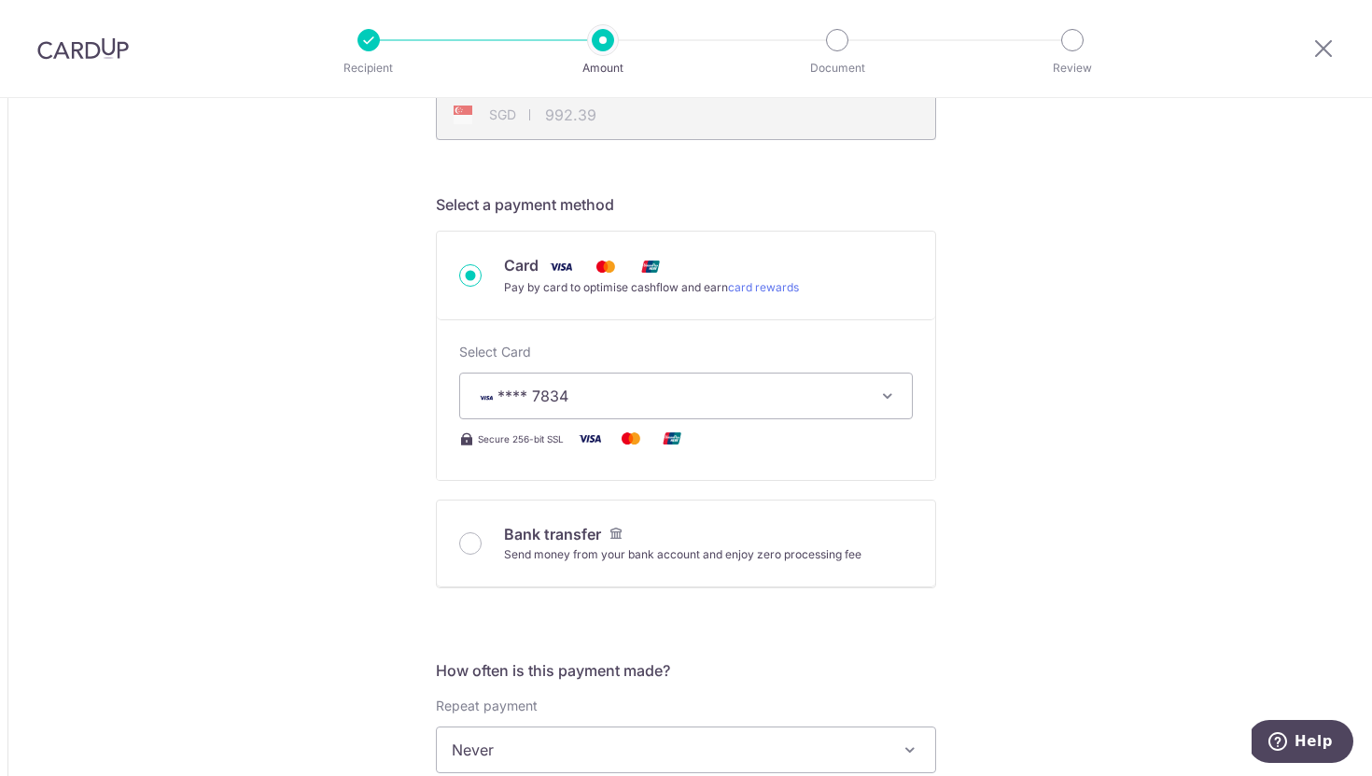
click at [617, 397] on span "**** 7834" at bounding box center [669, 396] width 388 height 22
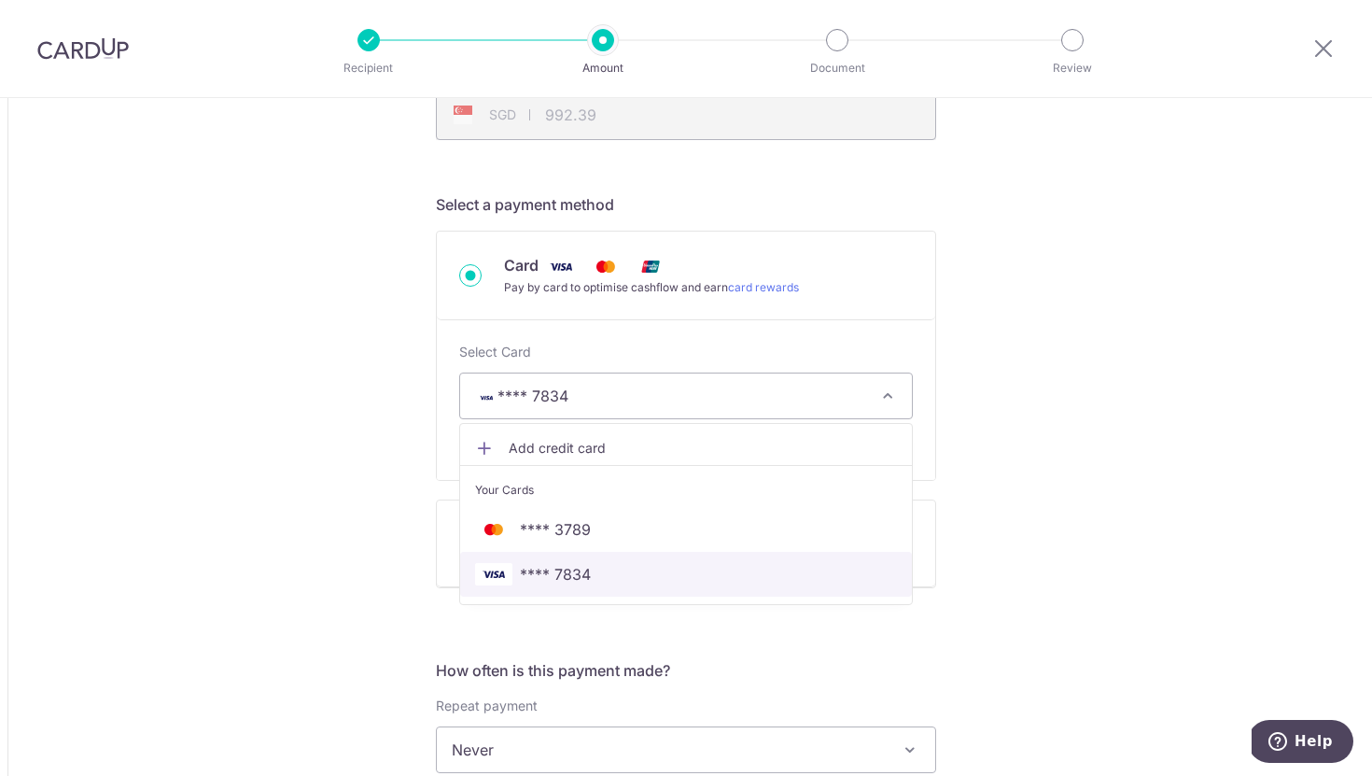
click at [552, 580] on span "**** 7834" at bounding box center [555, 574] width 71 height 22
type input "640.00"
type input "992.28"
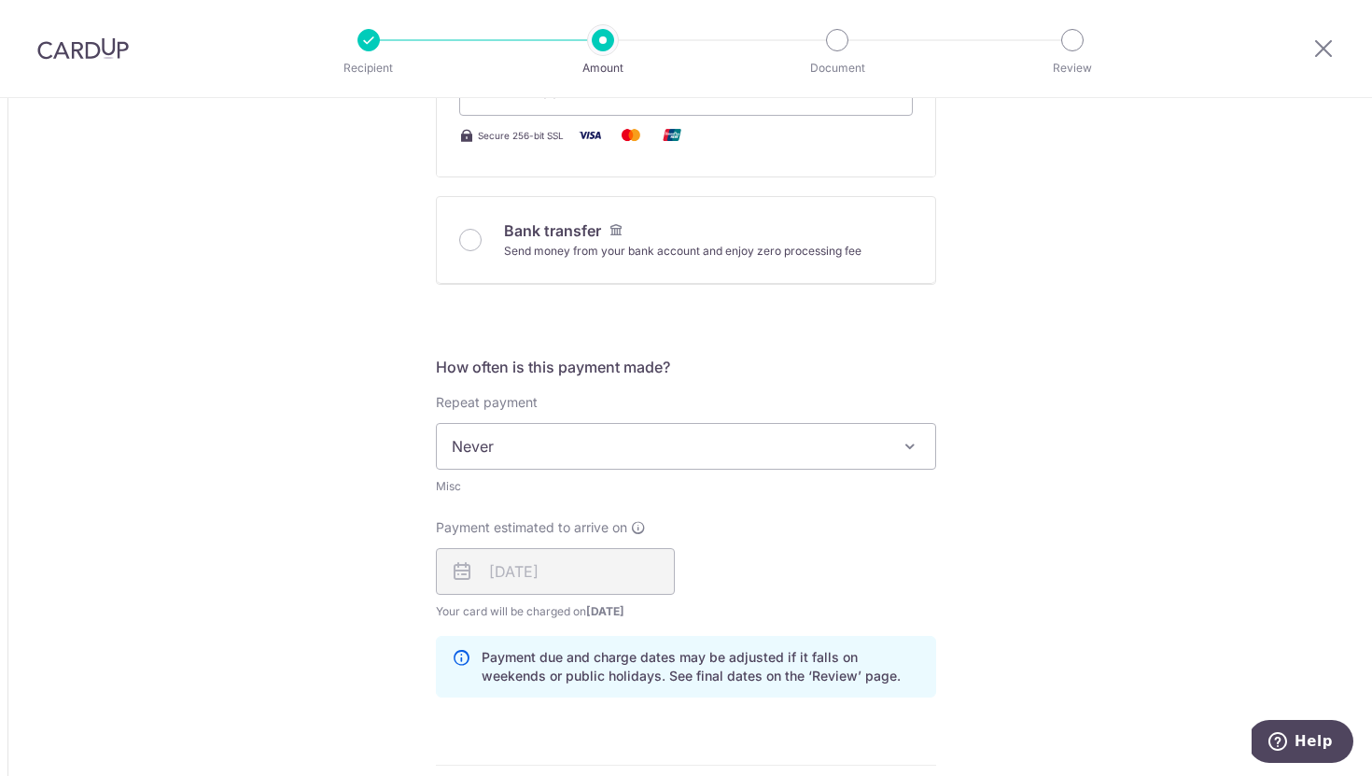
scroll to position [803, 0]
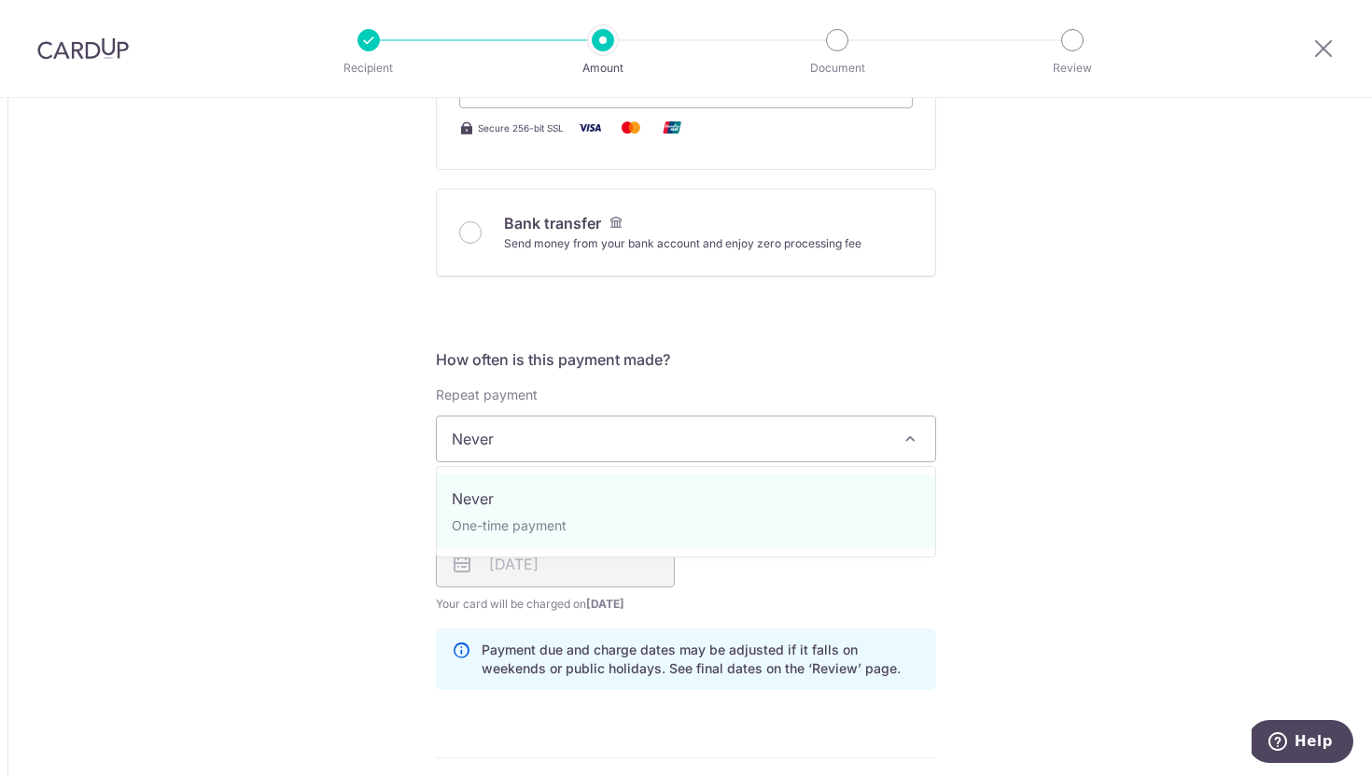
click at [589, 445] on span "Never" at bounding box center [686, 438] width 498 height 45
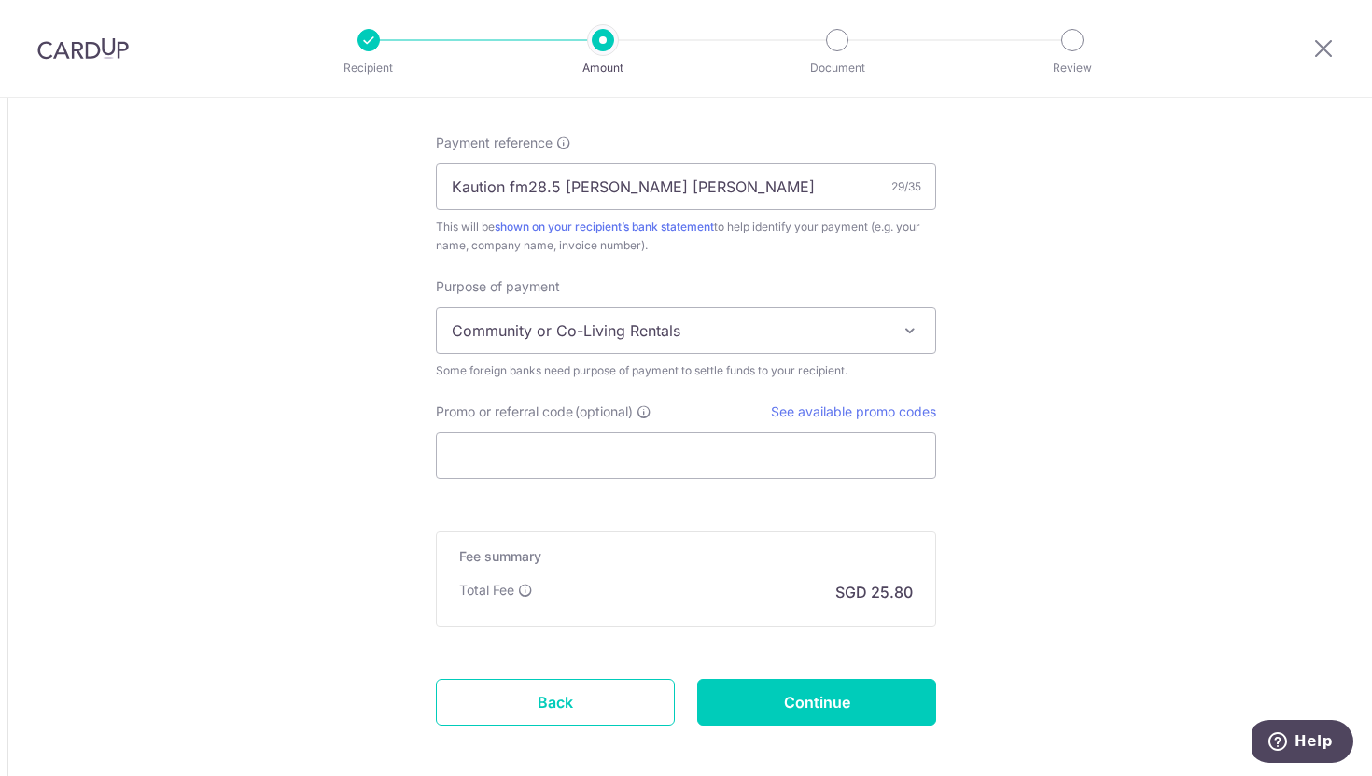
scroll to position [1492, 0]
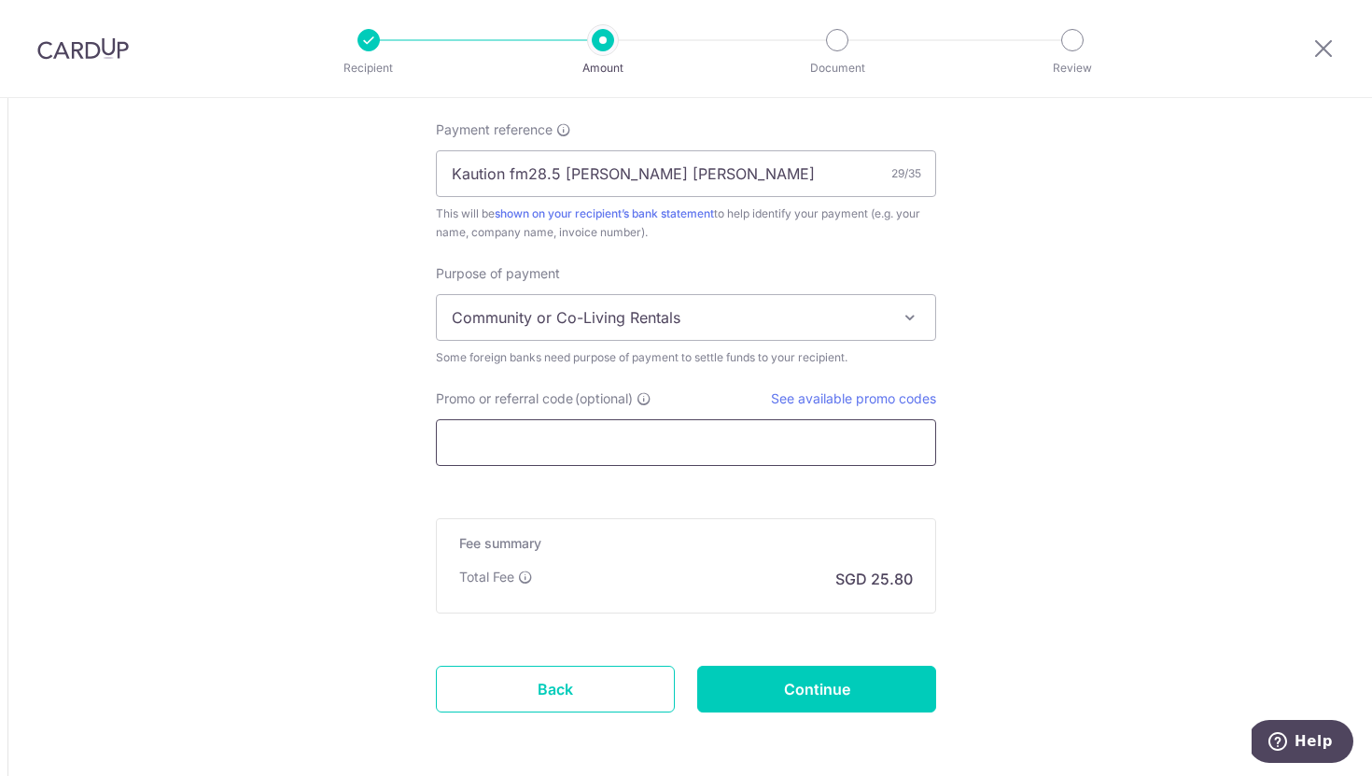
click at [540, 450] on input "Promo or referral code (optional)" at bounding box center [686, 442] width 500 height 47
paste input "SAVERENT179"
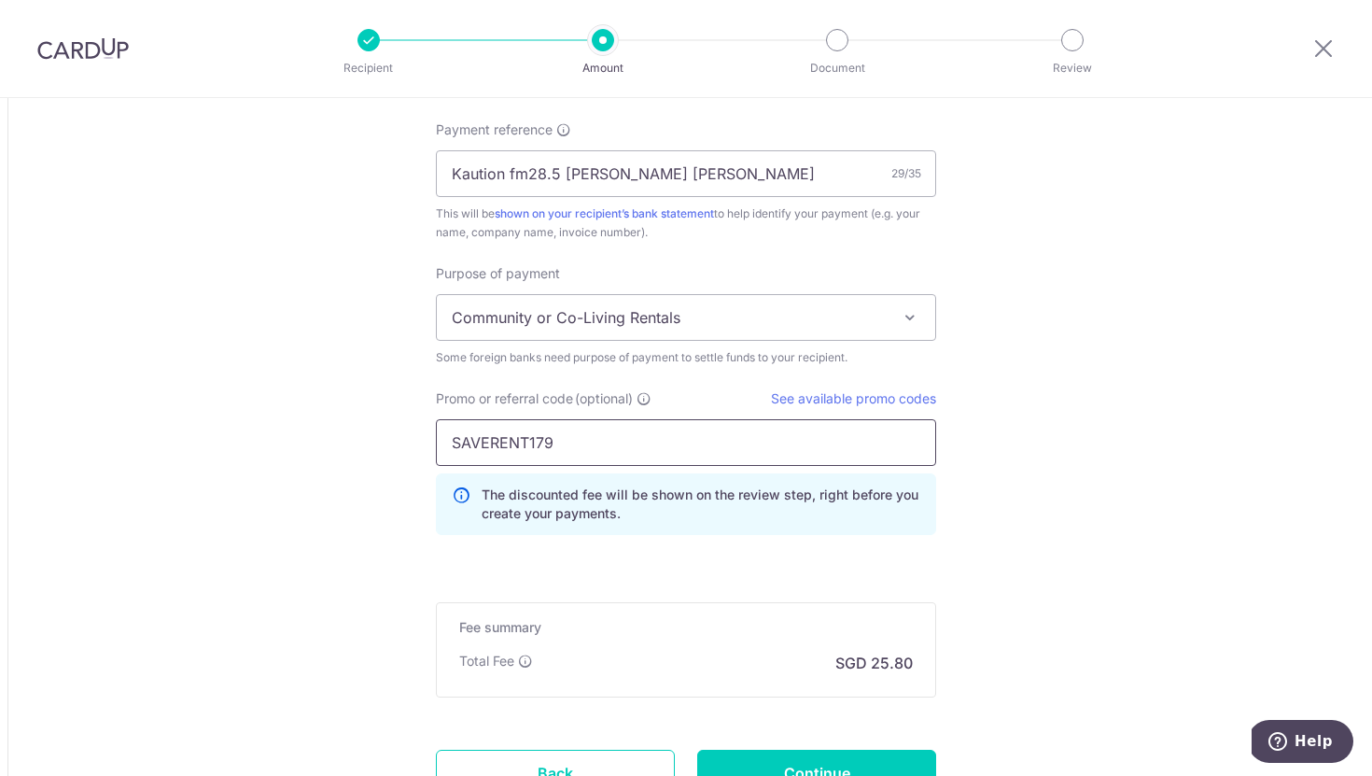
type input "SAVERENT179"
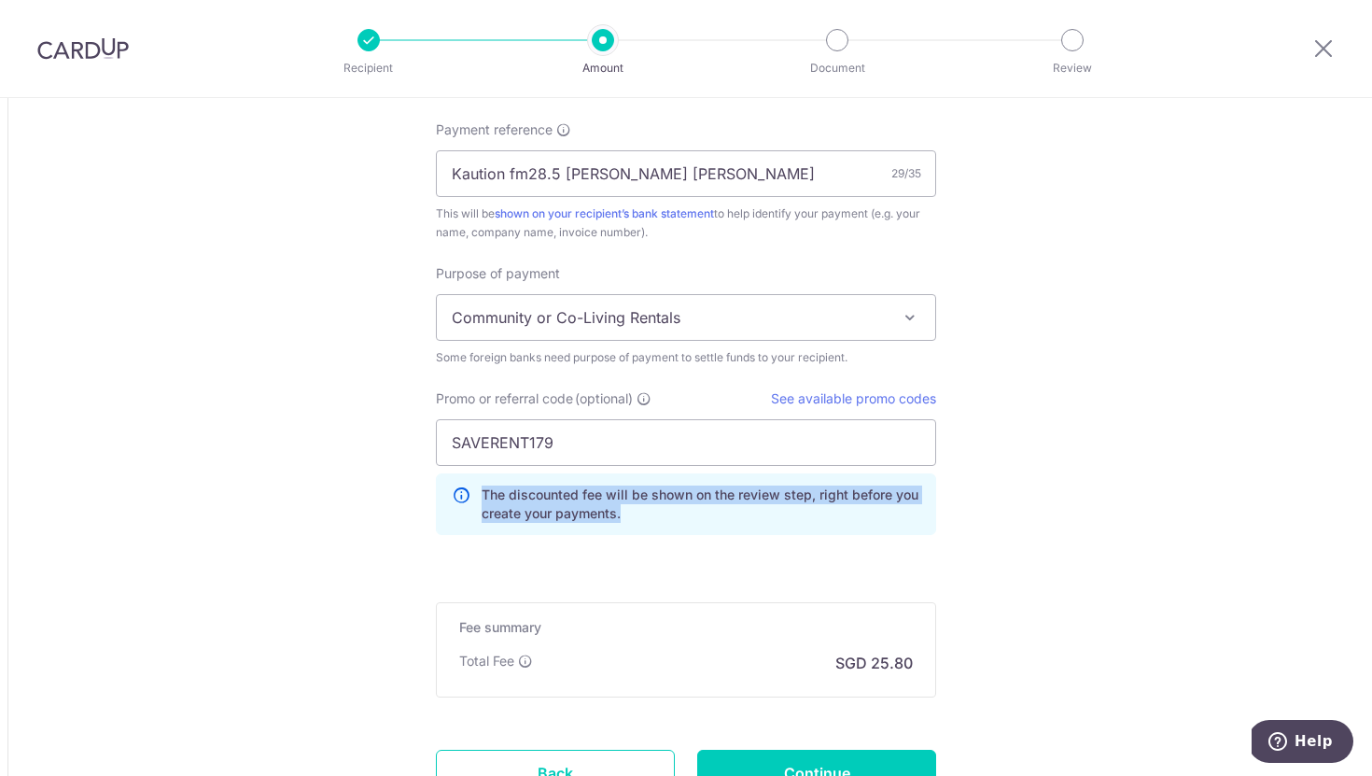
drag, startPoint x: 479, startPoint y: 495, endPoint x: 642, endPoint y: 518, distance: 165.0
click at [643, 518] on div "The discounted fee will be shown on the review step, right before you create yo…" at bounding box center [686, 504] width 500 height 62
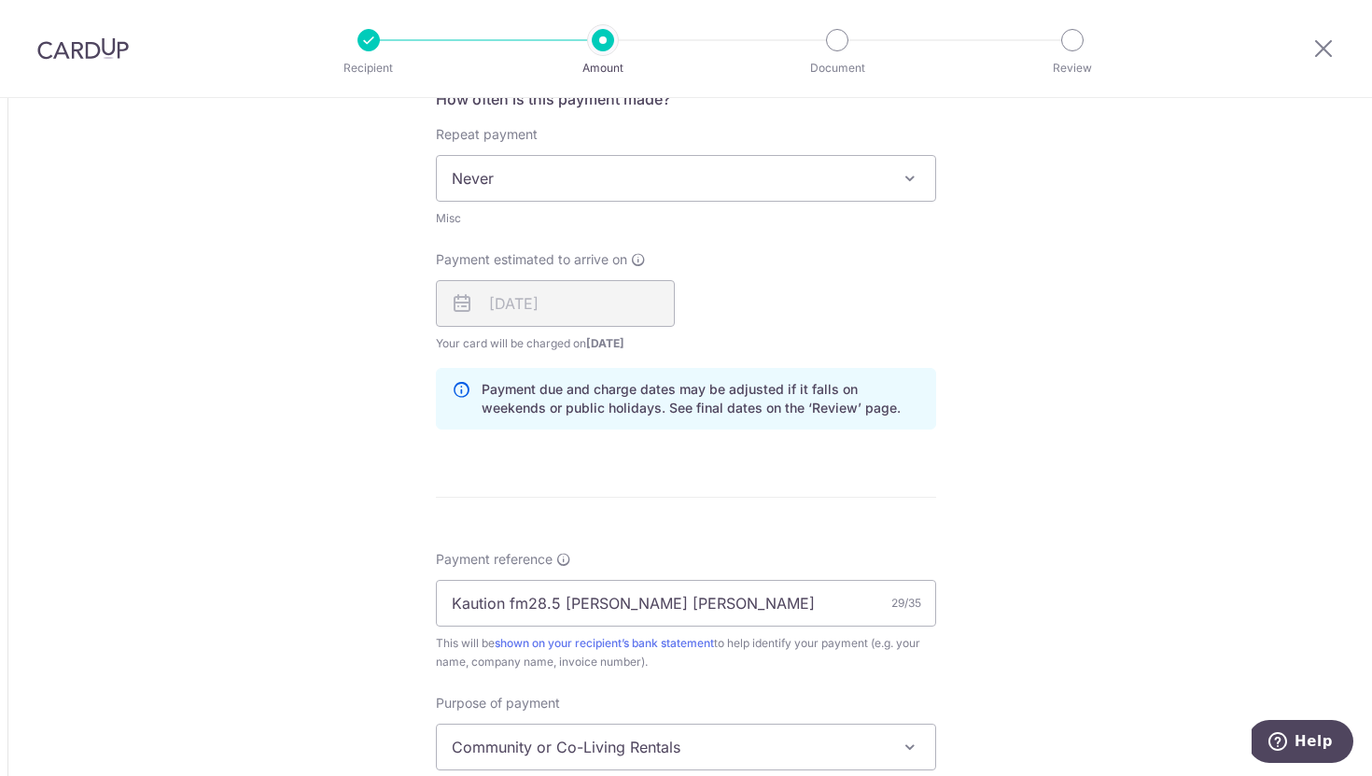
scroll to position [1083, 0]
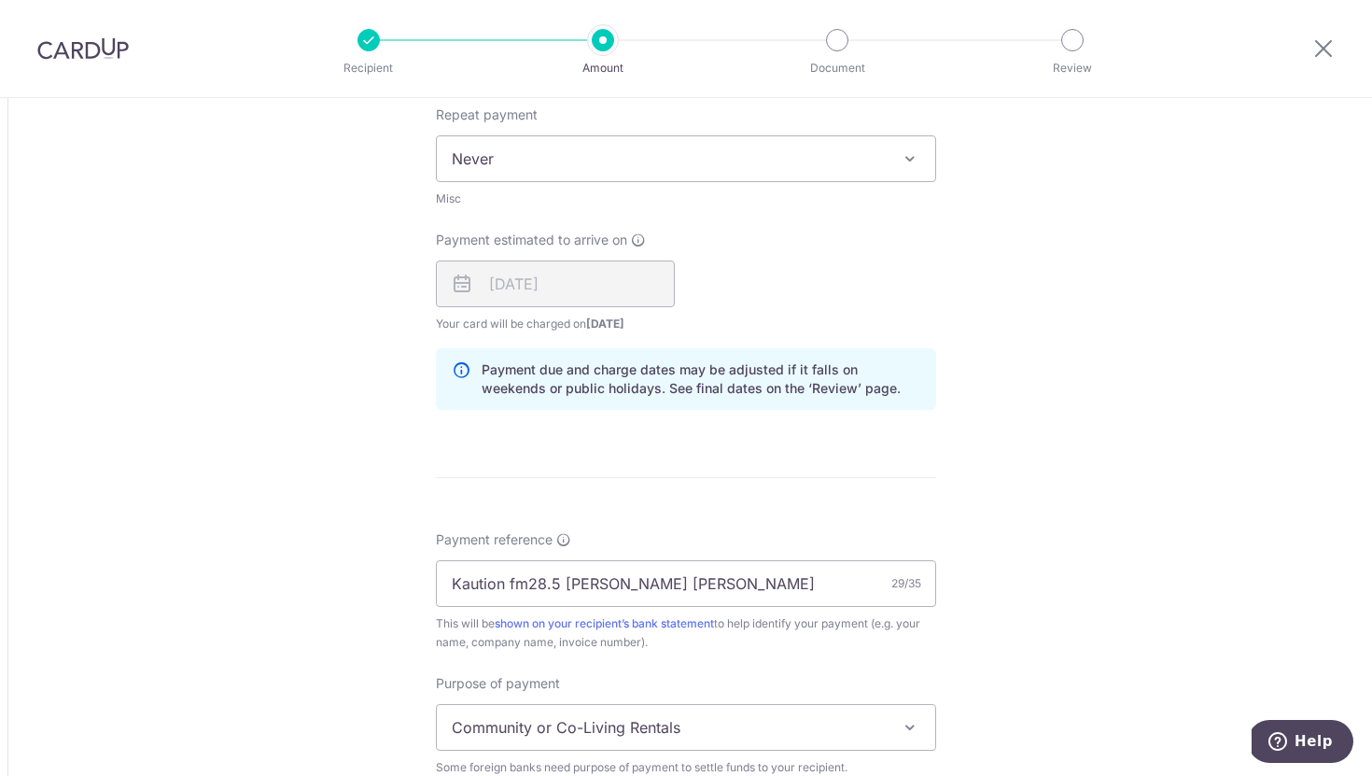
click at [557, 279] on div "[DATE]" at bounding box center [555, 283] width 239 height 47
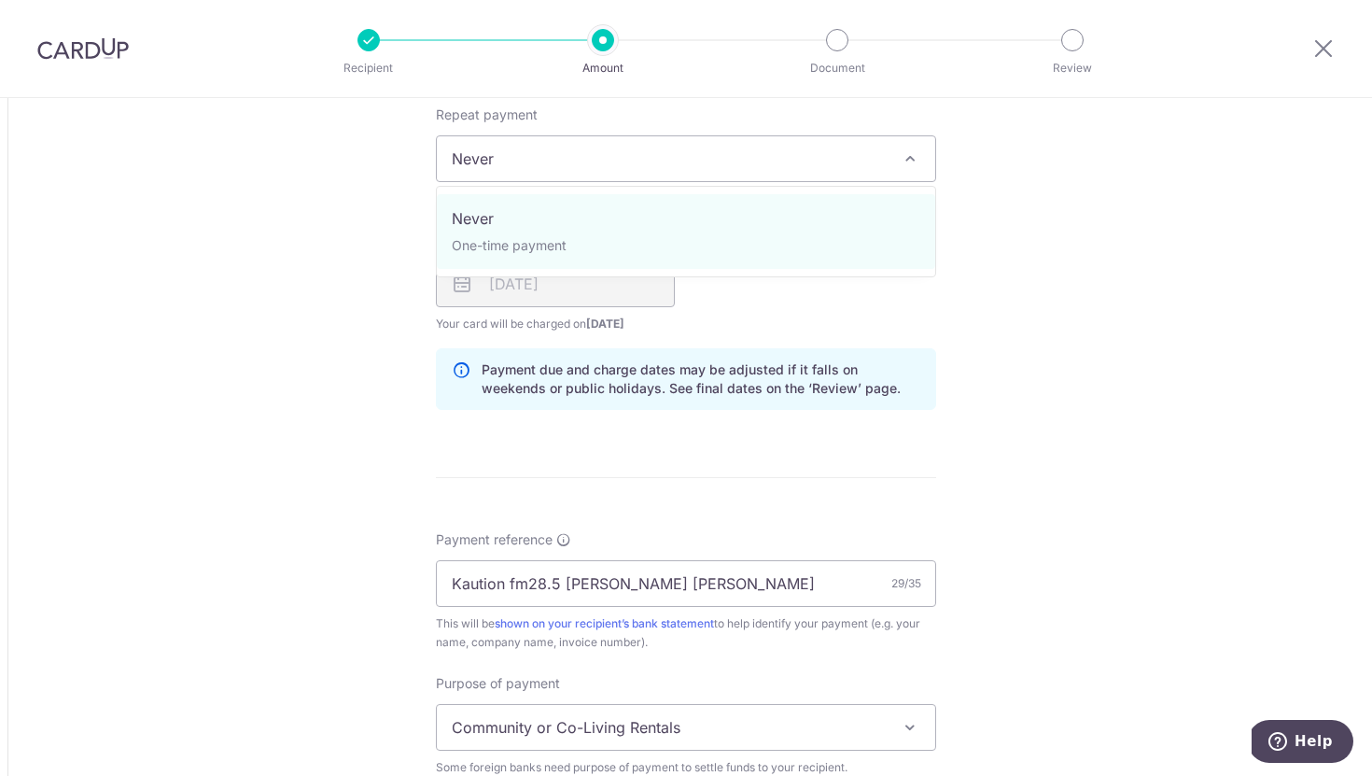
click at [560, 167] on span "Never" at bounding box center [686, 158] width 498 height 45
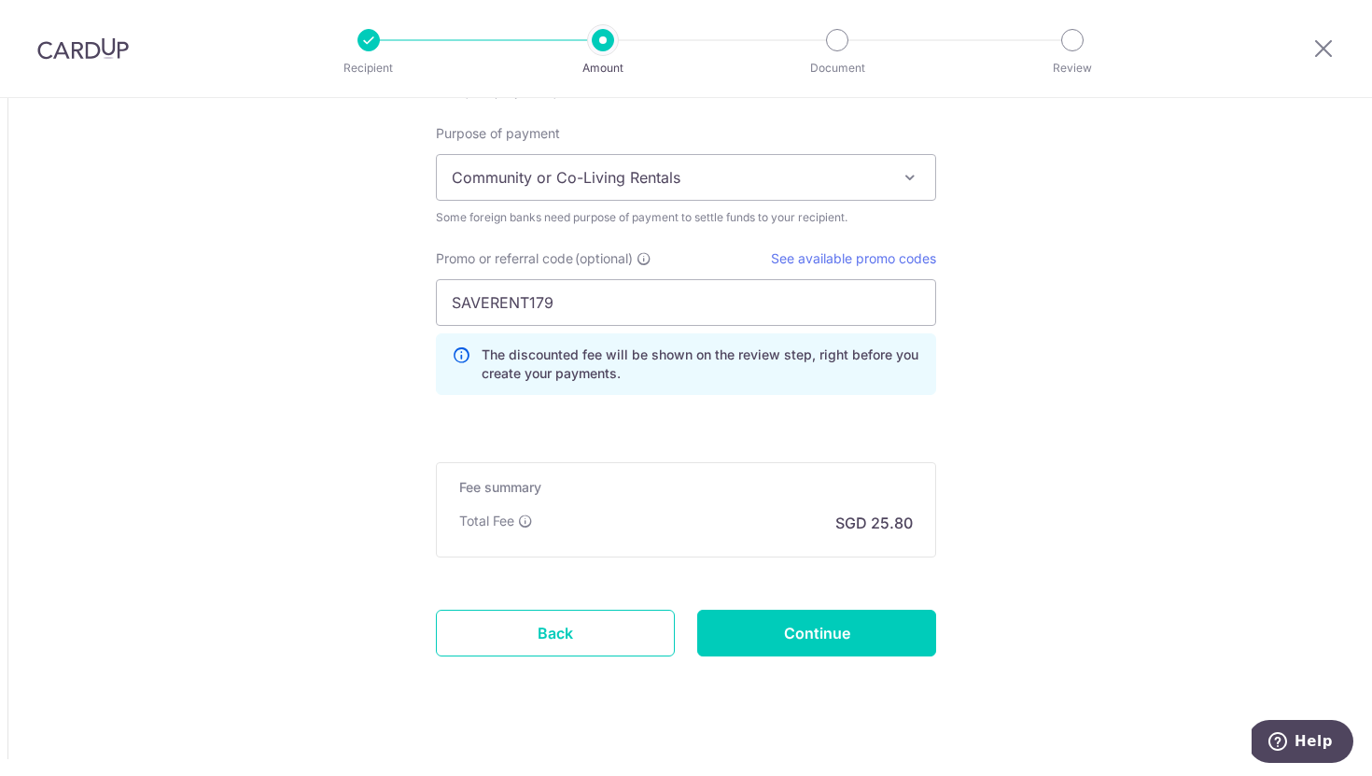
scroll to position [1652, 0]
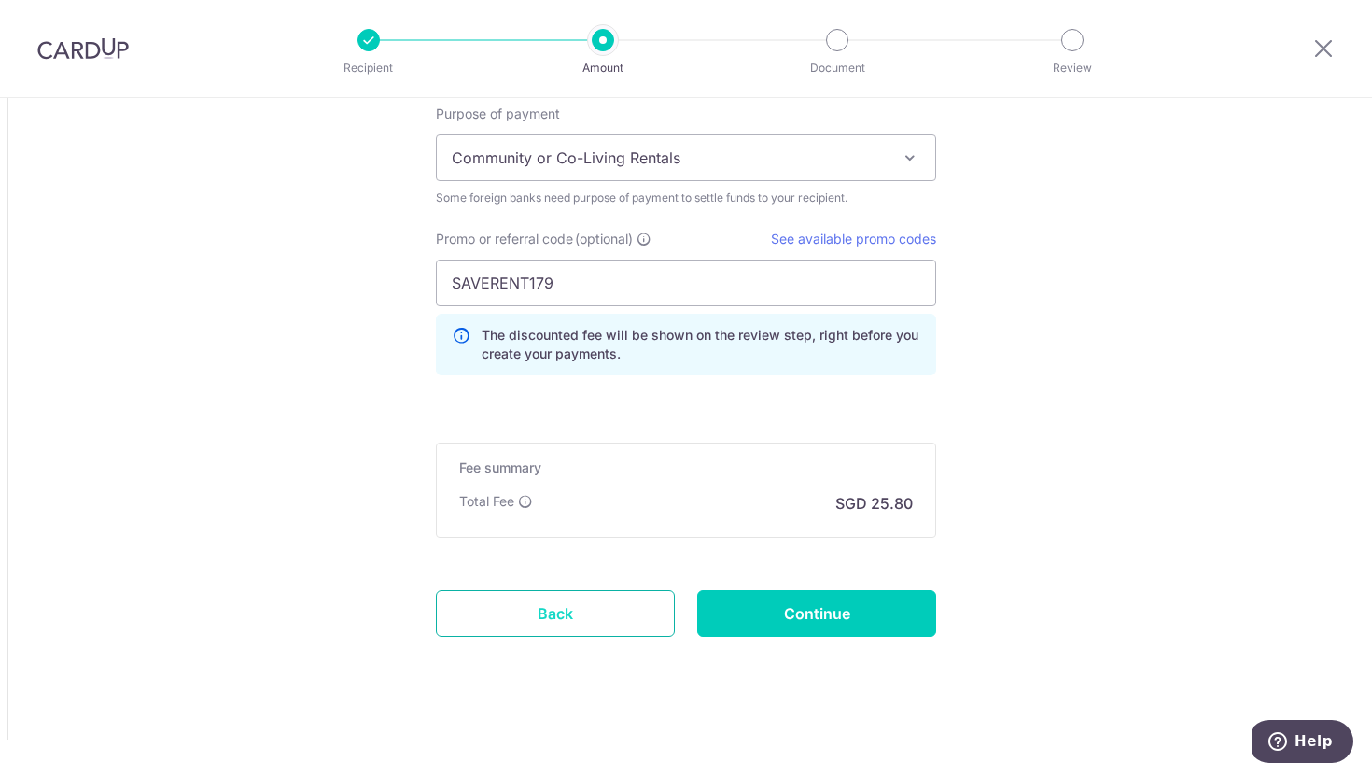
click at [546, 599] on link "Back" at bounding box center [555, 613] width 239 height 47
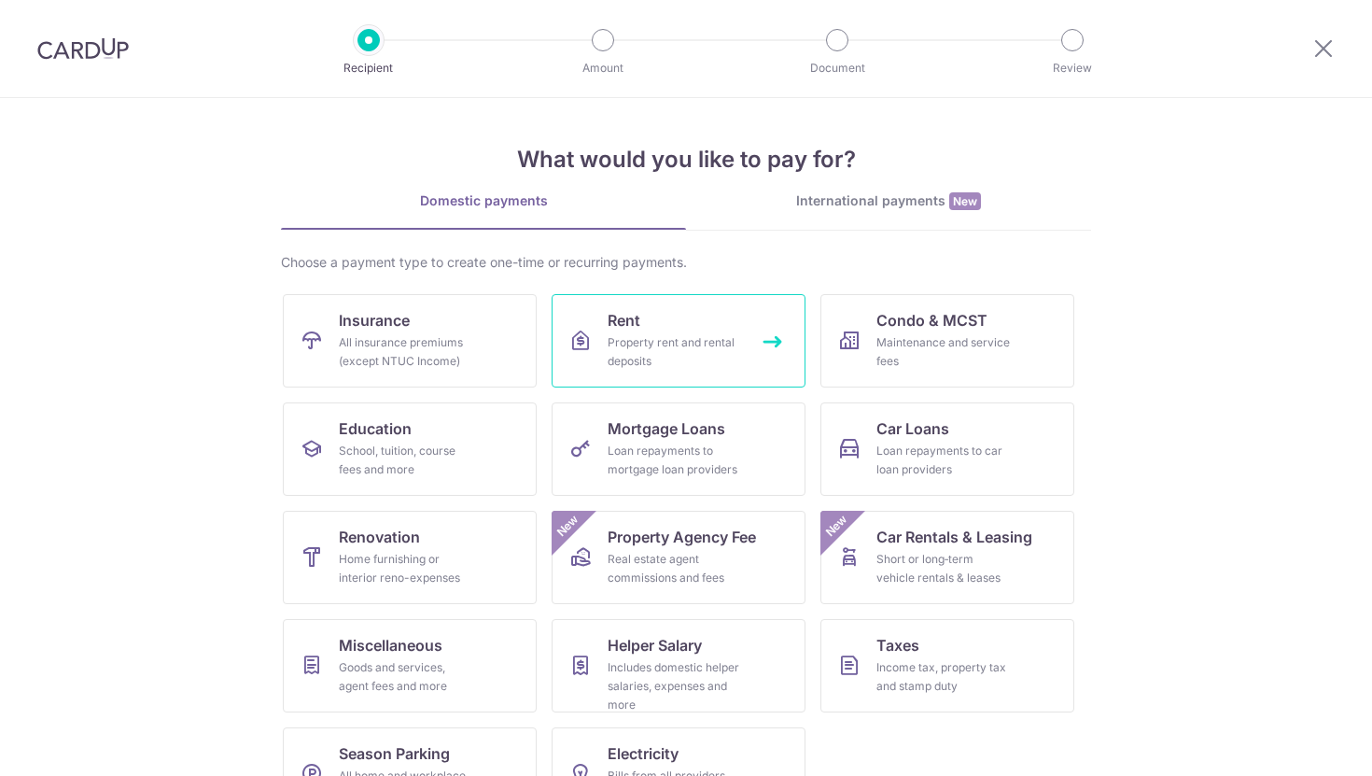
scroll to position [60, 0]
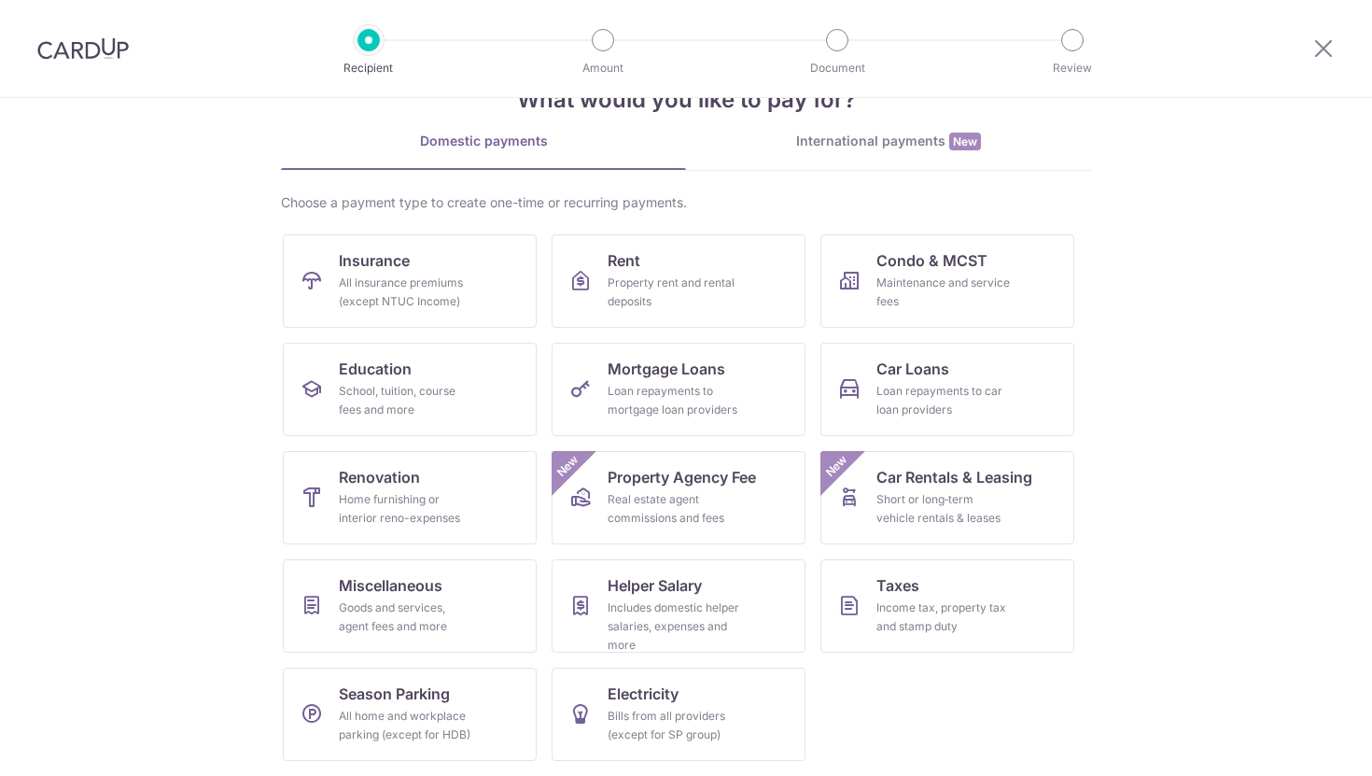
click at [886, 132] on div "International payments New" at bounding box center [888, 142] width 405 height 20
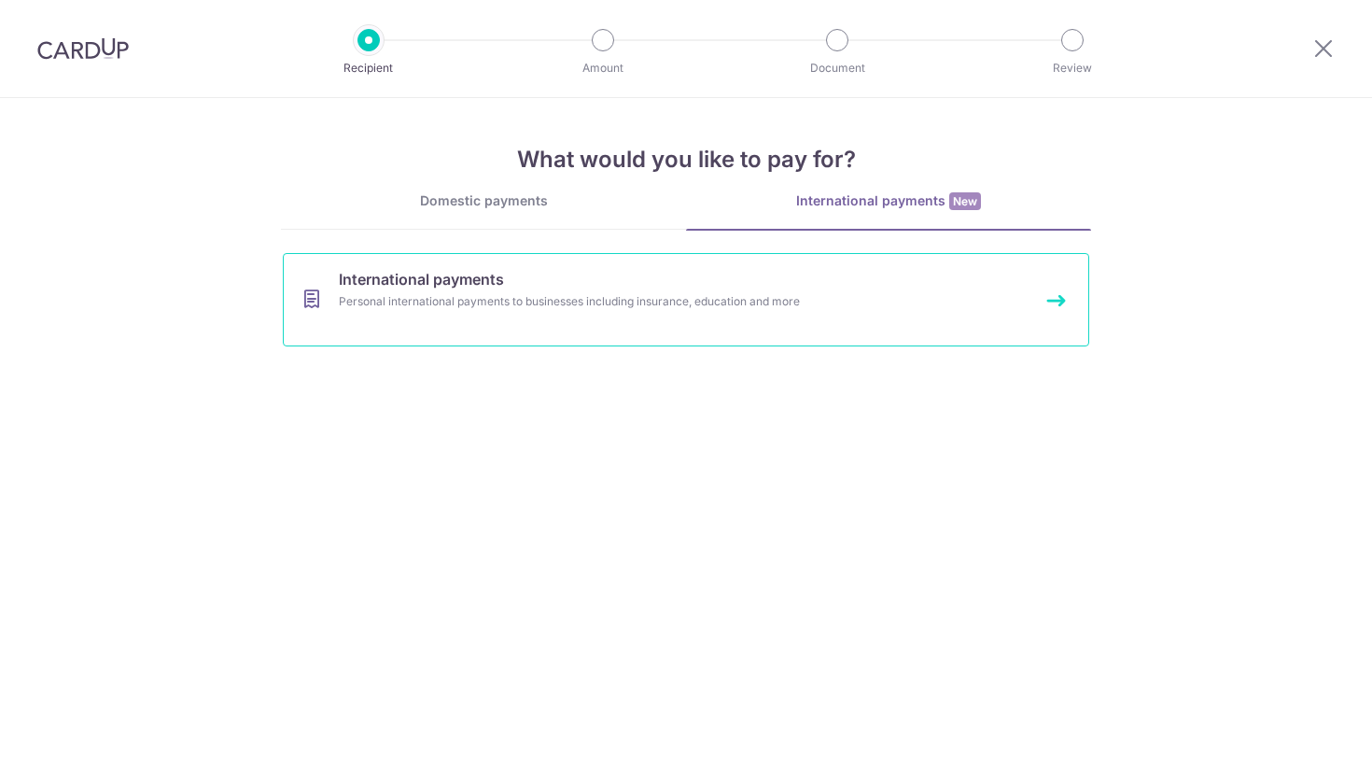
click at [624, 324] on link "International payments Personal international payments to businesses including …" at bounding box center [686, 299] width 806 height 93
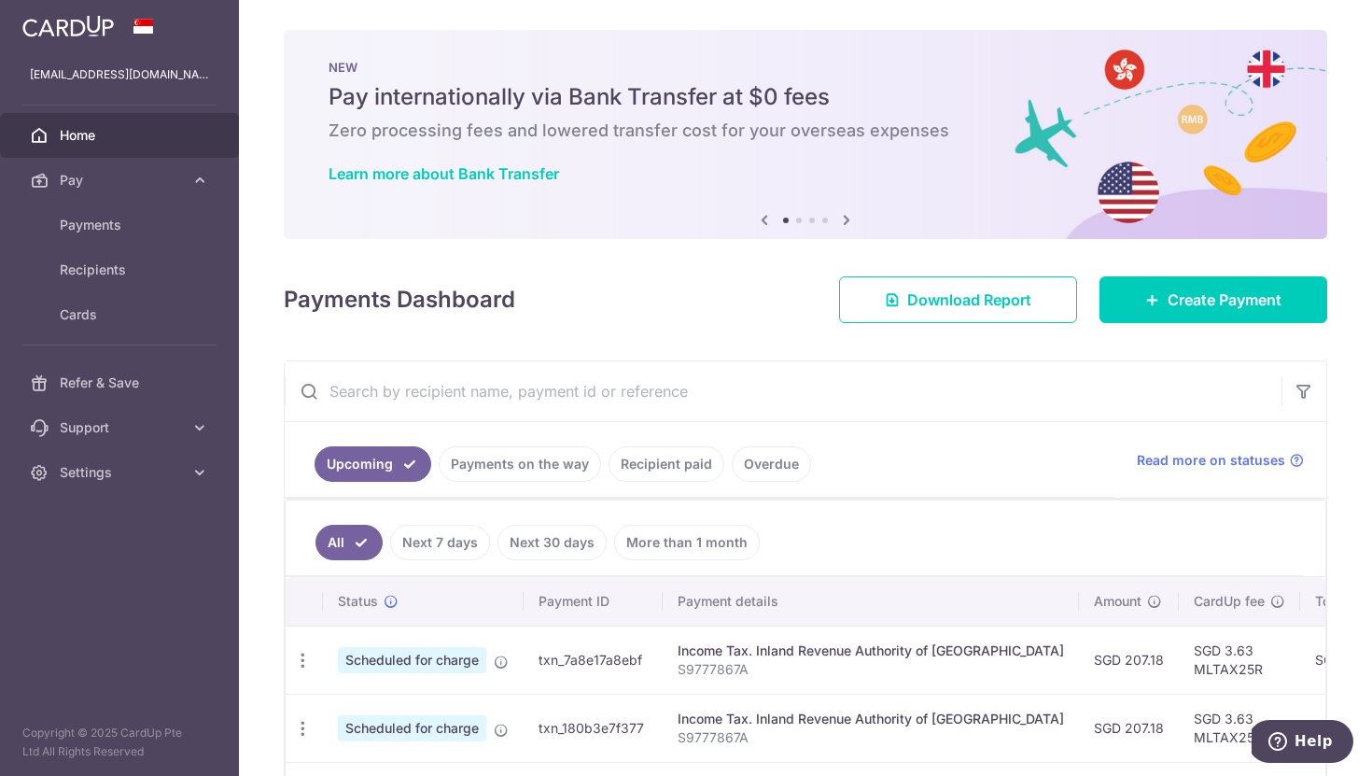
click at [847, 219] on icon at bounding box center [846, 219] width 22 height 23
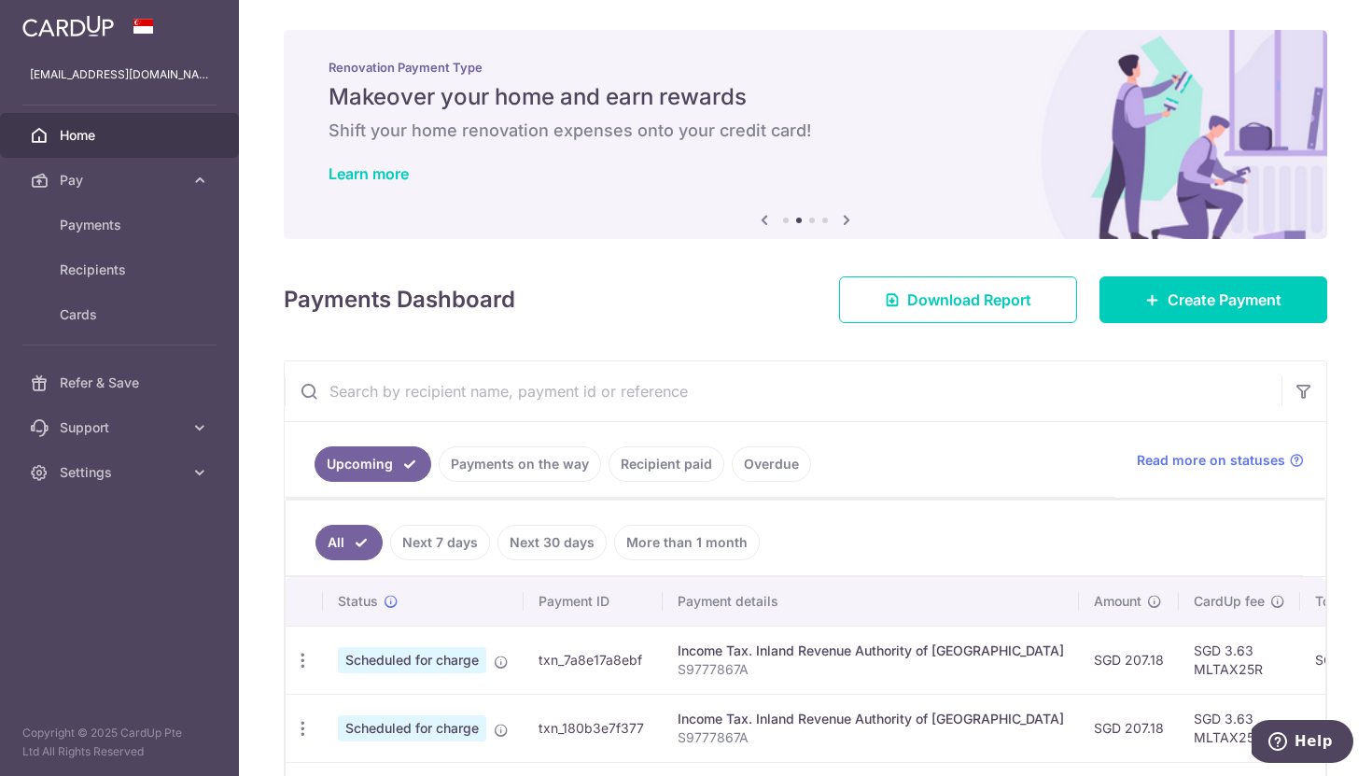
click at [846, 219] on icon at bounding box center [846, 219] width 22 height 23
click at [845, 218] on icon at bounding box center [846, 219] width 22 height 23
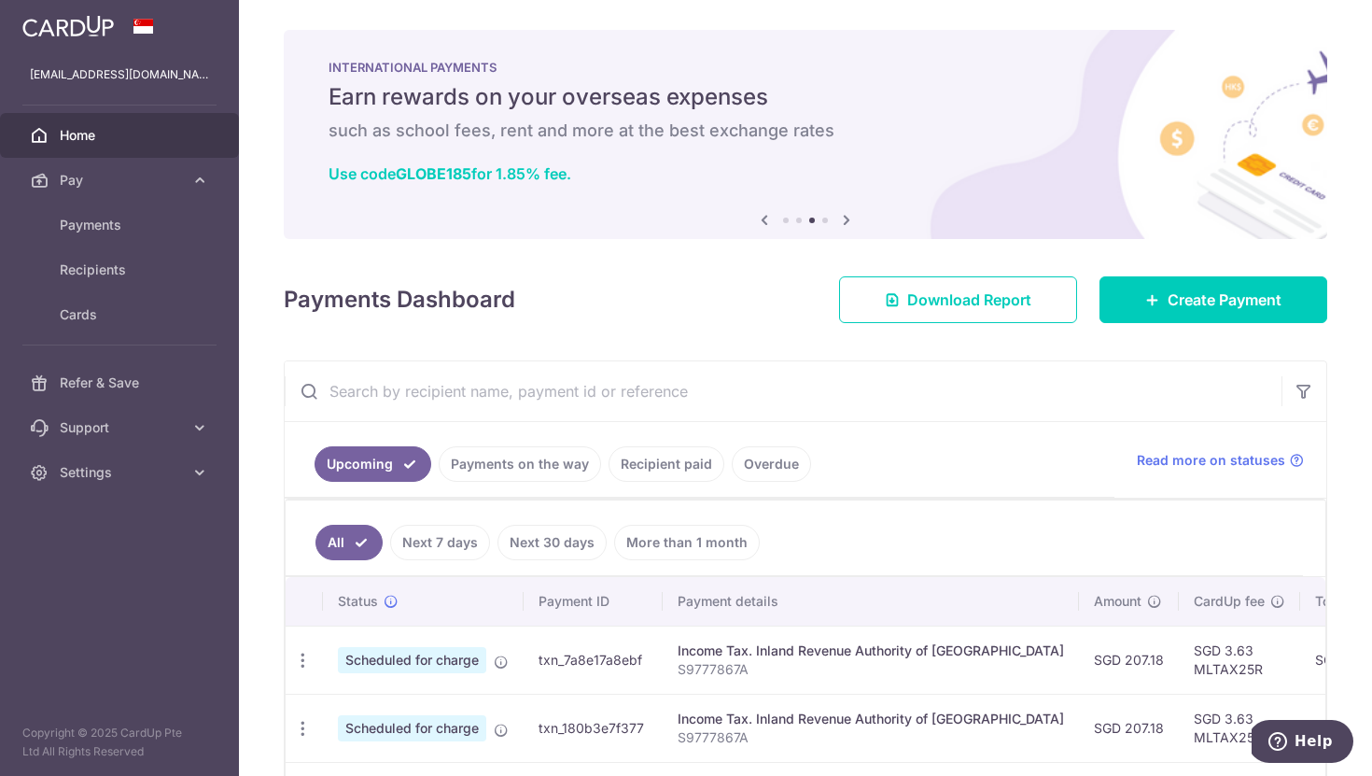
click at [845, 218] on icon at bounding box center [846, 219] width 22 height 23
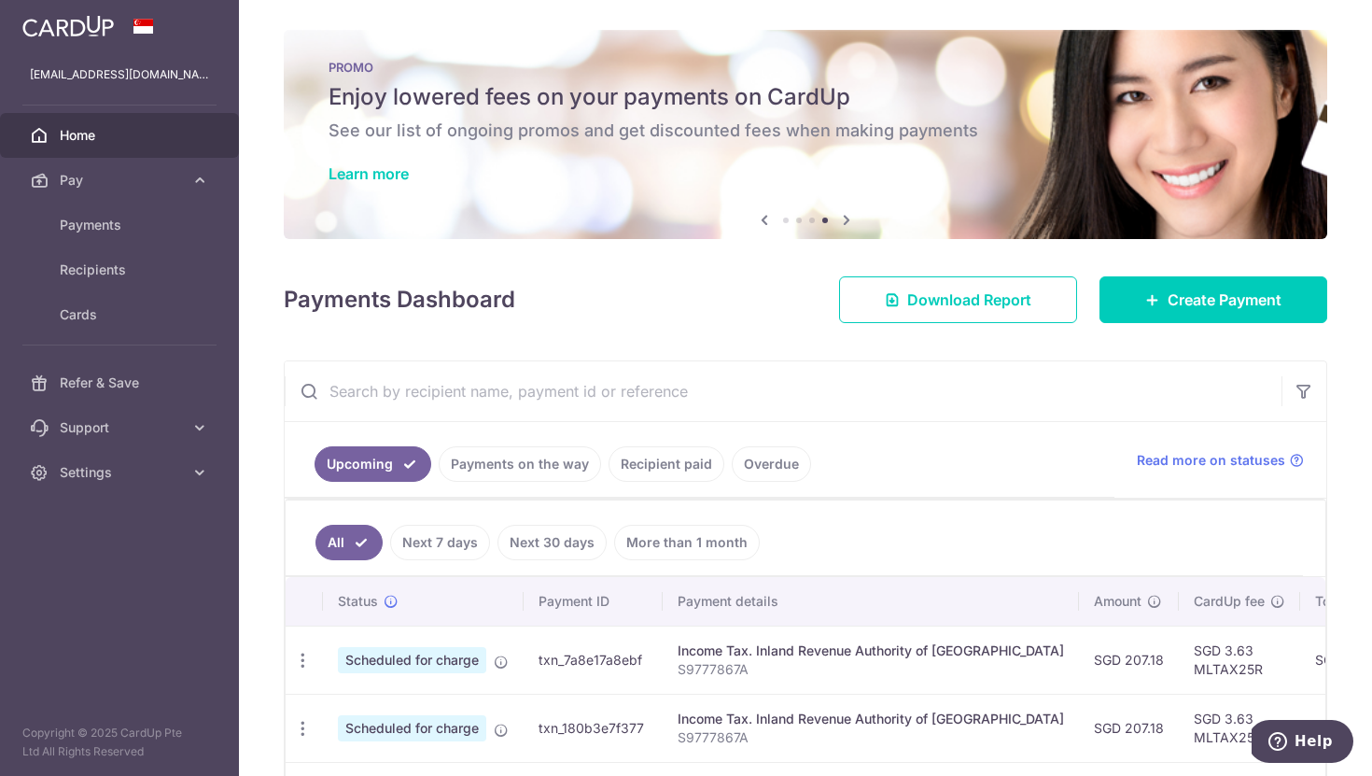
click at [845, 218] on icon at bounding box center [846, 219] width 22 height 23
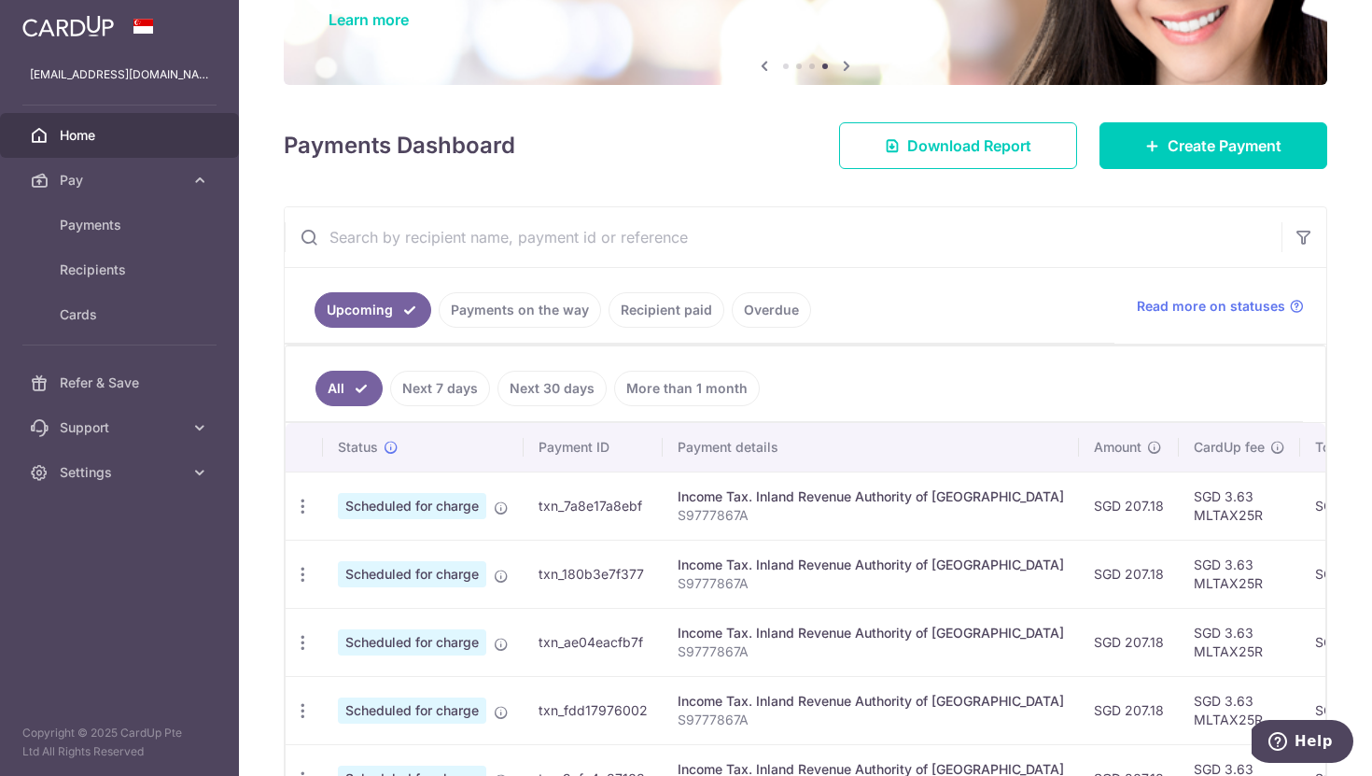
scroll to position [135, 0]
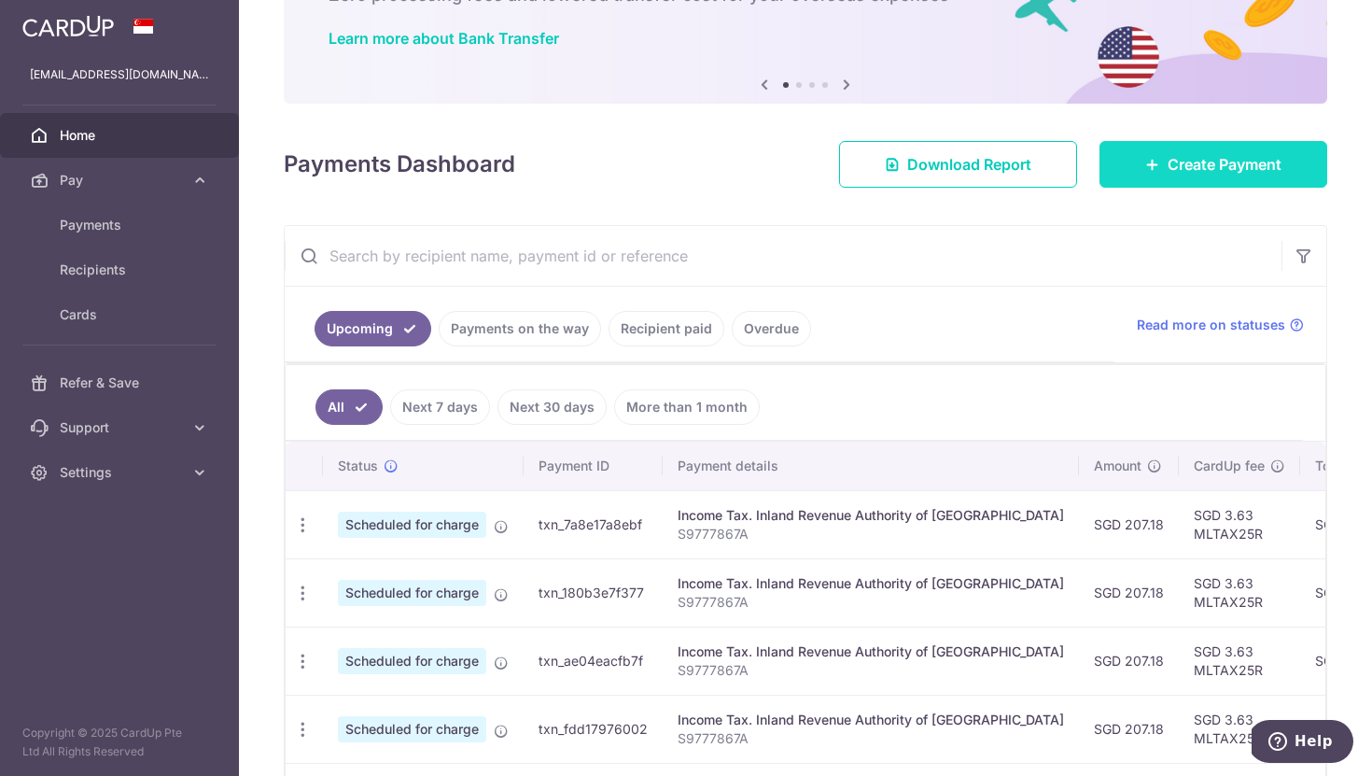
click at [1189, 183] on link "Create Payment" at bounding box center [1213, 164] width 228 height 47
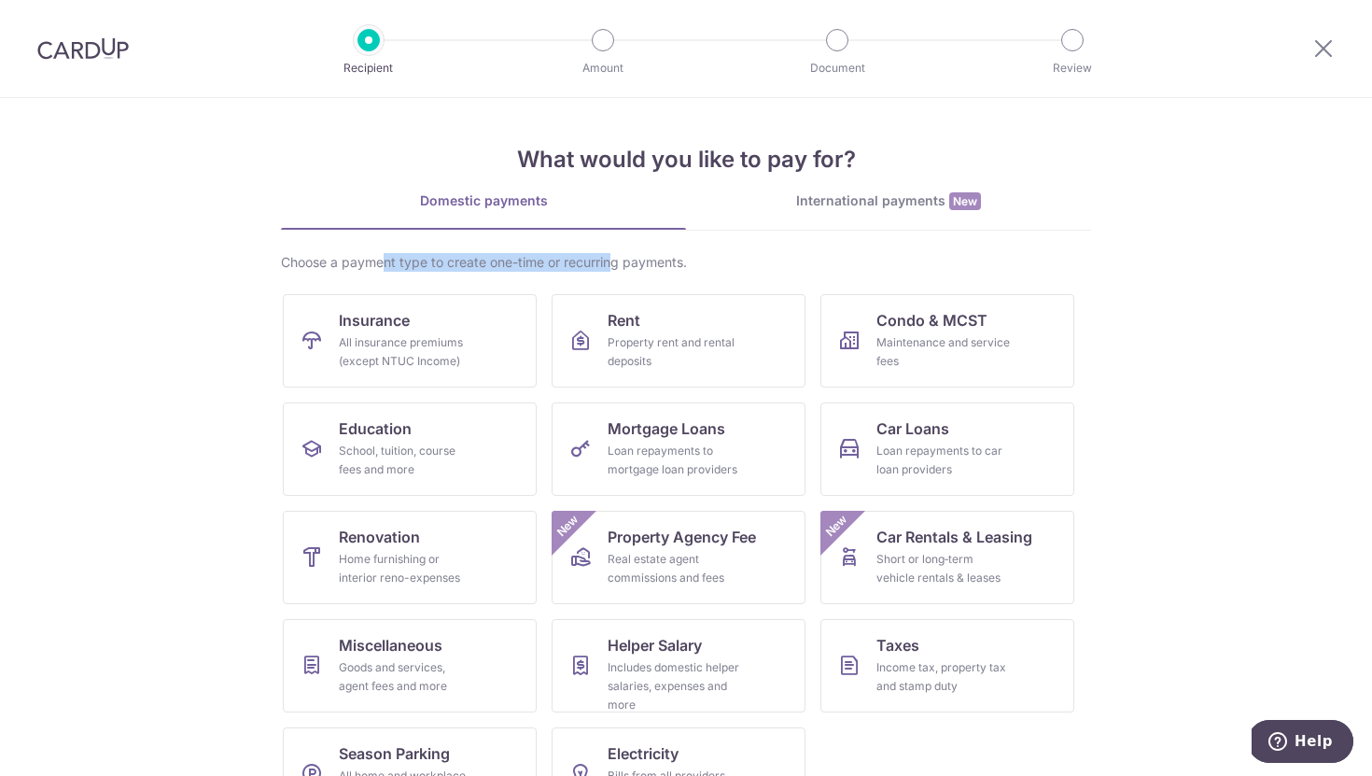
drag, startPoint x: 388, startPoint y: 261, endPoint x: 609, endPoint y: 261, distance: 220.3
click at [611, 261] on div "Choose a payment type to create one-time or recurring payments." at bounding box center [686, 262] width 810 height 19
click at [609, 261] on div "Choose a payment type to create one-time or recurring payments." at bounding box center [686, 262] width 810 height 19
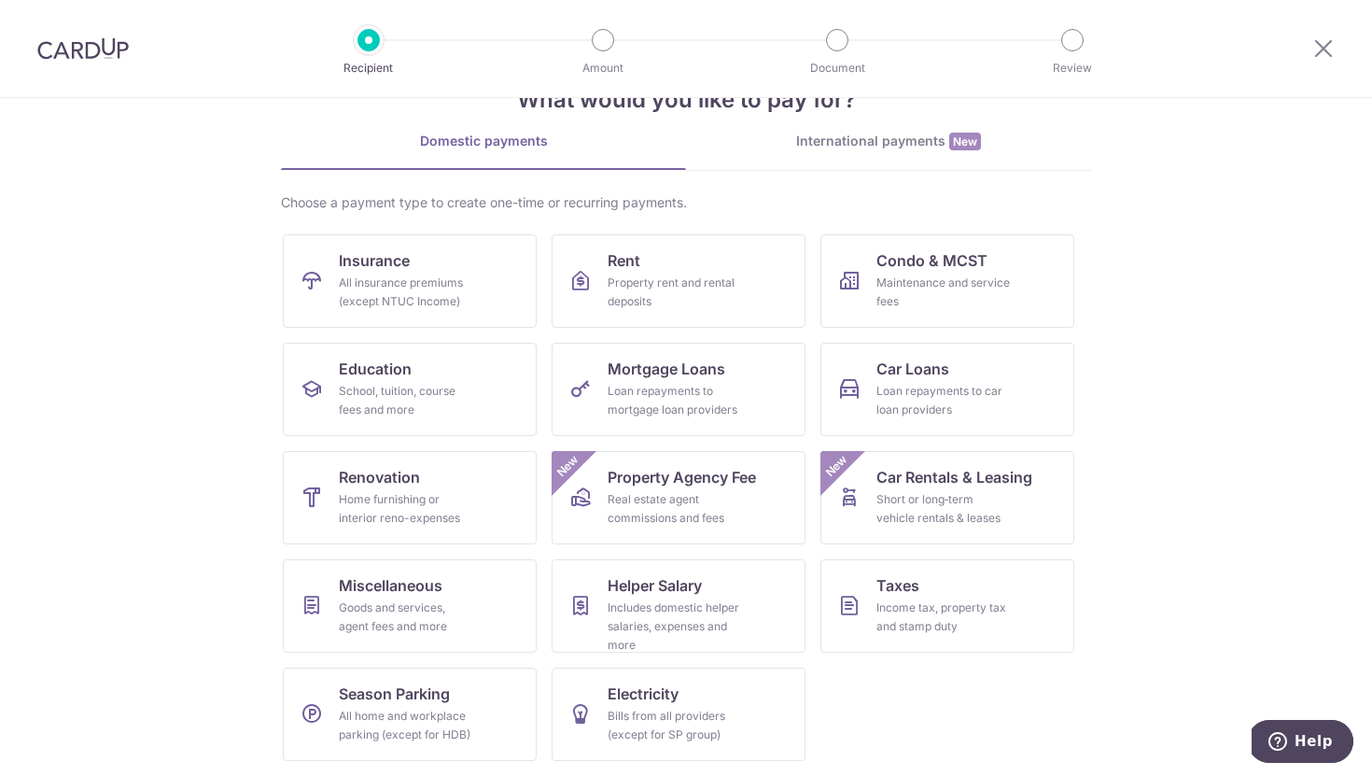
click at [875, 148] on div "International payments New" at bounding box center [888, 142] width 405 height 20
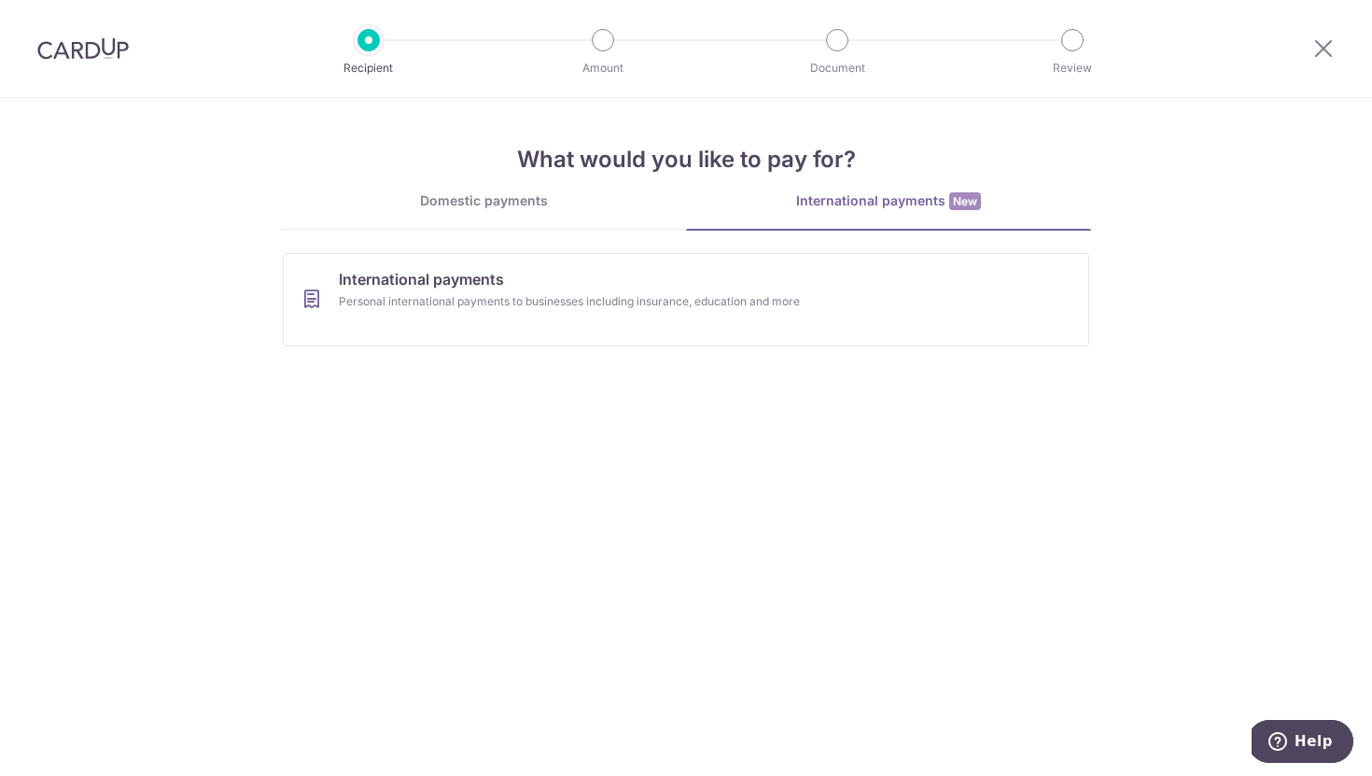
scroll to position [0, 0]
click at [511, 216] on link "Domestic payments" at bounding box center [483, 209] width 405 height 37
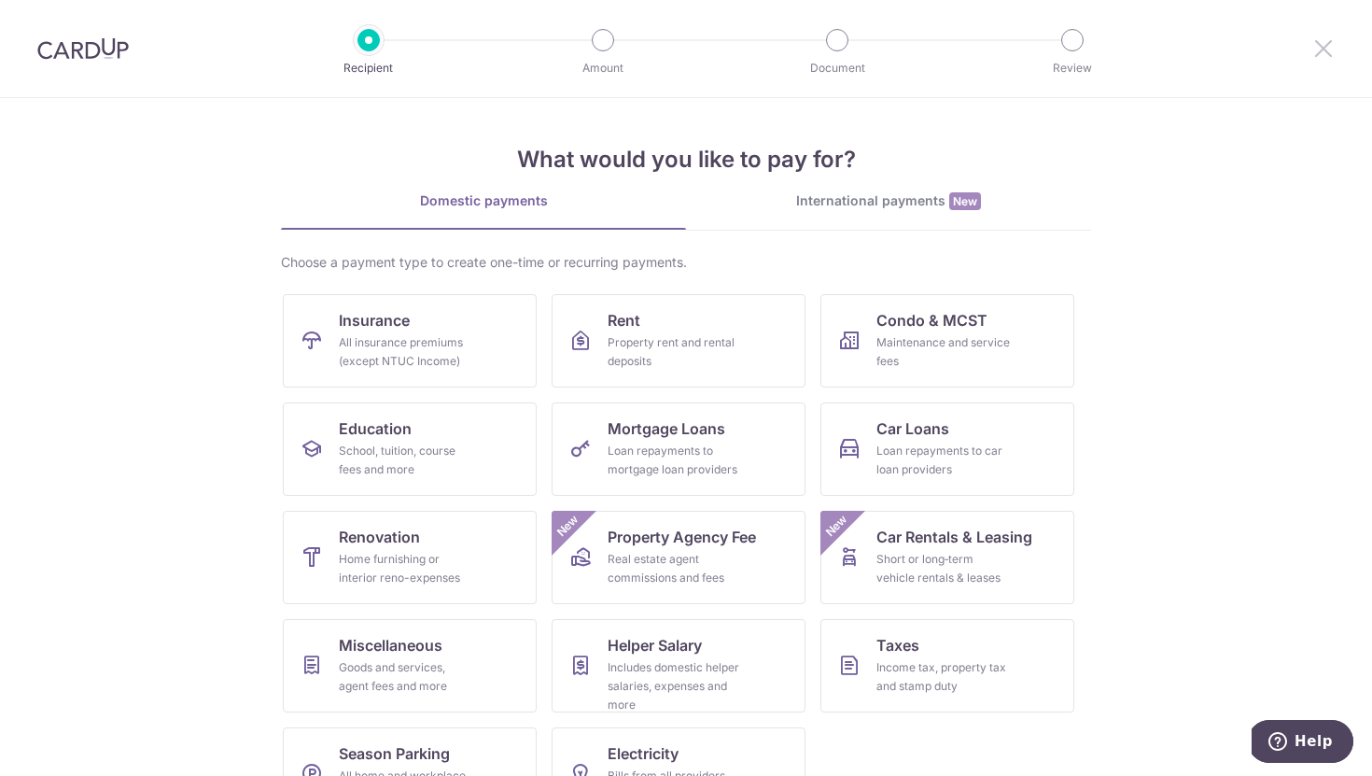
click at [1327, 46] on icon at bounding box center [1323, 47] width 22 height 23
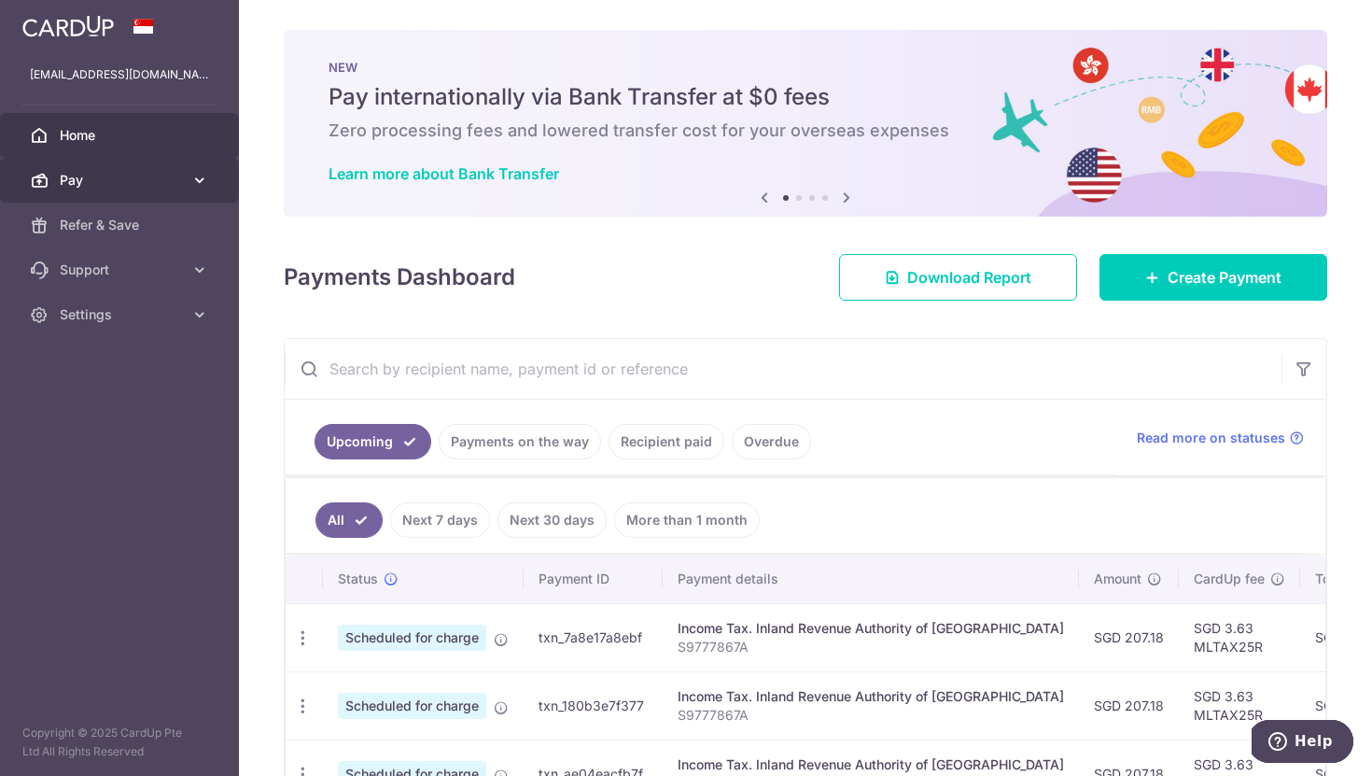
click at [173, 171] on span "Pay" at bounding box center [121, 180] width 123 height 19
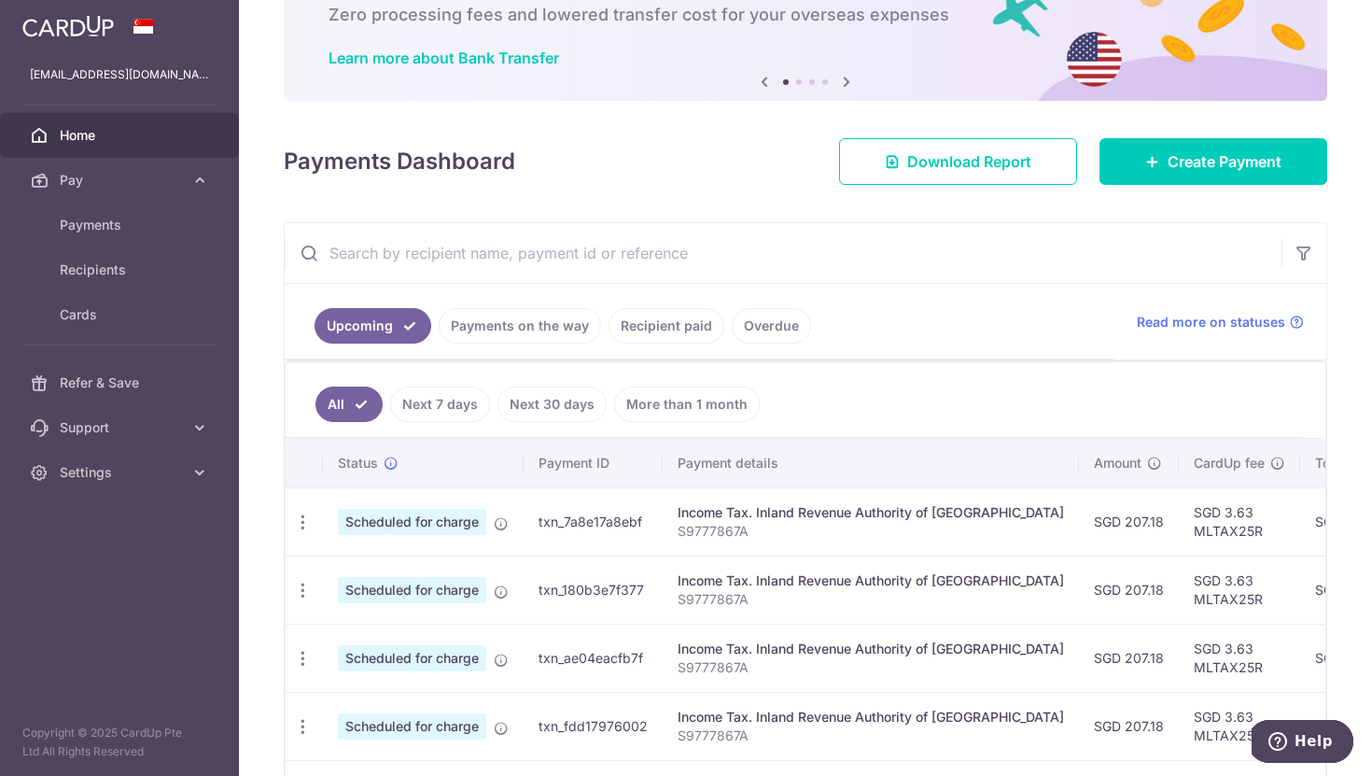
scroll to position [89, 0]
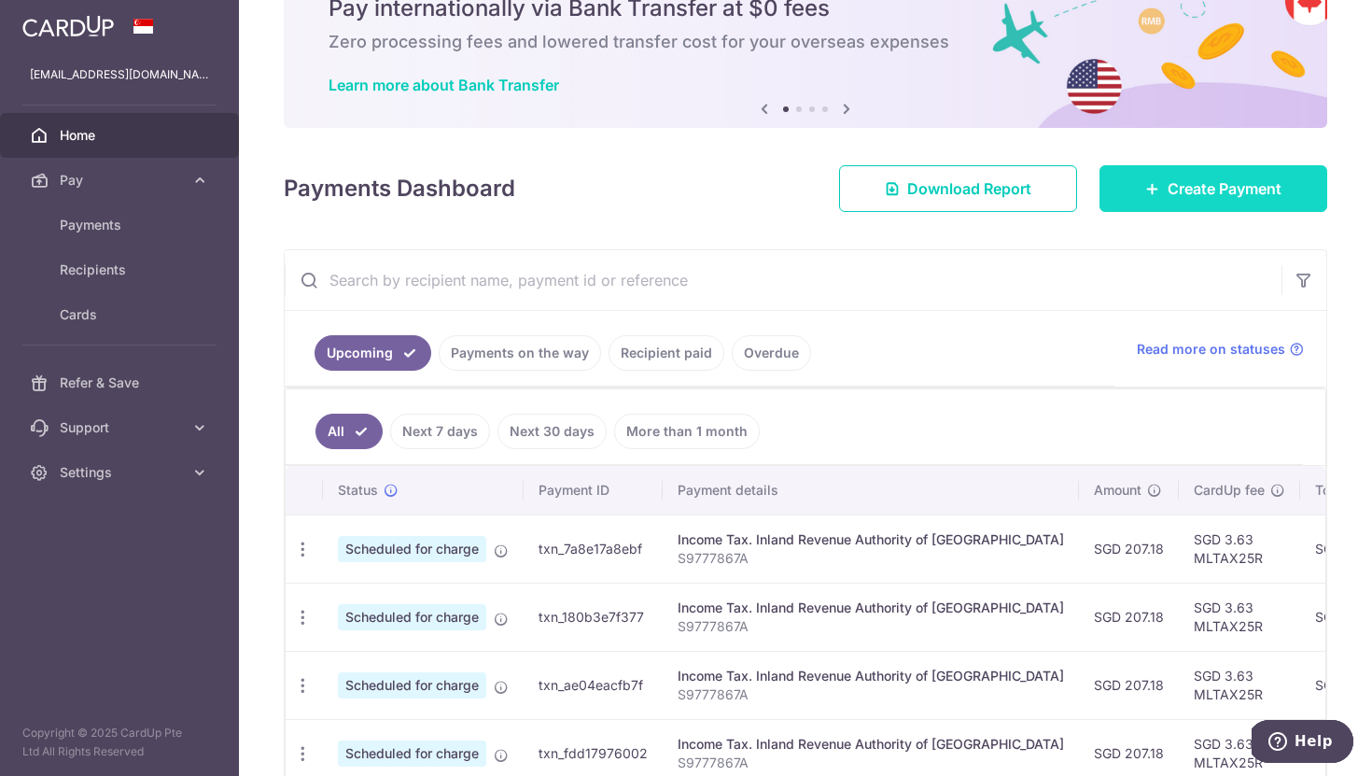
click at [1246, 181] on span "Create Payment" at bounding box center [1225, 188] width 114 height 22
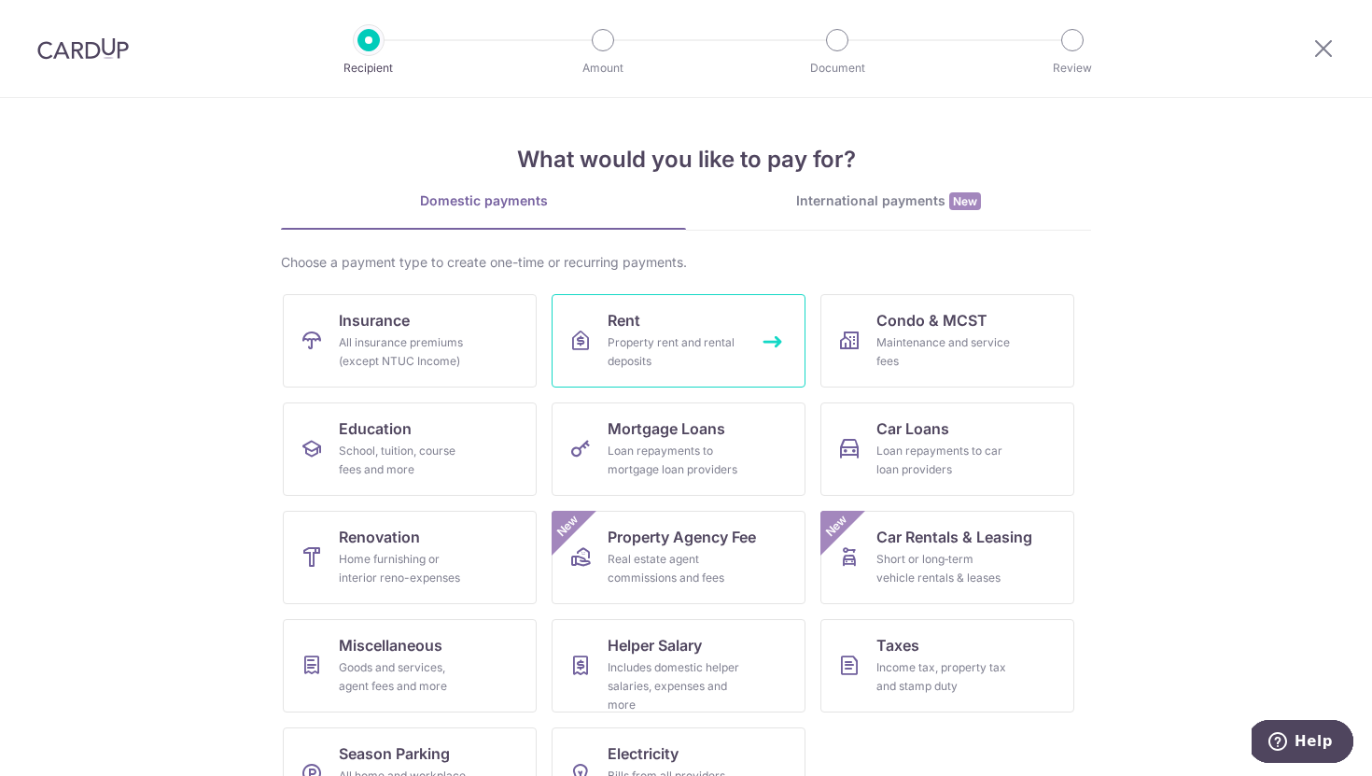
click at [680, 350] on div "Property rent and rental deposits" at bounding box center [675, 351] width 134 height 37
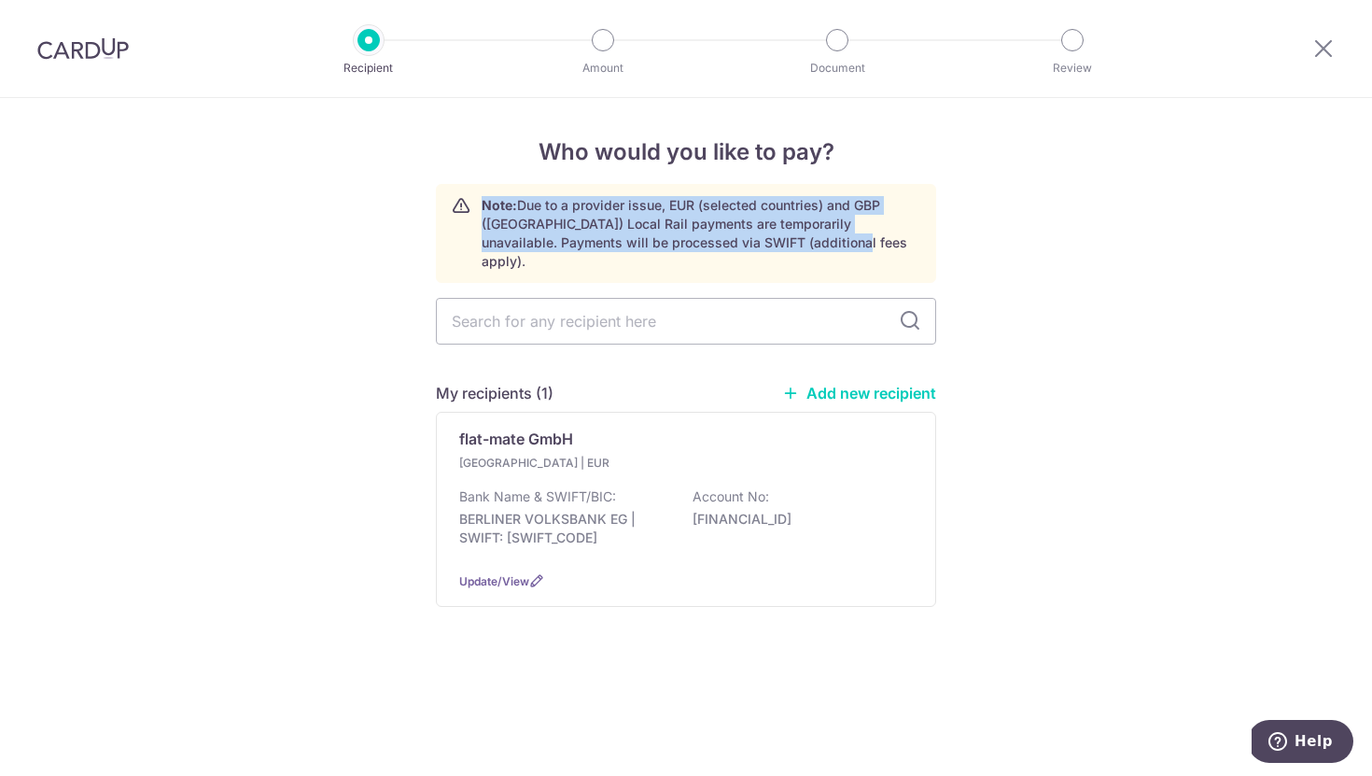
drag, startPoint x: 484, startPoint y: 206, endPoint x: 793, endPoint y: 241, distance: 310.8
click at [798, 241] on p "Note: Due to a provider issue, EUR (selected countries) and GBP ([GEOGRAPHIC_DA…" at bounding box center [701, 233] width 439 height 75
click at [763, 245] on p "Note: Due to a provider issue, EUR (selected countries) and GBP ([GEOGRAPHIC_DA…" at bounding box center [701, 233] width 439 height 75
drag, startPoint x: 773, startPoint y: 242, endPoint x: 474, endPoint y: 206, distance: 300.7
click at [474, 206] on div "Note: Due to a provider issue, EUR (selected countries) and GBP ([GEOGRAPHIC_DA…" at bounding box center [686, 233] width 500 height 99
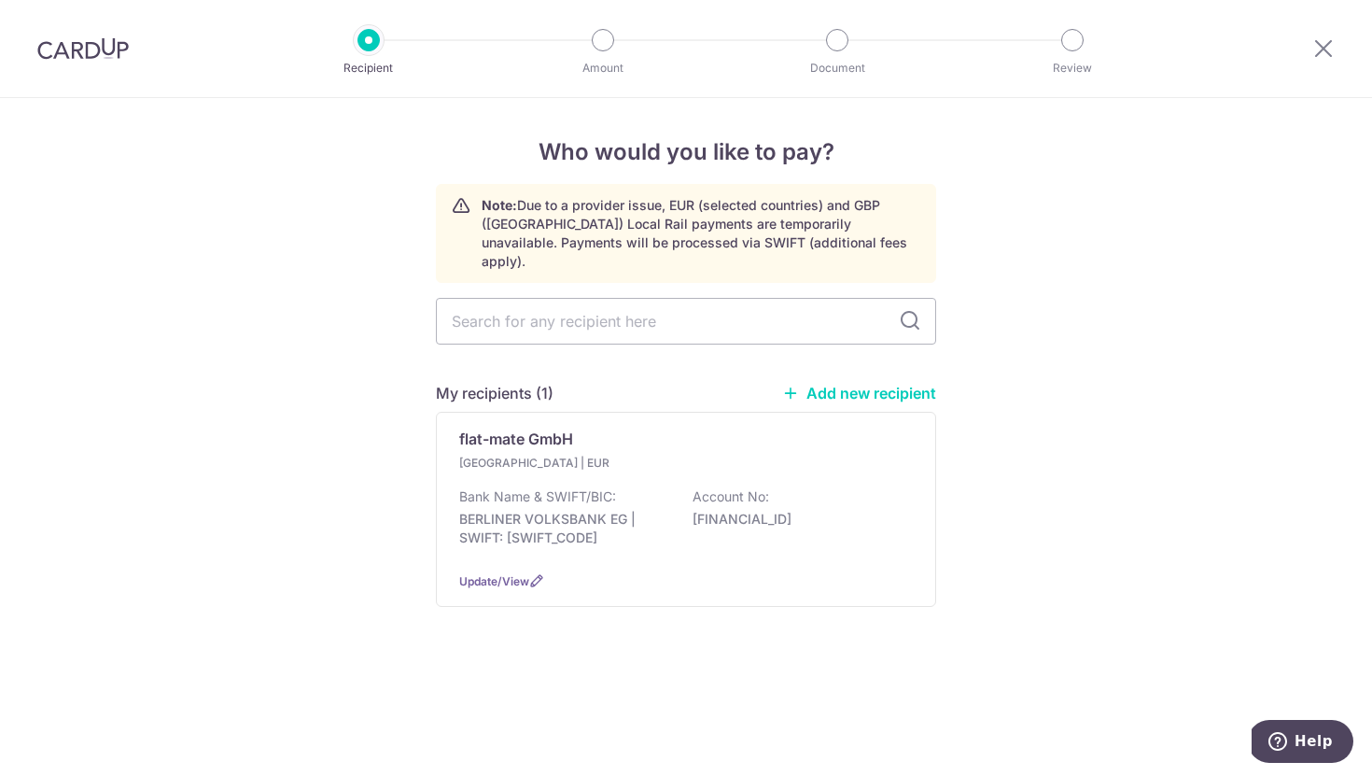
click at [662, 265] on div "Who would you like to pay? Note: Due to a provider issue, EUR (selected countri…" at bounding box center [686, 385] width 500 height 501
click at [607, 511] on p "BERLINER VOLKSBANK EG | SWIFT: [SWIFT_CODE]" at bounding box center [563, 528] width 209 height 37
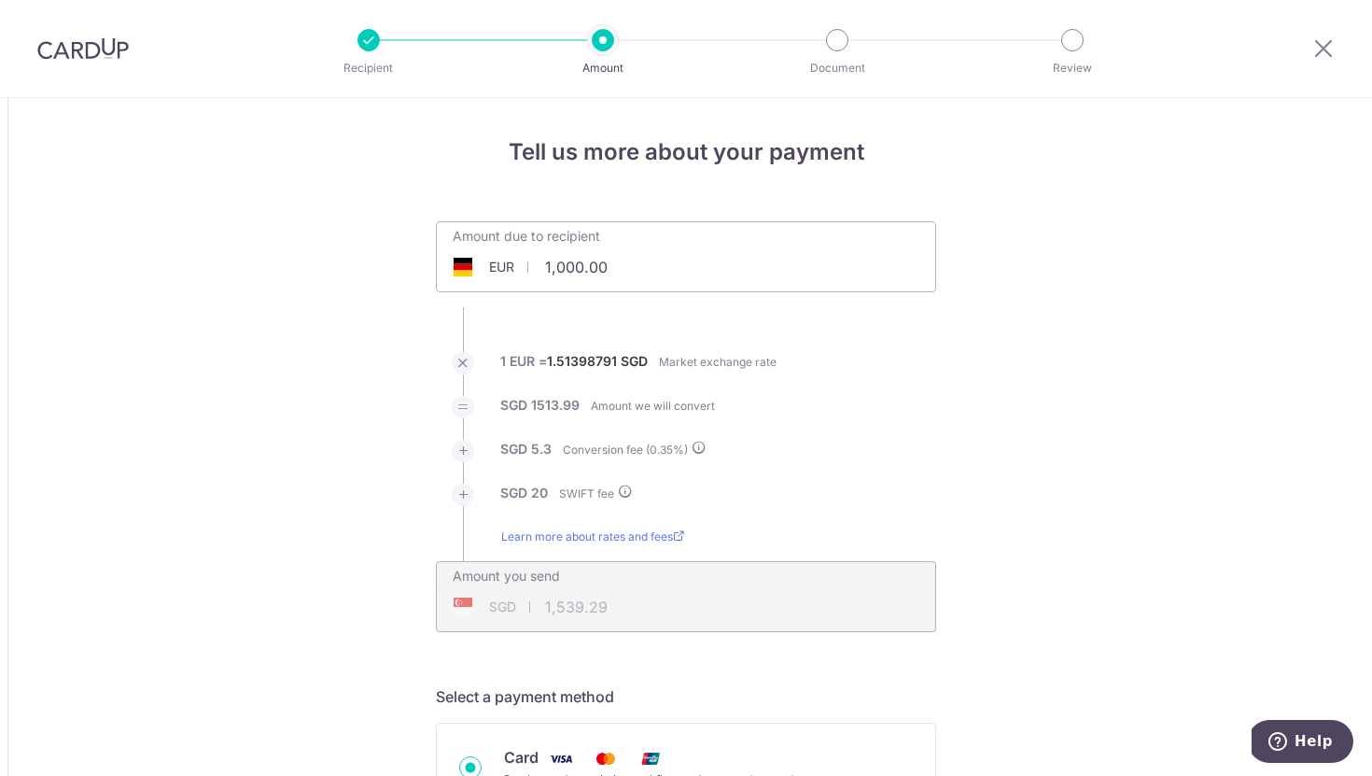
drag, startPoint x: 616, startPoint y: 267, endPoint x: 542, endPoint y: 268, distance: 73.7
click at [542, 268] on input "1,000.00" at bounding box center [581, 266] width 288 height 43
drag, startPoint x: 323, startPoint y: 452, endPoint x: 359, endPoint y: 523, distance: 79.7
type input "640.00"
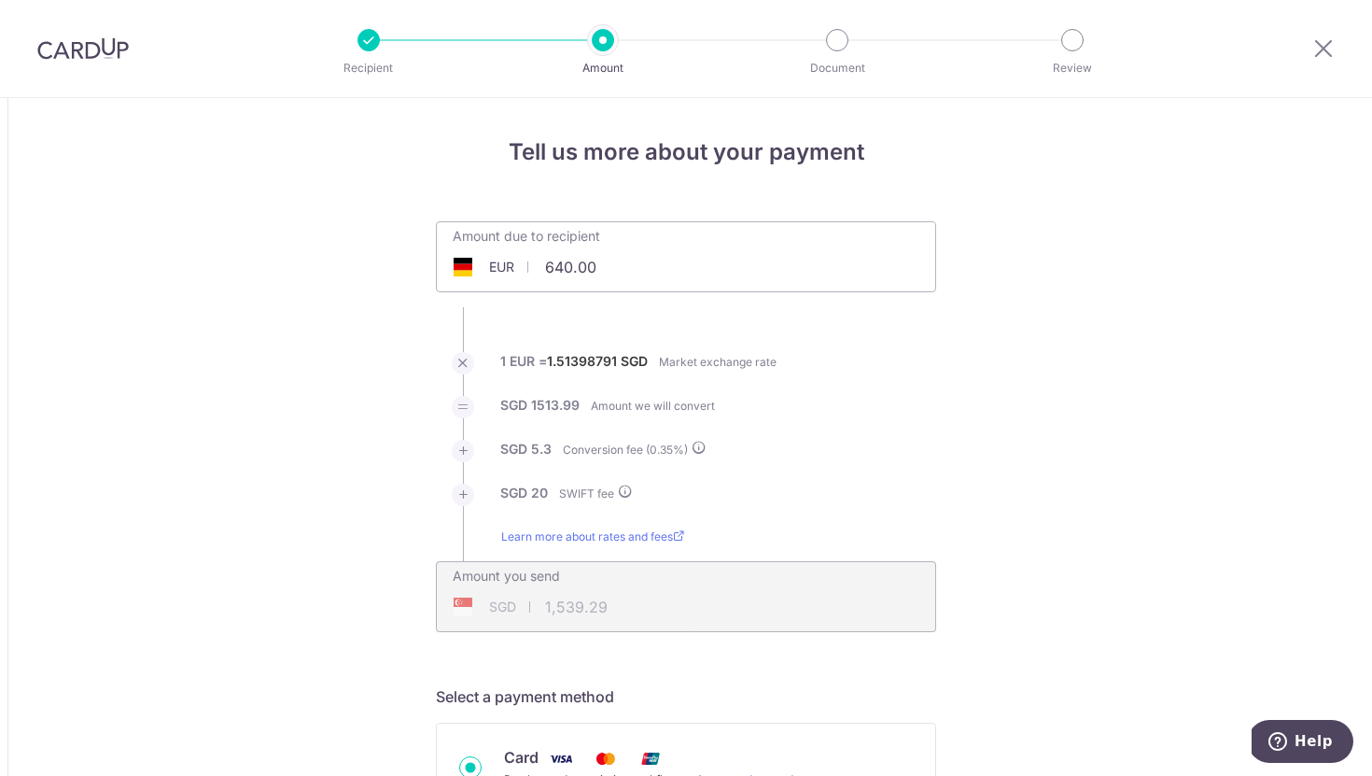
type input "992.49"
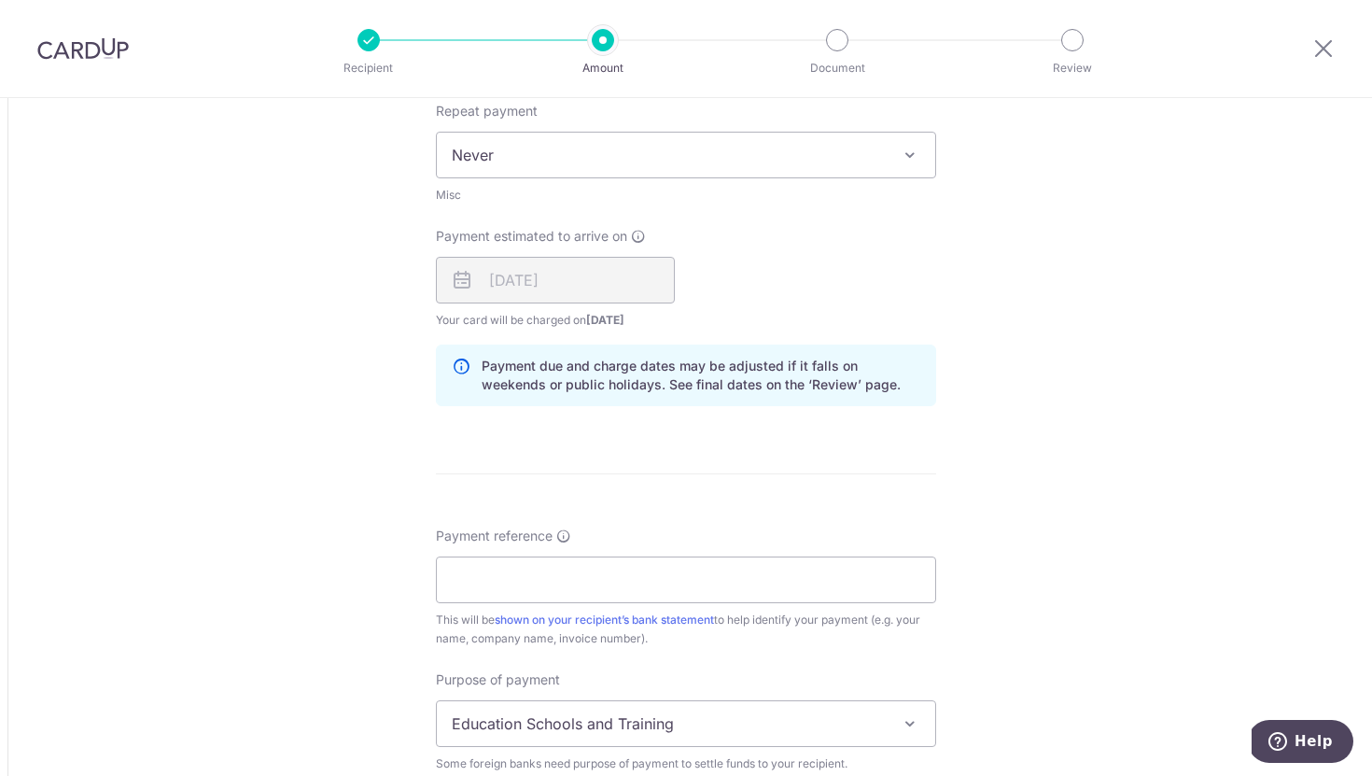
scroll to position [1090, 0]
drag, startPoint x: 559, startPoint y: 315, endPoint x: 628, endPoint y: 324, distance: 69.6
click at [629, 323] on span "Your card will be charged on [DATE] for the first payment" at bounding box center [555, 316] width 239 height 19
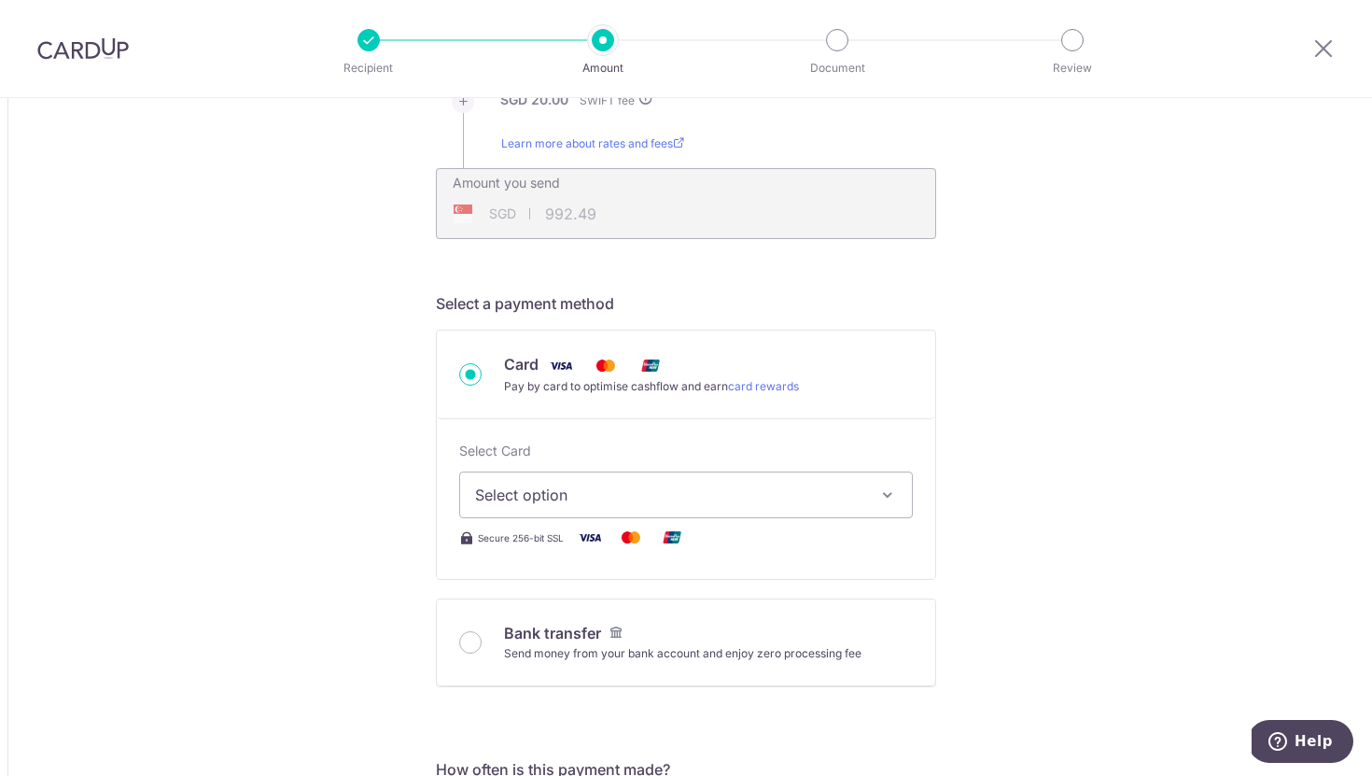
scroll to position [0, 0]
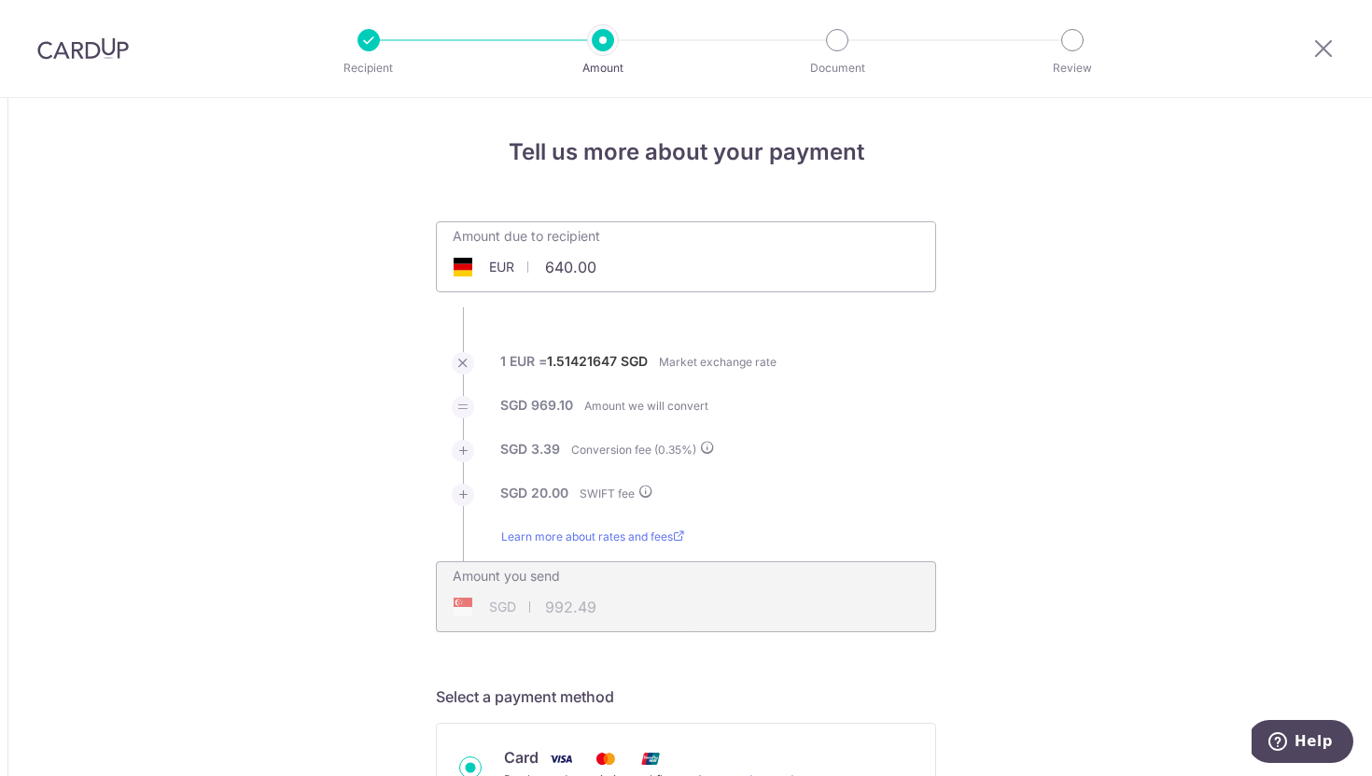
click at [533, 285] on input "640.00" at bounding box center [581, 266] width 288 height 43
type input "640.00"
type input "992.49"
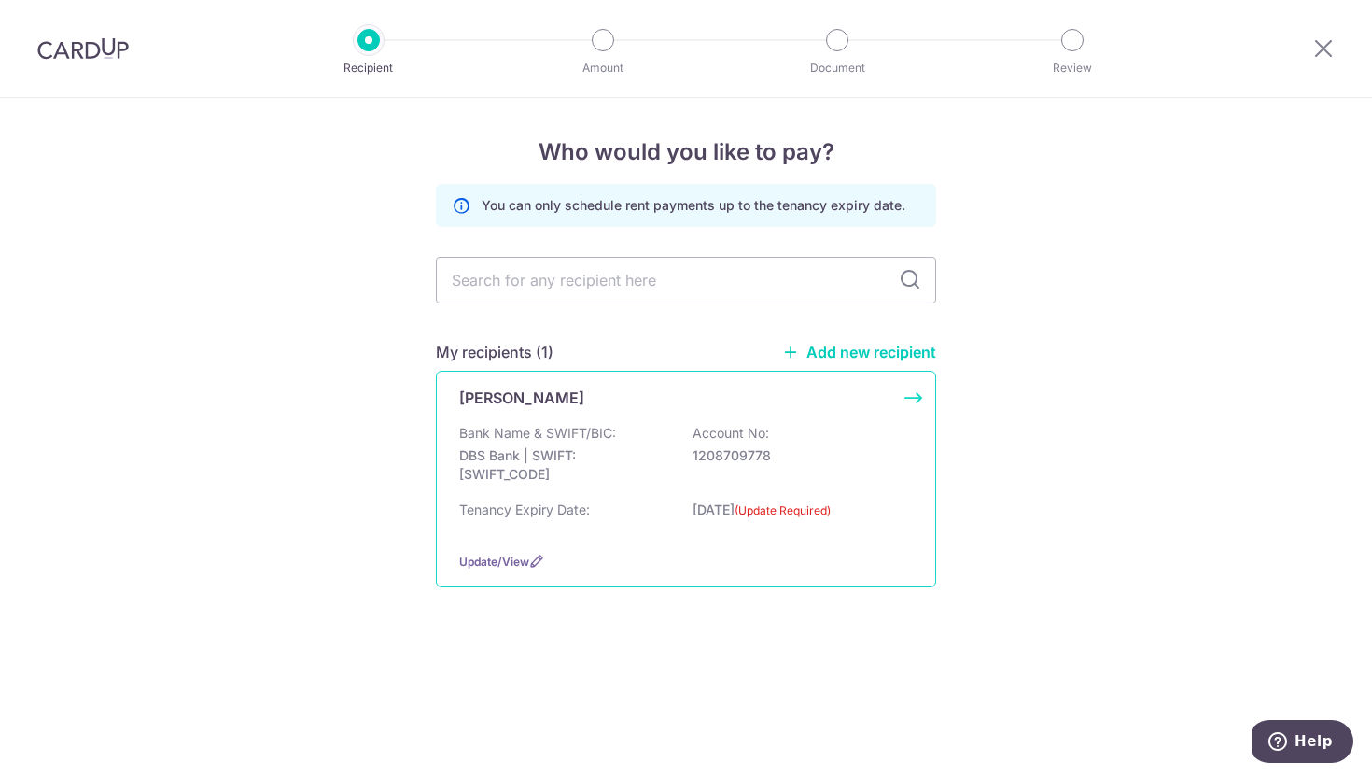
click at [622, 430] on div "Bank Name & SWIFT/BIC: DBS Bank | SWIFT: [SWIFT_CODE] Account No: 1208709778" at bounding box center [686, 458] width 454 height 69
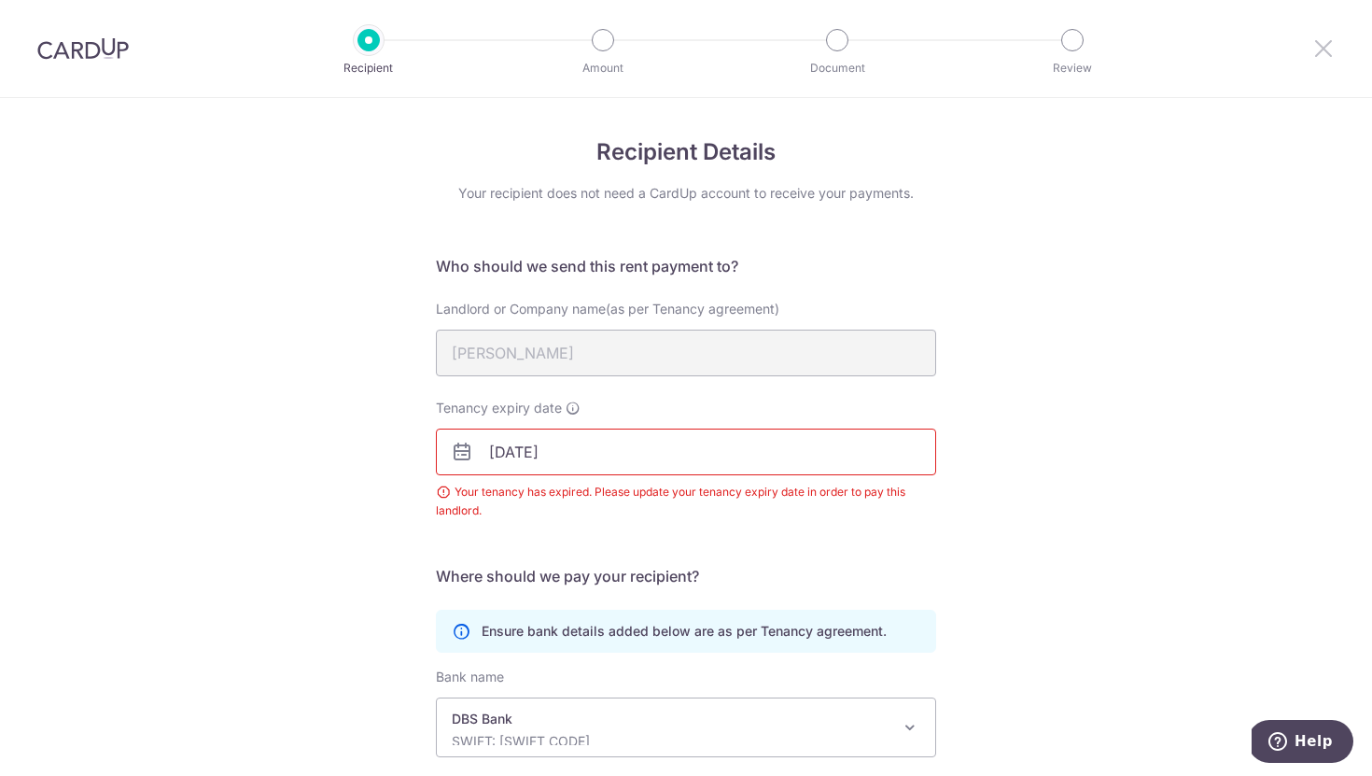
click at [1329, 42] on icon at bounding box center [1323, 47] width 22 height 23
